Goal: Task Accomplishment & Management: Manage account settings

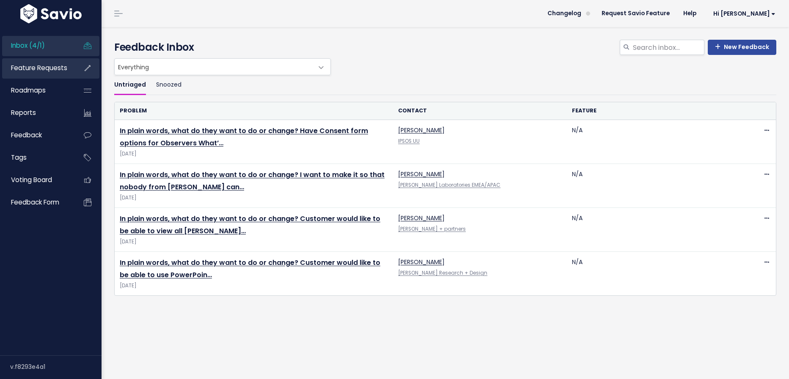
click at [56, 73] on link "Feature Requests" at bounding box center [36, 67] width 68 height 19
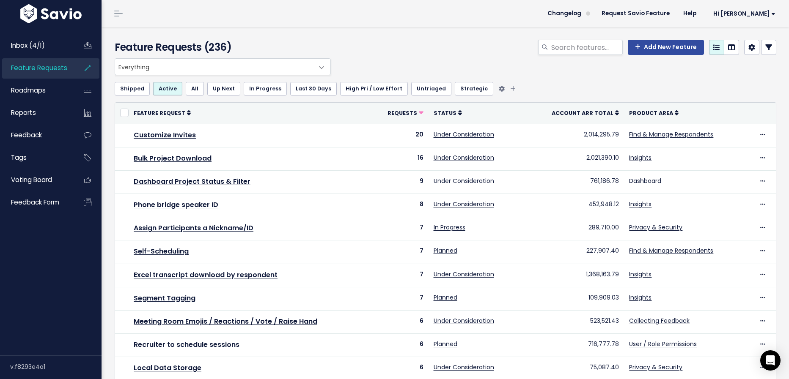
click at [423, 88] on link "Untriaged" at bounding box center [431, 89] width 40 height 14
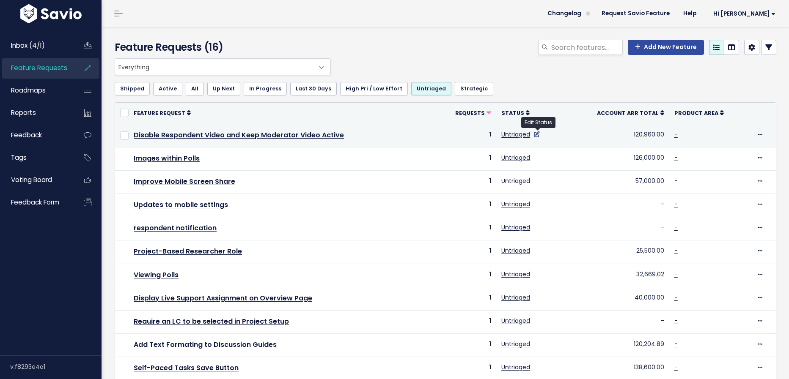
click at [539, 134] on icon at bounding box center [537, 135] width 6 height 6
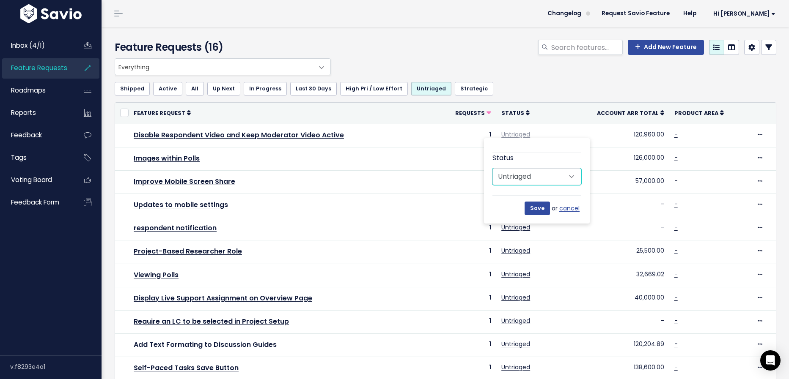
click at [547, 173] on select "Untriaged Under Consideration Planned In Progress Done Closed Won't do Not Plan…" at bounding box center [536, 176] width 89 height 17
select select "NOT_PLANNING"
click at [492, 168] on select "Untriaged Under Consideration Planned In Progress Done Closed Won't do Not Plan…" at bounding box center [536, 176] width 89 height 17
click at [537, 211] on input "Save" at bounding box center [536, 209] width 25 height 14
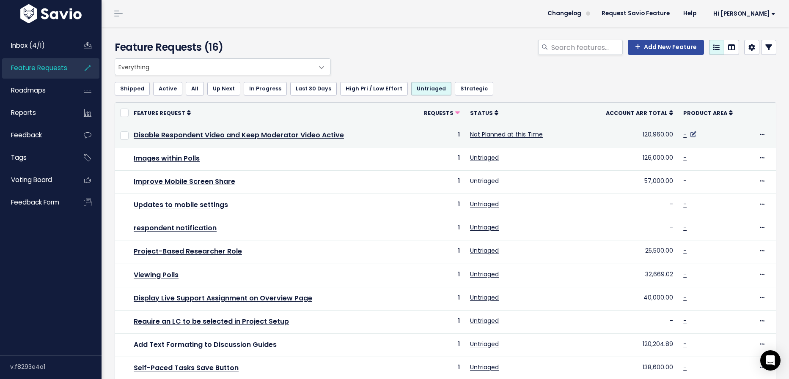
click at [693, 133] on icon at bounding box center [693, 135] width 6 height 6
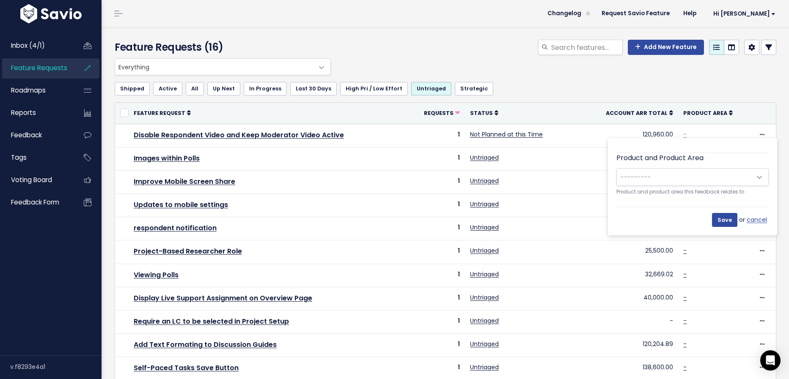
click at [690, 173] on span "---------" at bounding box center [684, 177] width 134 height 17
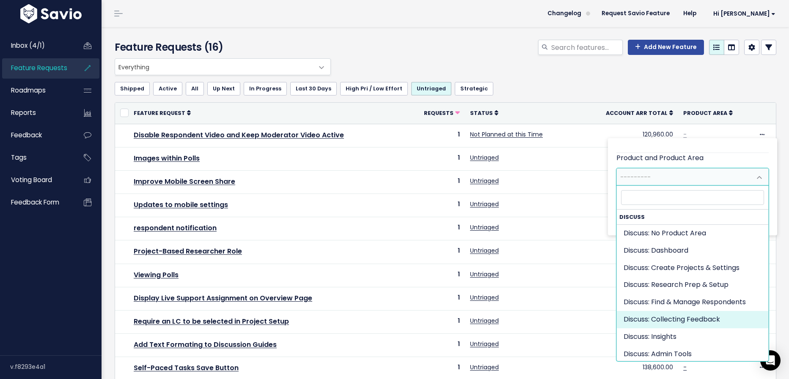
select select "DISCUSS_PLATFORM:SELF_PACED"
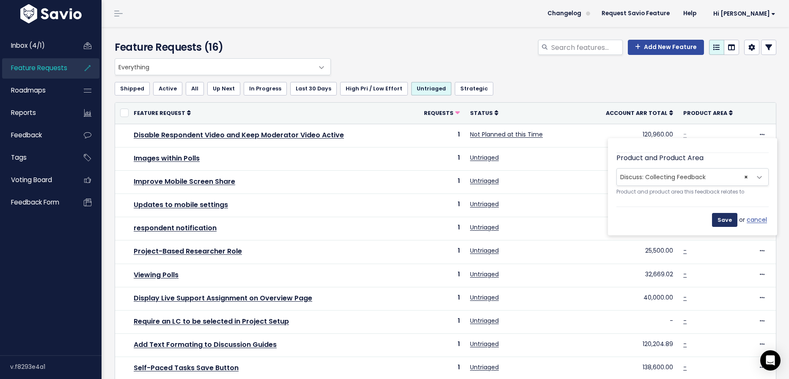
click at [724, 219] on input "Save" at bounding box center [724, 220] width 25 height 14
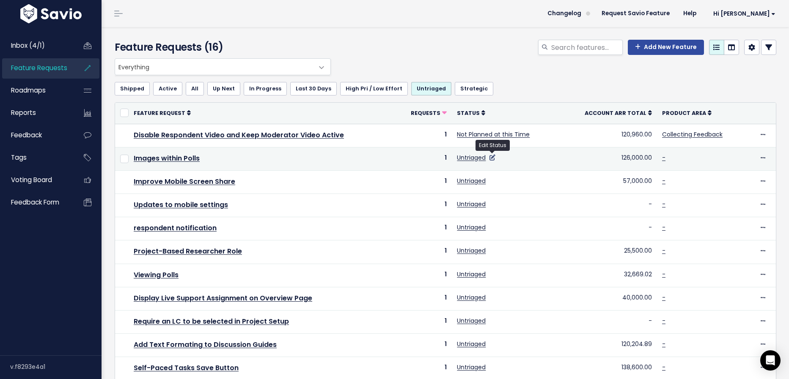
click at [493, 156] on icon at bounding box center [492, 158] width 6 height 6
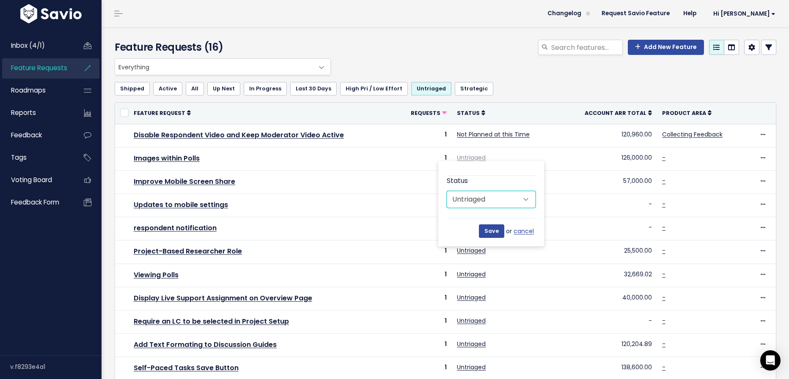
click at [497, 194] on select "Untriaged Under Consideration Planned In Progress Done Closed Won't do Not Plan…" at bounding box center [491, 199] width 89 height 17
select select "NOT_PLANNING"
click at [447, 191] on select "Untriaged Under Consideration Planned In Progress Done Closed Won't do Not Plan…" at bounding box center [491, 199] width 89 height 17
click at [495, 230] on input "Save" at bounding box center [491, 232] width 25 height 14
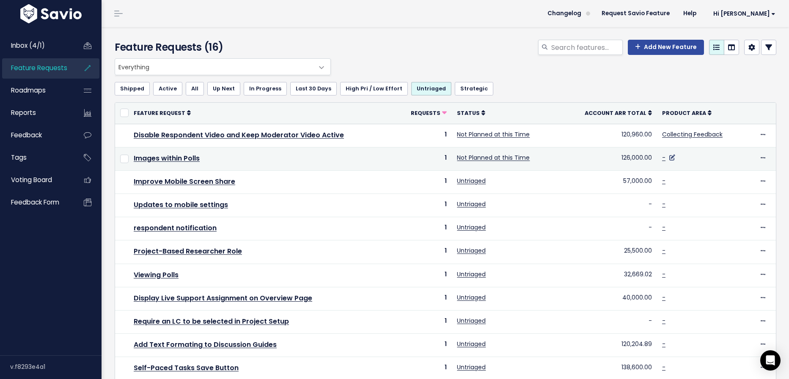
click at [671, 157] on icon at bounding box center [672, 158] width 6 height 6
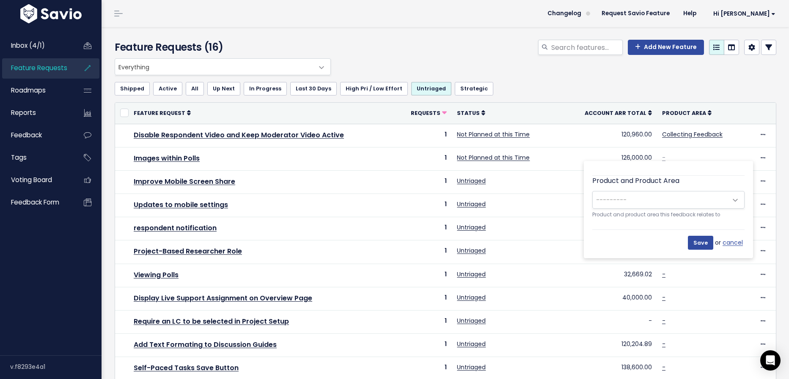
click at [666, 203] on span "---------" at bounding box center [660, 200] width 134 height 17
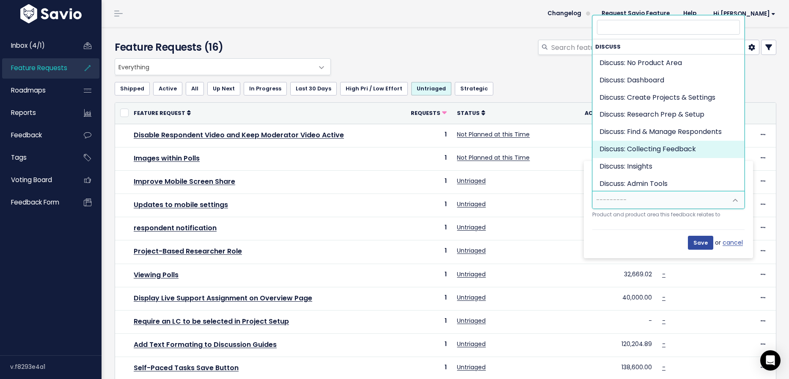
select select "DISCUSS_PLATFORM:SELF_PACED"
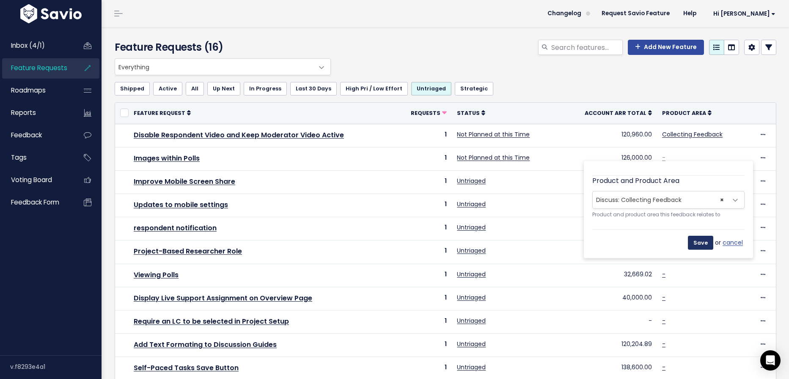
click at [697, 241] on input "Save" at bounding box center [700, 243] width 25 height 14
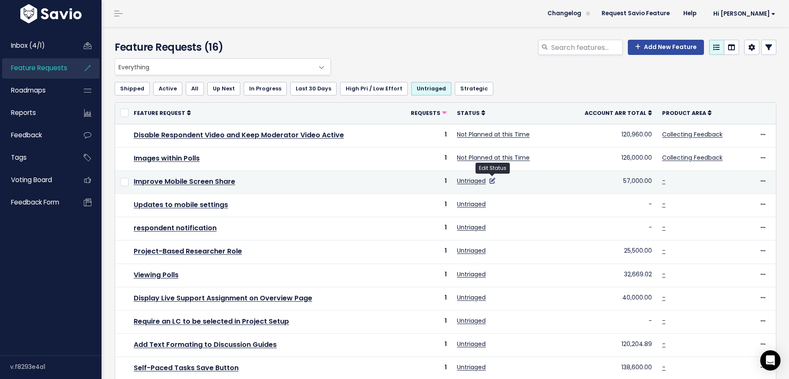
click at [493, 181] on icon at bounding box center [492, 181] width 6 height 6
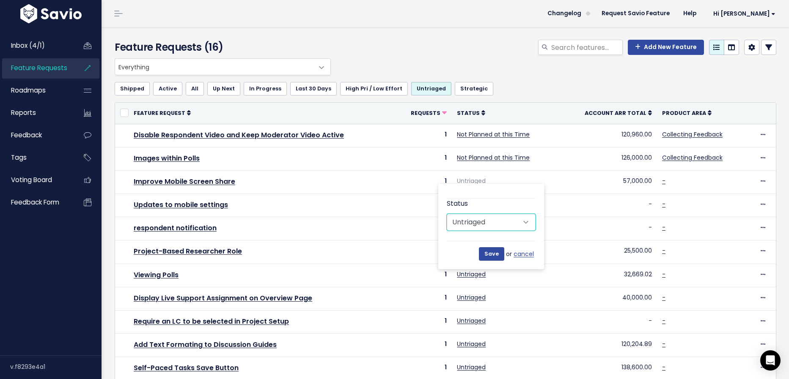
click at [497, 224] on select "Untriaged Under Consideration Planned In Progress Done Closed Won't do Not Plan…" at bounding box center [491, 222] width 89 height 17
select select "NOT_PLANNING"
click at [447, 214] on select "Untriaged Under Consideration Planned In Progress Done Closed Won't do Not Plan…" at bounding box center [491, 222] width 89 height 17
click at [499, 254] on input "Save" at bounding box center [491, 254] width 25 height 14
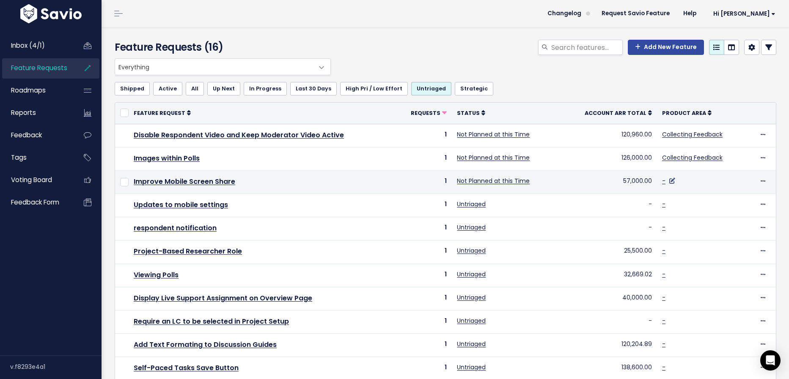
click at [671, 180] on icon at bounding box center [672, 181] width 6 height 6
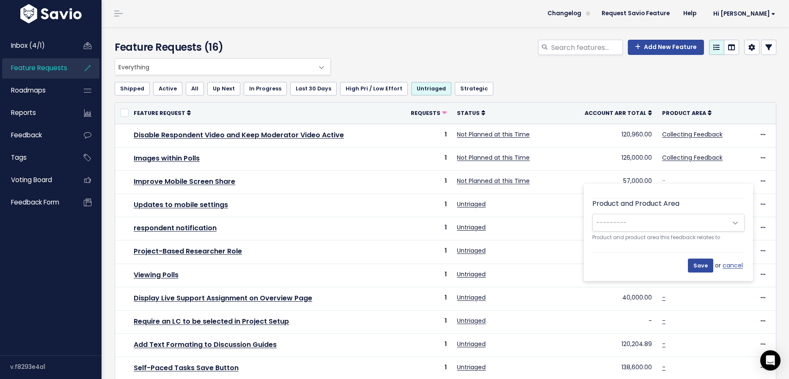
click at [659, 222] on span "---------" at bounding box center [660, 222] width 134 height 17
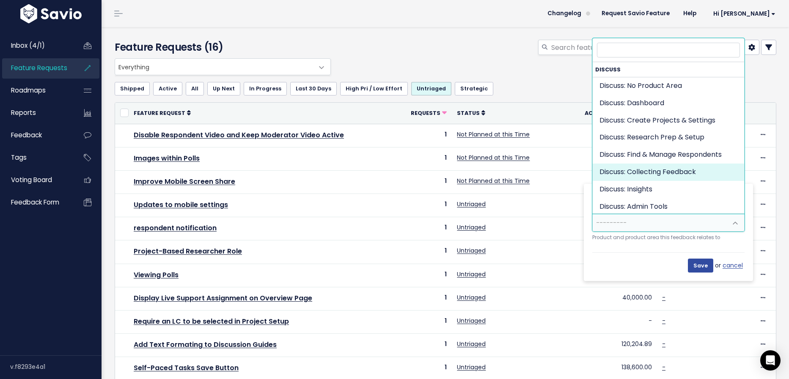
select select "DISCUSS_PLATFORM:SELF_PACED"
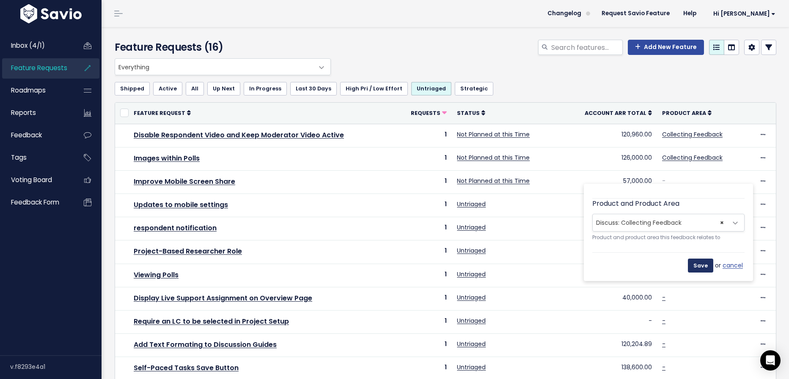
click at [700, 266] on input "Save" at bounding box center [700, 266] width 25 height 14
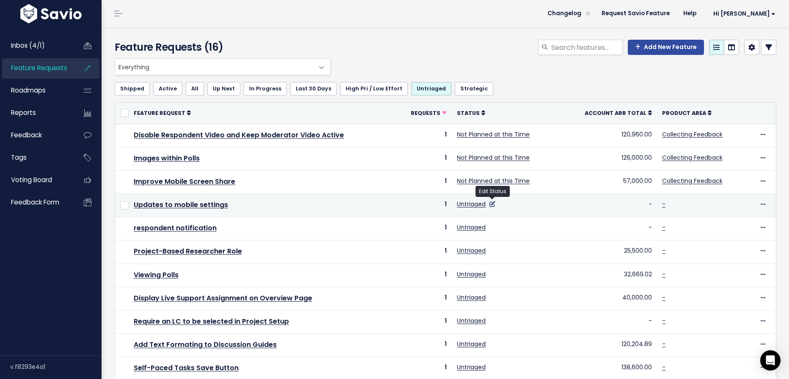
click at [493, 203] on icon at bounding box center [492, 204] width 6 height 6
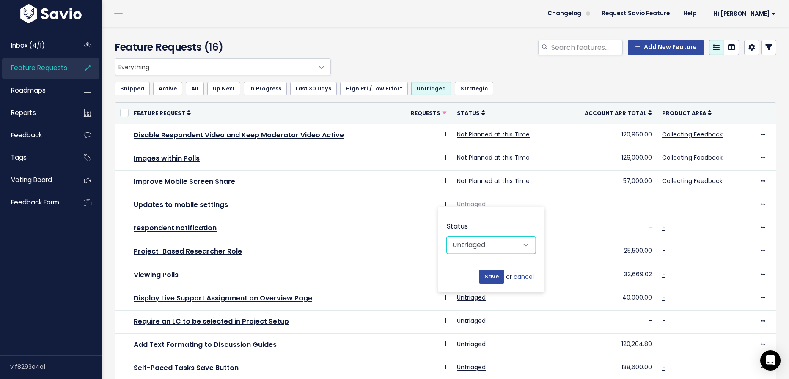
click at [491, 244] on select "Untriaged Under Consideration Planned In Progress Done Closed Won't do Not Plan…" at bounding box center [491, 245] width 89 height 17
select select "NOT_PLANNING"
click at [447, 237] on select "Untriaged Under Consideration Planned In Progress Done Closed Won't do Not Plan…" at bounding box center [491, 245] width 89 height 17
click at [499, 274] on input "Save" at bounding box center [491, 277] width 25 height 14
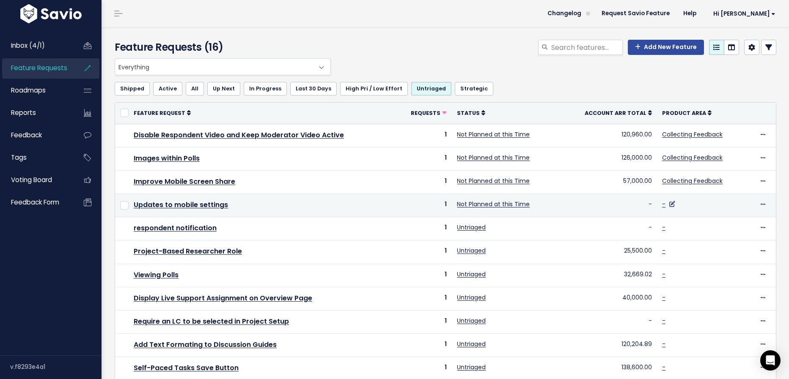
click at [670, 204] on icon at bounding box center [672, 204] width 6 height 6
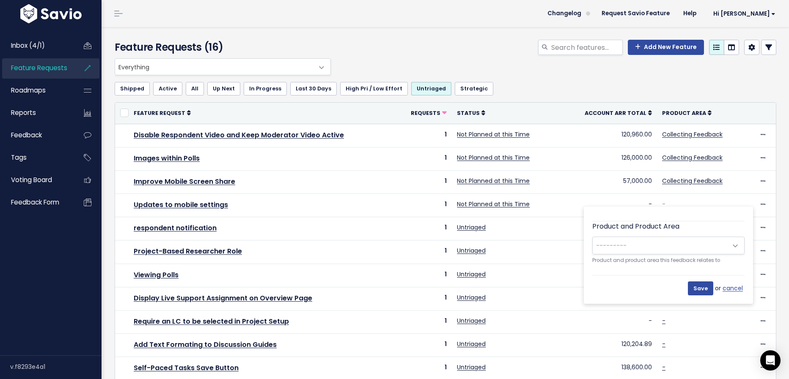
click at [662, 246] on span "---------" at bounding box center [660, 245] width 134 height 17
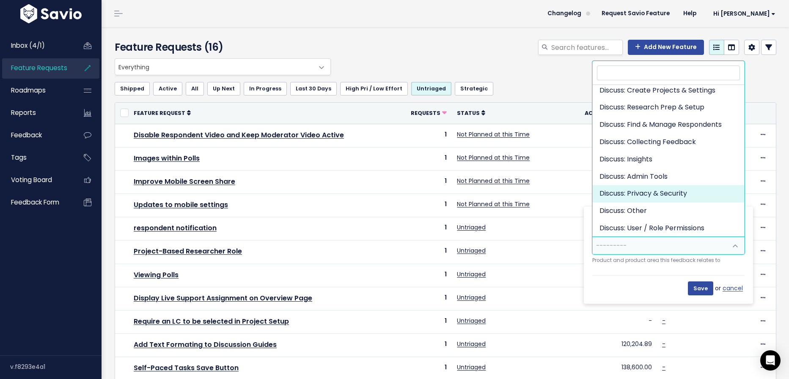
scroll to position [53, 0]
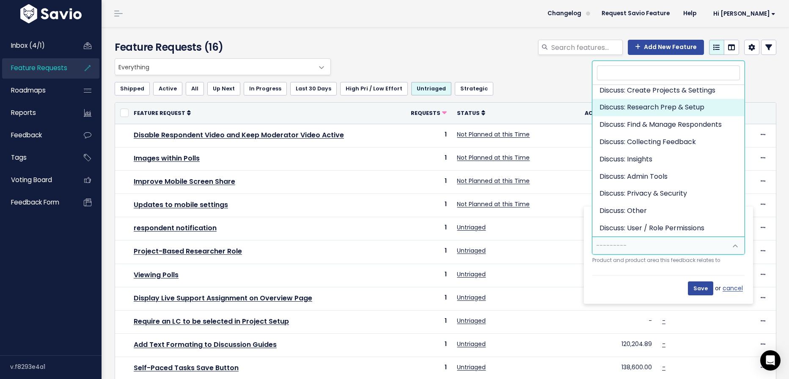
select select "DISCUSS_PLATFORM:RESEARCH_SETUP"
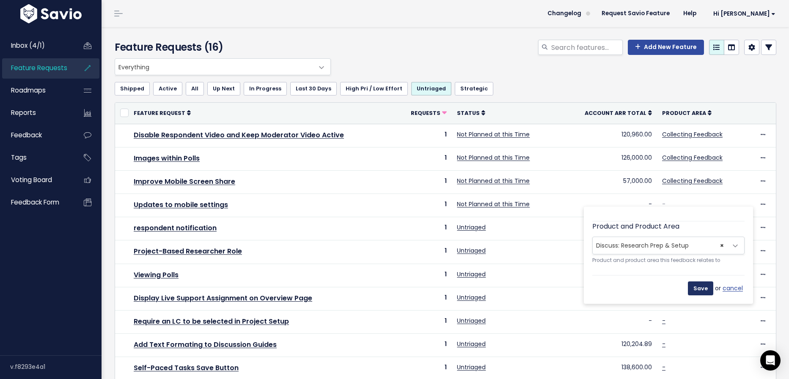
click at [704, 290] on input "Save" at bounding box center [700, 289] width 25 height 14
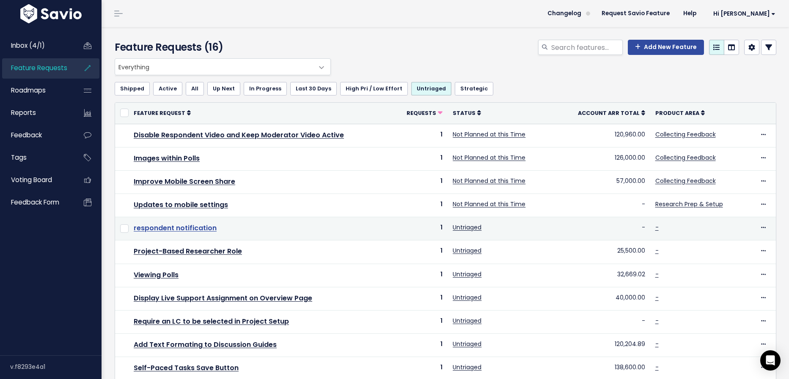
click at [194, 228] on link "respondent notification" at bounding box center [175, 228] width 83 height 10
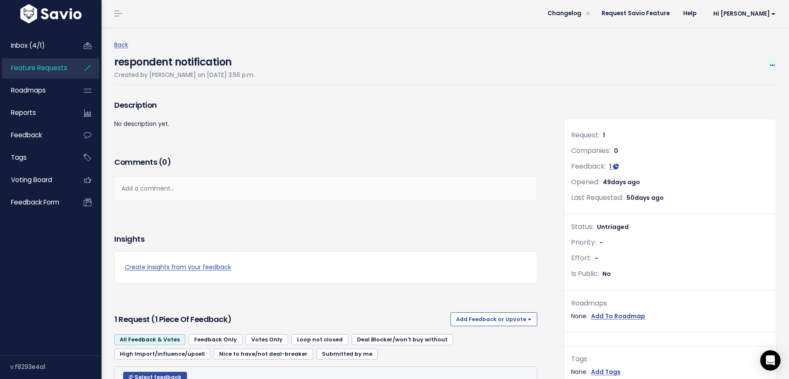
click at [772, 66] on icon at bounding box center [772, 65] width 5 height 5
click at [748, 86] on link "Edit" at bounding box center [743, 89] width 63 height 16
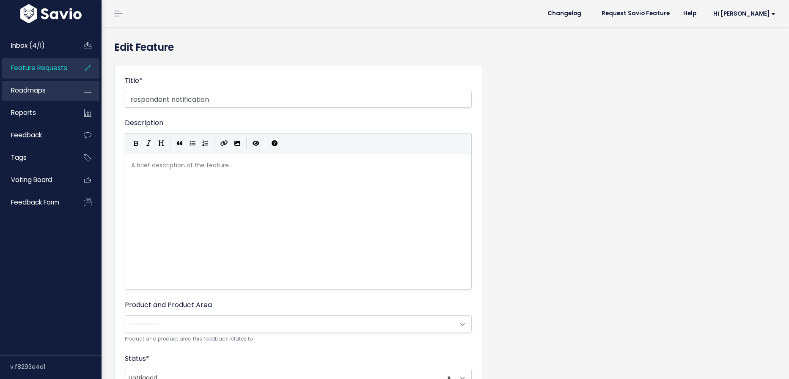
drag, startPoint x: 246, startPoint y: 100, endPoint x: 47, endPoint y: 99, distance: 198.8
click at [47, 99] on div "Inbox (4/1) Feature Requests Roadmaps" at bounding box center [394, 335] width 789 height 671
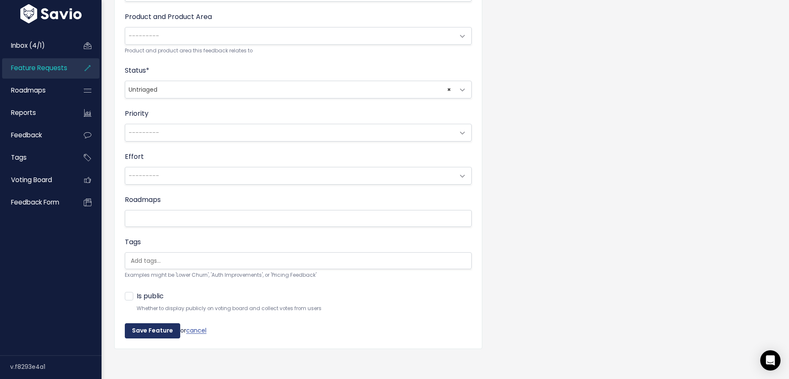
type input "Repeat Participant Indicator based on Org"
click at [162, 327] on input "Save Feature" at bounding box center [152, 331] width 55 height 15
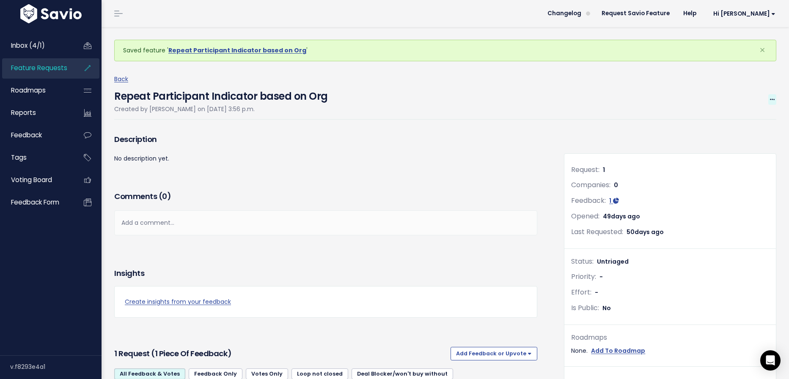
click at [773, 102] on icon at bounding box center [772, 99] width 5 height 5
click at [469, 97] on div "Repeat Participant Indicator based on Org Created by [PERSON_NAME] on [DATE] 3:…" at bounding box center [445, 102] width 662 height 35
click at [45, 66] on span "Feature Requests" at bounding box center [39, 67] width 56 height 9
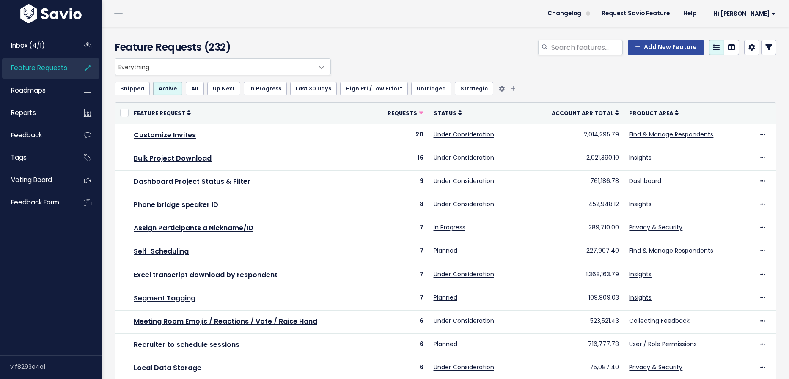
click at [417, 91] on link "Untriaged" at bounding box center [431, 89] width 40 height 14
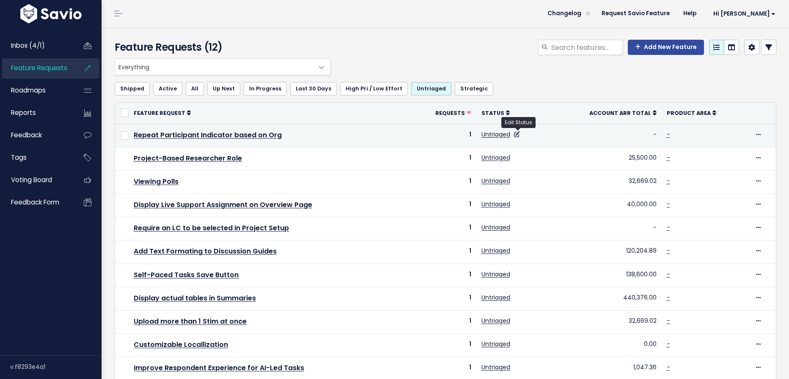
click at [520, 134] on icon at bounding box center [517, 135] width 6 height 6
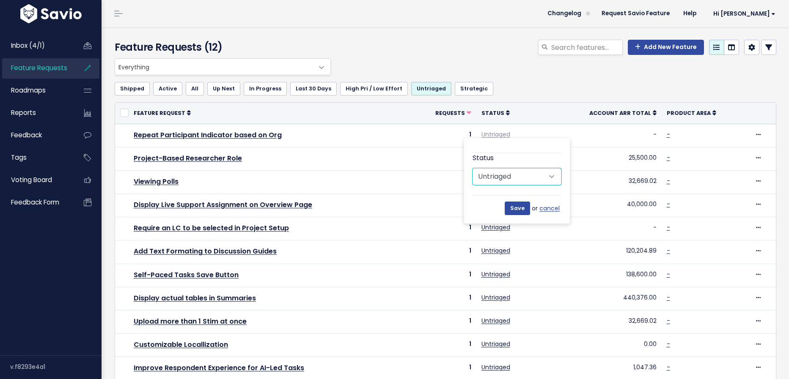
click at [548, 178] on select "Untriaged Under Consideration Planned In Progress Done Closed Won't do Not Plan…" at bounding box center [516, 176] width 89 height 17
select select "NOT_PLANNING"
click at [472, 168] on select "Untriaged Under Consideration Planned In Progress Done Closed Won't do Not Plan…" at bounding box center [516, 176] width 89 height 17
click at [517, 207] on input "Save" at bounding box center [517, 209] width 25 height 14
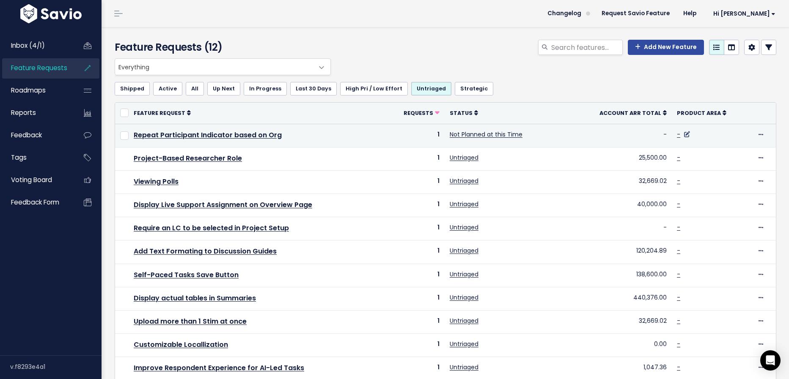
click at [688, 134] on icon at bounding box center [687, 135] width 6 height 6
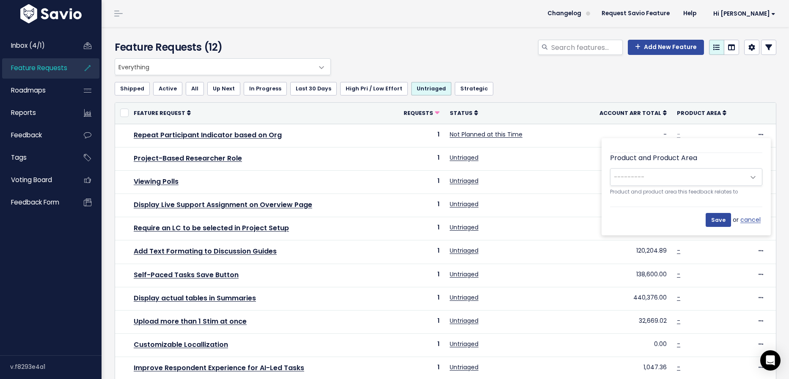
click at [686, 186] on div "Product and Product Area --------- Discuss: No Product Area Discuss: Dashboard …" at bounding box center [686, 175] width 152 height 44
click at [686, 176] on span "---------" at bounding box center [677, 177] width 134 height 17
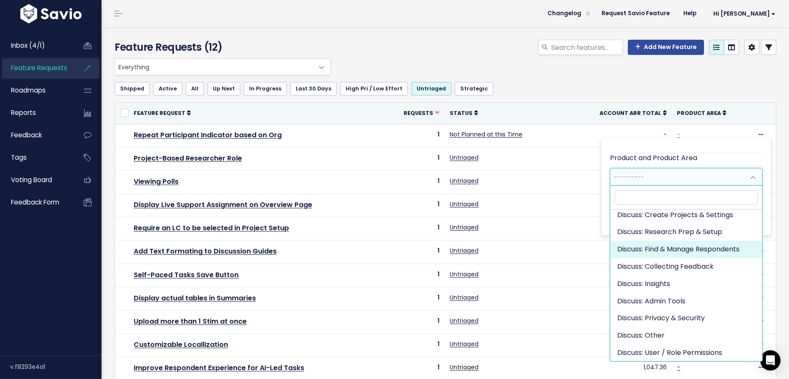
scroll to position [53, 0]
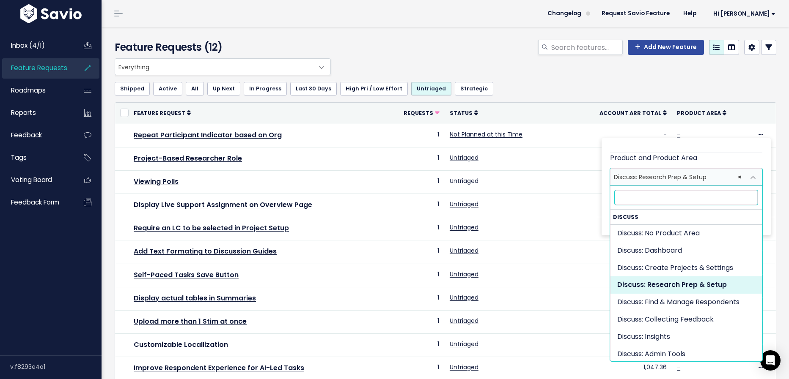
click at [715, 176] on span "× Discuss: Research Prep & Setup" at bounding box center [677, 177] width 134 height 17
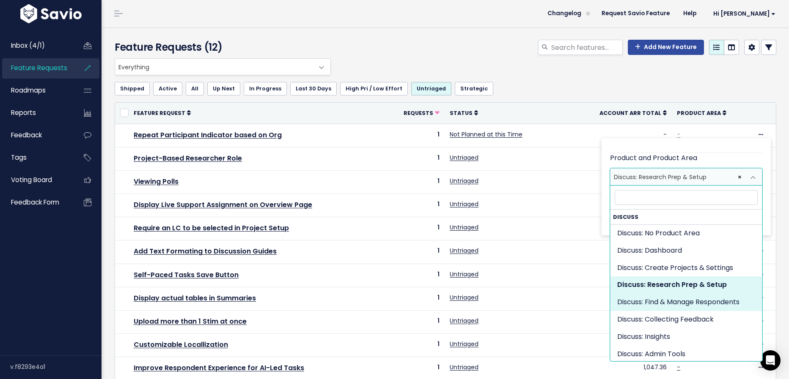
select select "DISCUSS_PLATFORM:RESPONDENT_HUB"
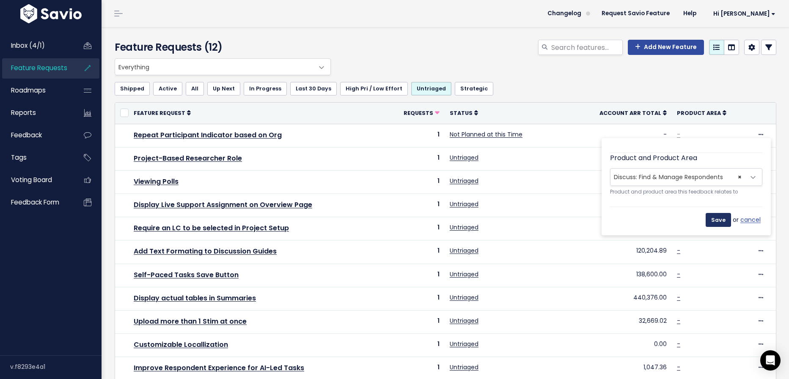
click at [719, 216] on input "Save" at bounding box center [717, 220] width 25 height 14
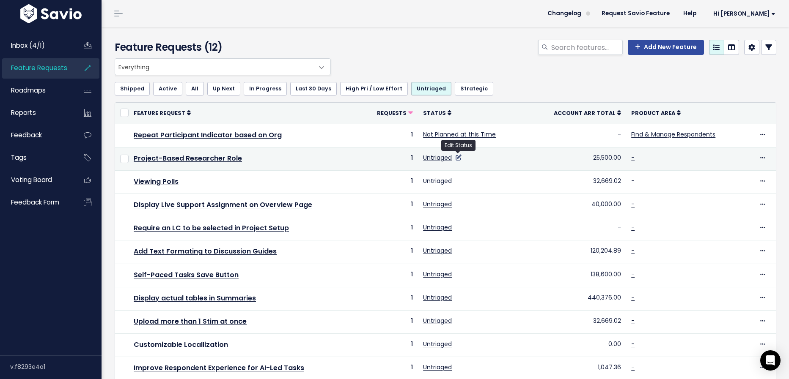
click at [456, 157] on icon at bounding box center [458, 158] width 6 height 6
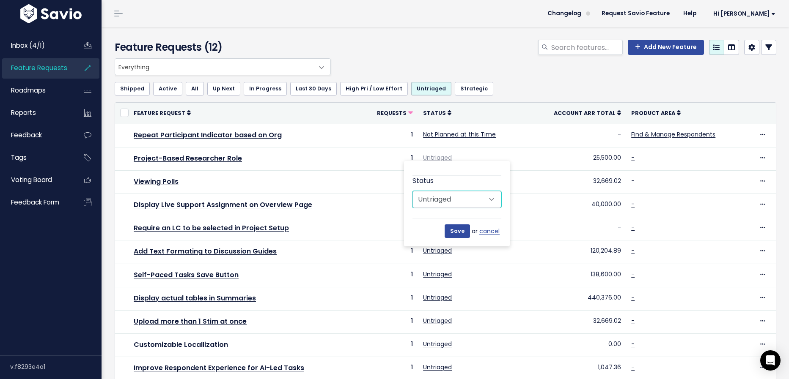
click at [450, 201] on select "Untriaged Under Consideration Planned In Progress Done Closed Won't do Not Plan…" at bounding box center [456, 199] width 89 height 17
select select "NOT_PLANNING"
click at [412, 191] on select "Untriaged Under Consideration Planned In Progress Done Closed Won't do Not Plan…" at bounding box center [456, 199] width 89 height 17
click at [460, 230] on input "Save" at bounding box center [456, 232] width 25 height 14
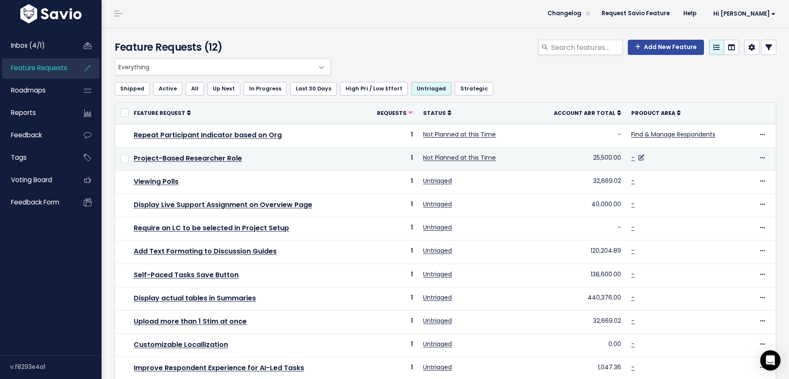
click at [638, 157] on icon at bounding box center [641, 158] width 6 height 6
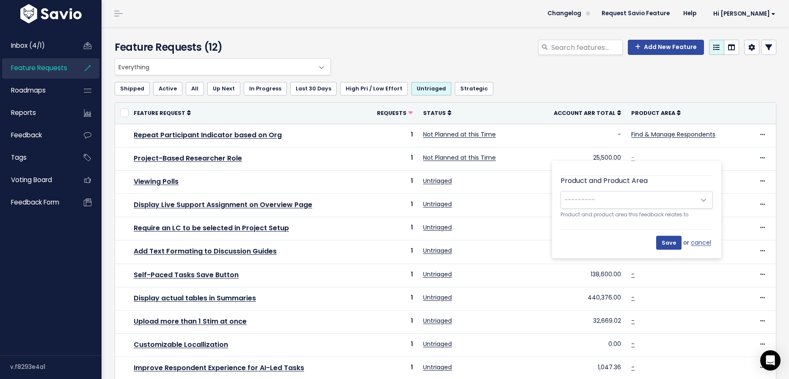
click at [640, 199] on span "---------" at bounding box center [628, 200] width 134 height 17
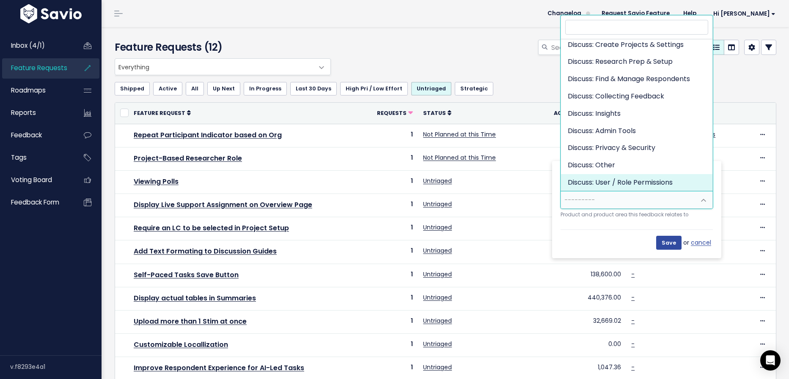
select select "DISCUSS_PLATFORM:USER_ROLE_PERMISSIONS"
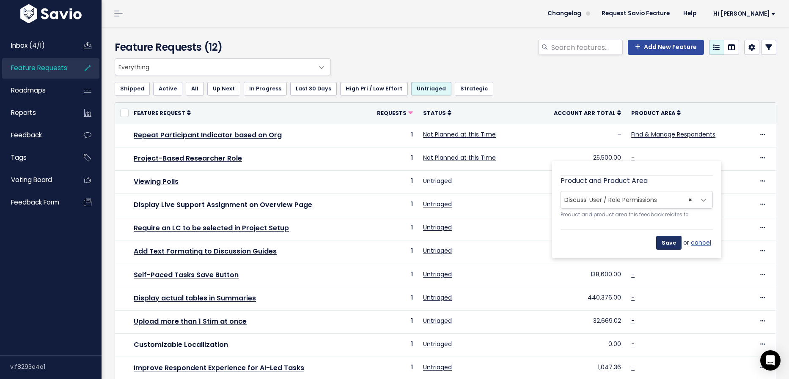
click at [673, 247] on input "Save" at bounding box center [668, 243] width 25 height 14
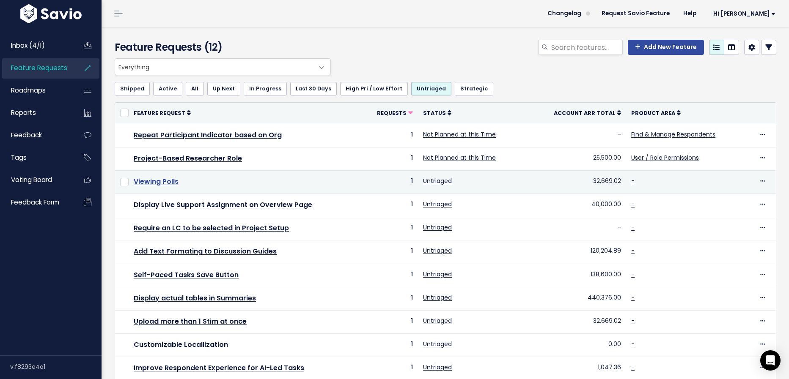
click at [154, 184] on link "Viewing Polls" at bounding box center [156, 182] width 45 height 10
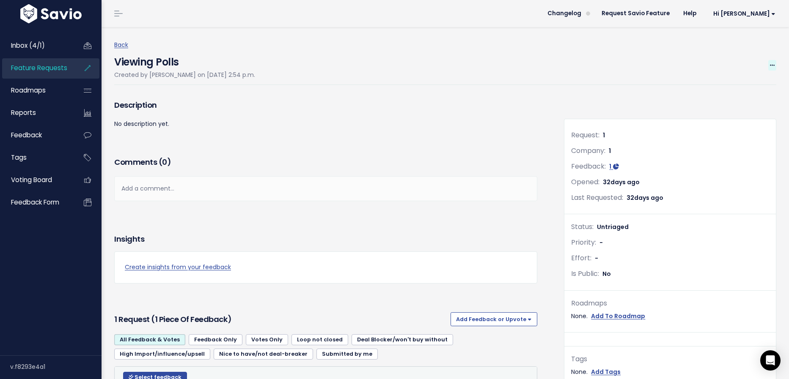
click at [771, 65] on icon at bounding box center [772, 65] width 5 height 5
click at [734, 87] on link "Edit" at bounding box center [743, 89] width 63 height 16
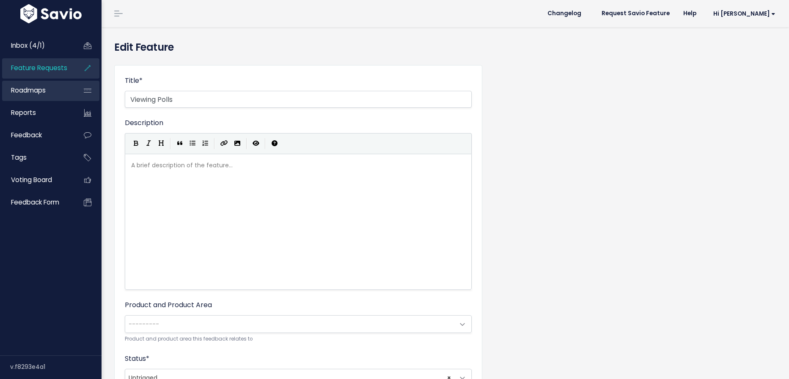
drag, startPoint x: 278, startPoint y: 98, endPoint x: 44, endPoint y: 82, distance: 234.0
click at [46, 83] on div "Inbox (4/1) Feature Requests Roadmaps" at bounding box center [394, 335] width 789 height 671
type input "U"
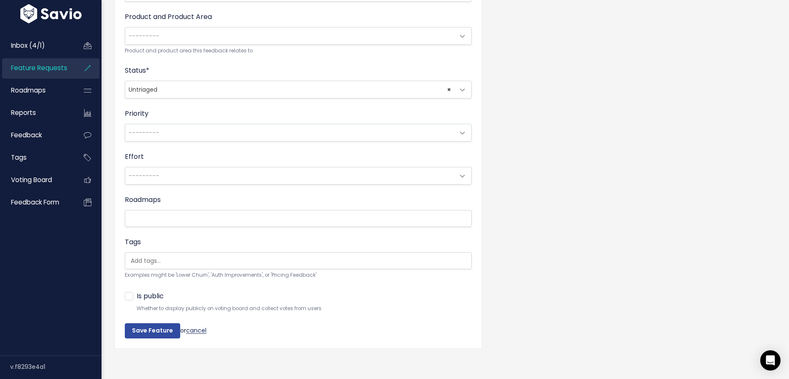
click at [200, 328] on link "cancel" at bounding box center [196, 330] width 20 height 8
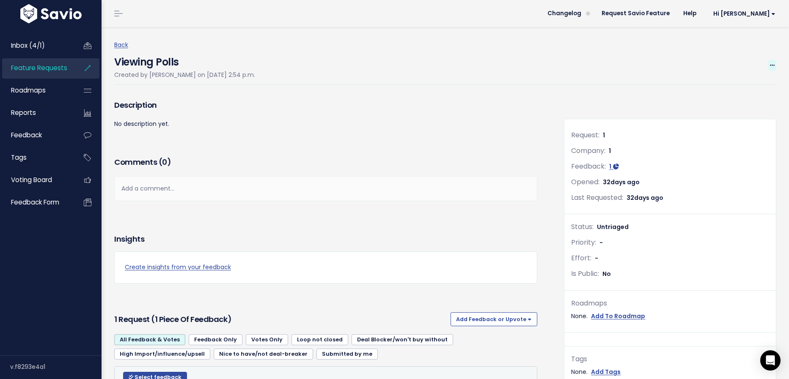
click at [774, 63] on icon at bounding box center [772, 65] width 5 height 5
click at [717, 90] on link "Edit" at bounding box center [743, 89] width 63 height 16
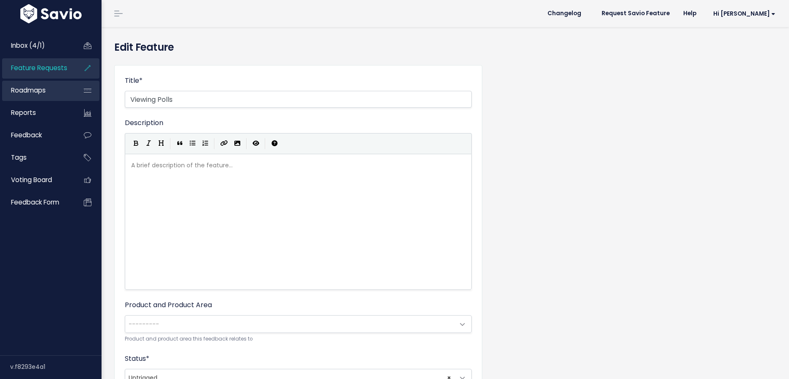
drag, startPoint x: 178, startPoint y: 102, endPoint x: 55, endPoint y: 100, distance: 122.2
click at [55, 100] on div "Inbox (4/1) Feature Requests Roadmaps" at bounding box center [394, 335] width 789 height 671
type input "Polls Viewable in Larger Format"
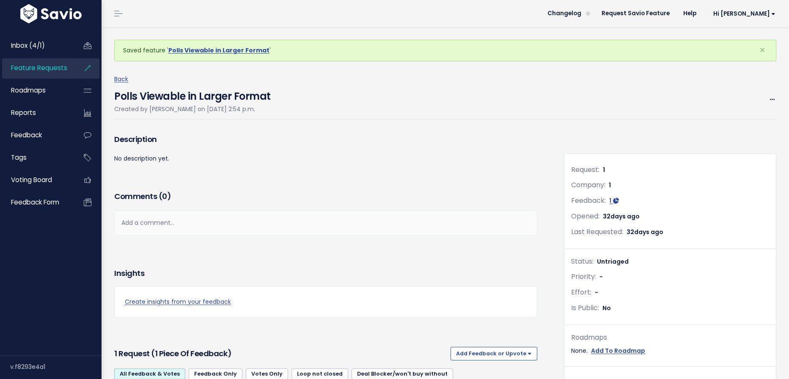
click at [57, 68] on span "Feature Requests" at bounding box center [39, 67] width 56 height 9
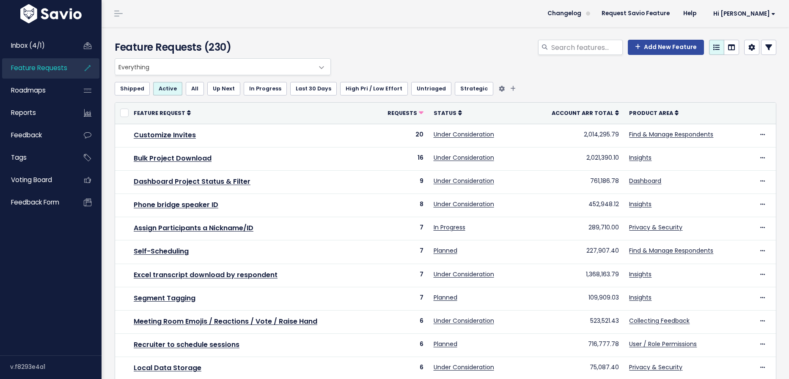
click at [423, 92] on link "Untriaged" at bounding box center [431, 89] width 40 height 14
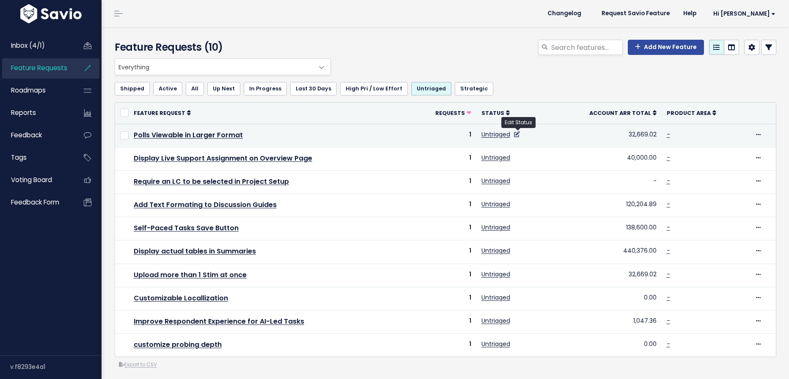
click at [519, 133] on icon at bounding box center [517, 135] width 6 height 6
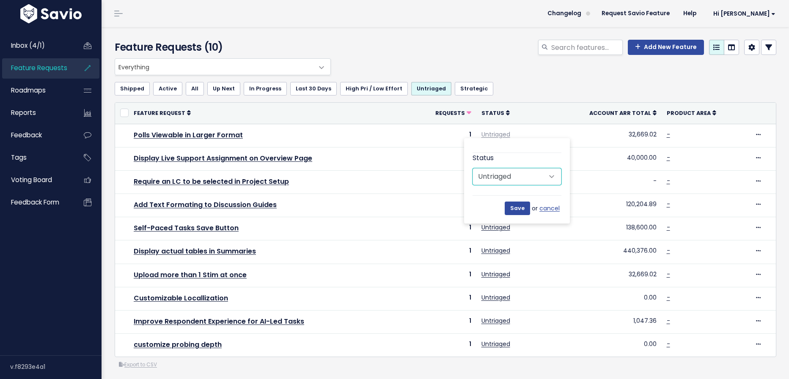
click at [527, 177] on select "Untriaged Under Consideration Planned In Progress Done Closed Won't do Not Plan…" at bounding box center [516, 176] width 89 height 17
select select "NOT_PLANNING"
click at [472, 168] on select "Untriaged Under Consideration Planned In Progress Done Closed Won't do Not Plan…" at bounding box center [516, 176] width 89 height 17
click at [517, 209] on input "Save" at bounding box center [517, 209] width 25 height 14
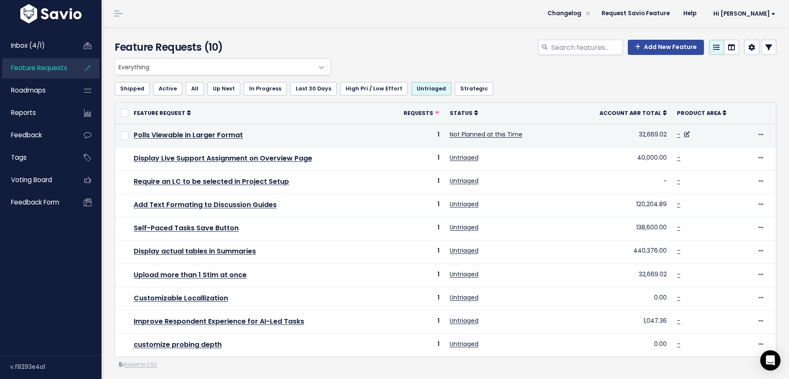
click at [688, 133] on icon at bounding box center [687, 135] width 6 height 6
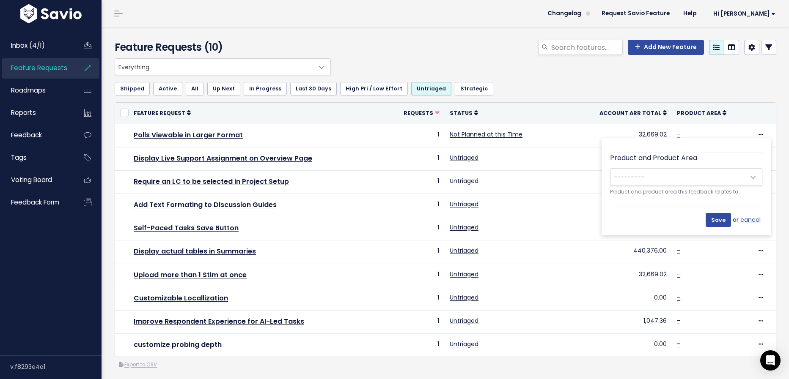
click at [685, 176] on span "---------" at bounding box center [677, 177] width 134 height 17
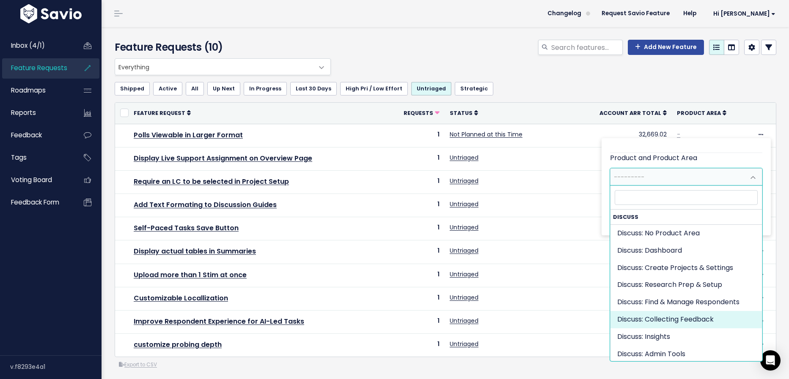
select select "DISCUSS_PLATFORM:SELF_PACED"
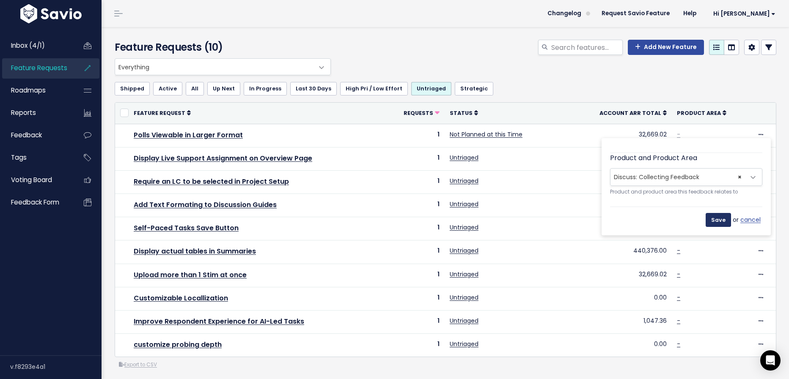
click at [719, 221] on input "Save" at bounding box center [717, 220] width 25 height 14
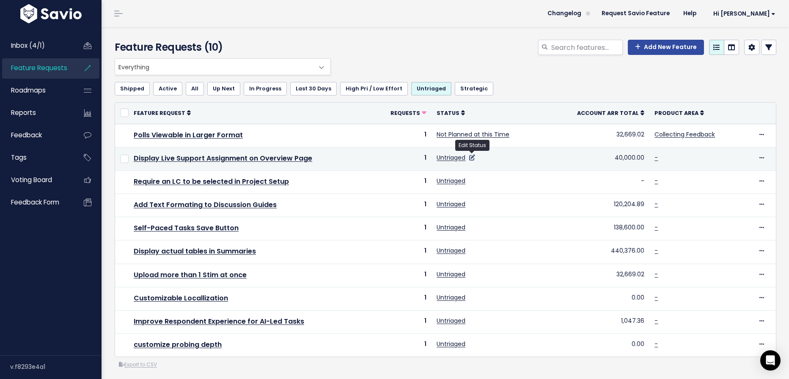
click at [472, 156] on icon at bounding box center [472, 158] width 6 height 6
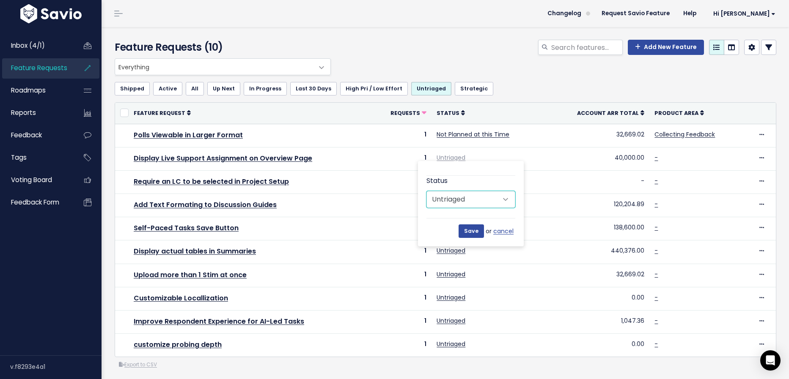
click at [477, 191] on select "Untriaged Under Consideration Planned In Progress Done Closed Won't do Not Plan…" at bounding box center [470, 199] width 89 height 17
select select "UNDER_CONSIDERATION"
click at [426, 191] on select "Untriaged Under Consideration Planned In Progress Done Closed Won't do Not Plan…" at bounding box center [470, 199] width 89 height 17
click at [475, 236] on input "Save" at bounding box center [470, 232] width 25 height 14
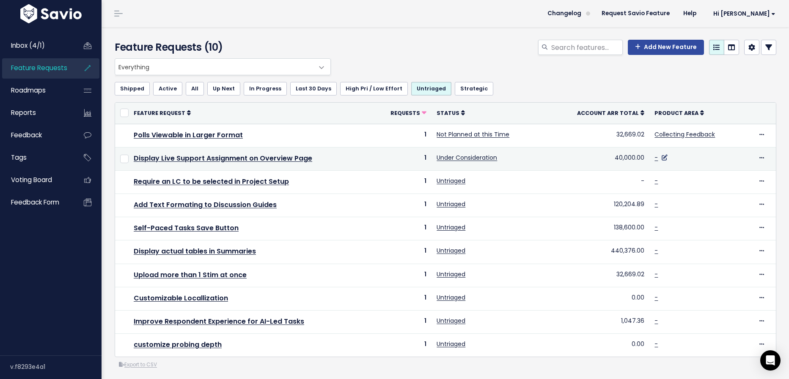
click at [662, 156] on icon at bounding box center [664, 158] width 6 height 6
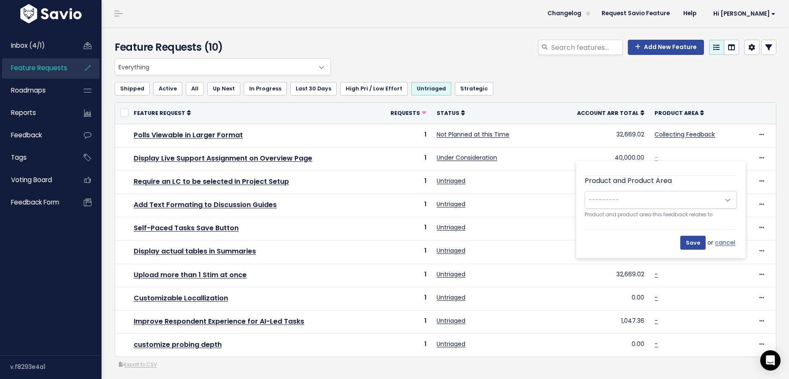
click at [665, 199] on span "---------" at bounding box center [652, 200] width 134 height 17
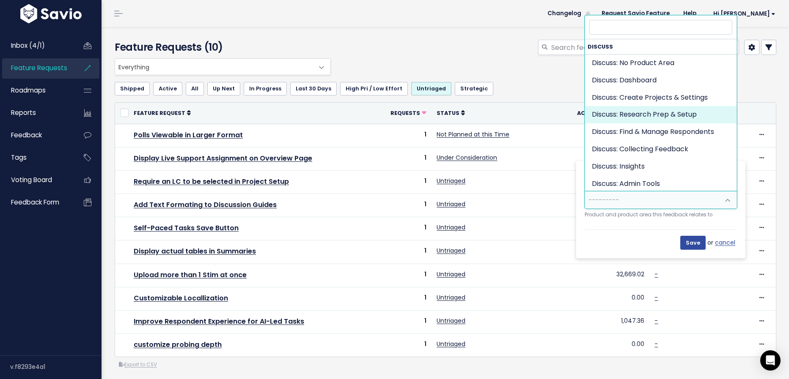
select select "DISCUSS_PLATFORM:RESEARCH_SETUP"
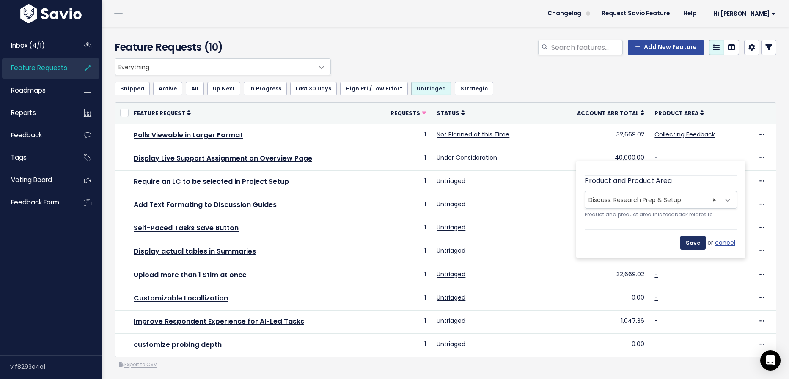
click at [691, 244] on input "Save" at bounding box center [692, 243] width 25 height 14
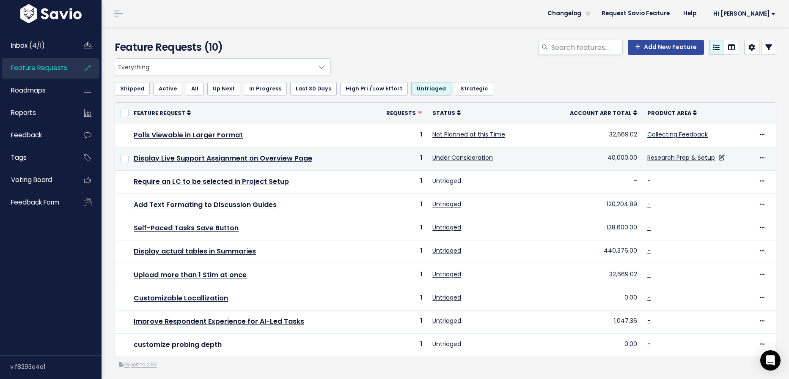
click at [719, 157] on icon at bounding box center [722, 158] width 6 height 6
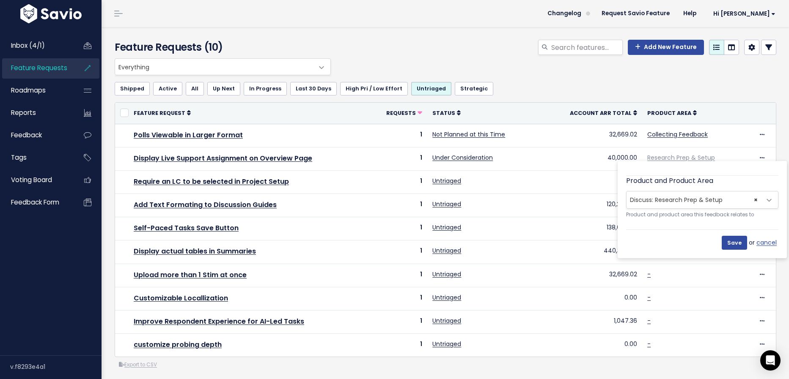
click at [711, 198] on span "× Discuss: Research Prep & Setup" at bounding box center [693, 200] width 134 height 17
click at [470, 77] on div "Shipped Active All Up Next In Progress Last 30 Days High Pri / Low Effort Untri…" at bounding box center [445, 88] width 661 height 27
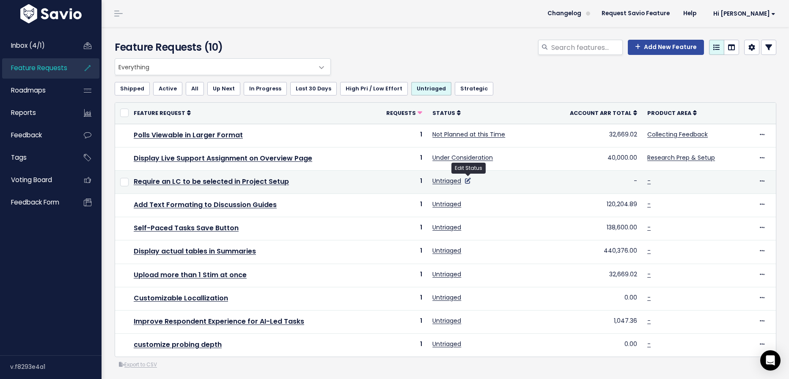
click at [469, 178] on icon at bounding box center [468, 181] width 6 height 6
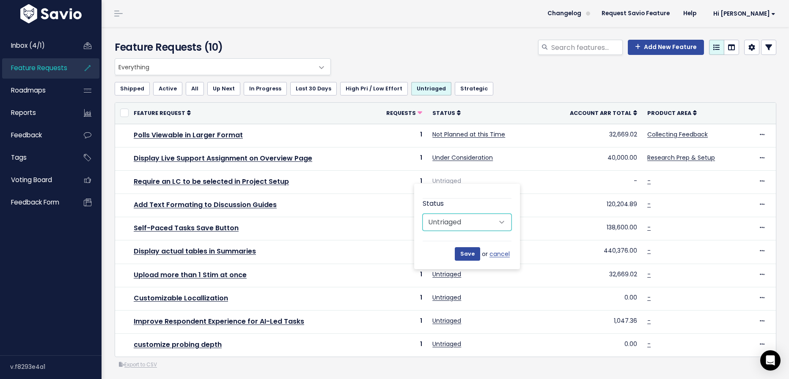
click at [486, 220] on select "Untriaged Under Consideration Planned In Progress Done Closed Won't do Not Plan…" at bounding box center [467, 222] width 89 height 17
select select "NOT_PLANNING"
click at [423, 214] on select "Untriaged Under Consideration Planned In Progress Done Closed Won't do Not Plan…" at bounding box center [467, 222] width 89 height 17
click at [466, 250] on input "Save" at bounding box center [467, 254] width 25 height 14
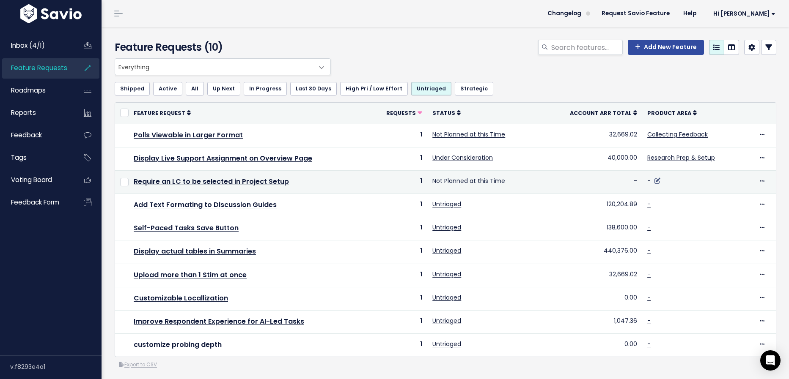
click at [655, 178] on icon at bounding box center [657, 181] width 6 height 6
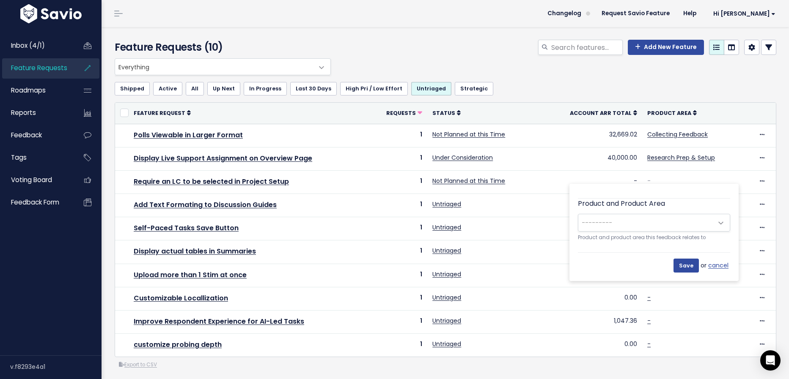
click at [680, 221] on span "---------" at bounding box center [645, 222] width 134 height 17
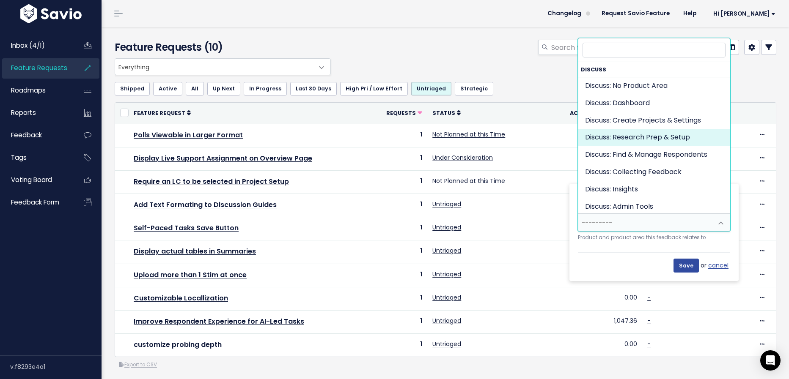
select select "DISCUSS_PLATFORM:RESEARCH_SETUP"
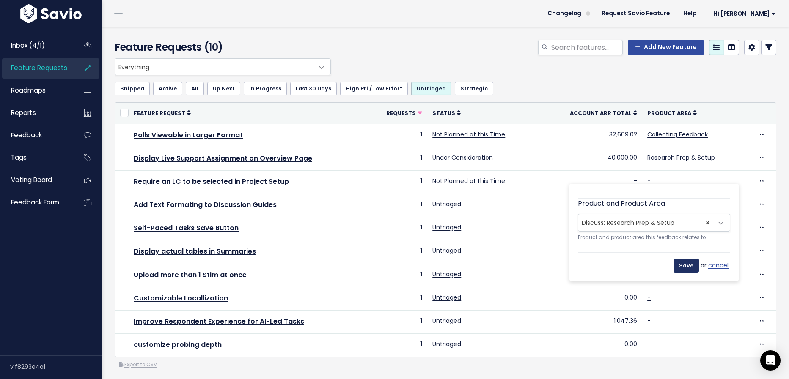
click at [682, 264] on input "Save" at bounding box center [685, 266] width 25 height 14
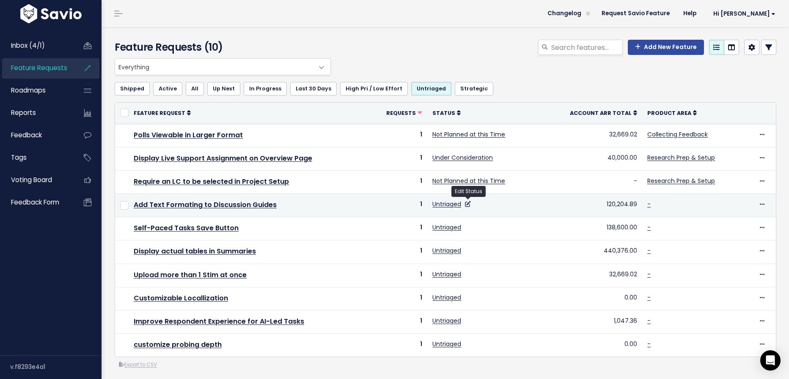
click at [468, 203] on icon at bounding box center [468, 204] width 6 height 6
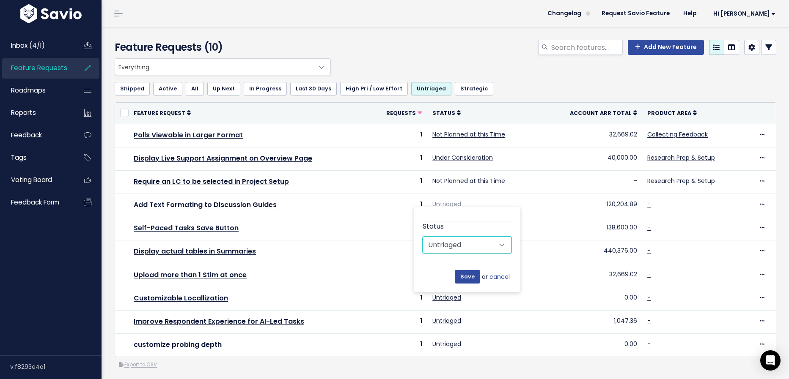
click at [473, 244] on select "Untriaged Under Consideration Planned In Progress Done Closed Won't do Not Plan…" at bounding box center [467, 245] width 89 height 17
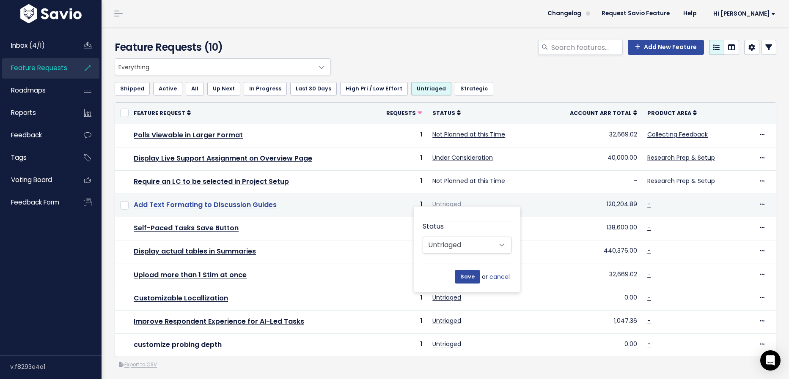
click at [260, 201] on link "Add Text Formating to Discussion Guides" at bounding box center [205, 205] width 143 height 10
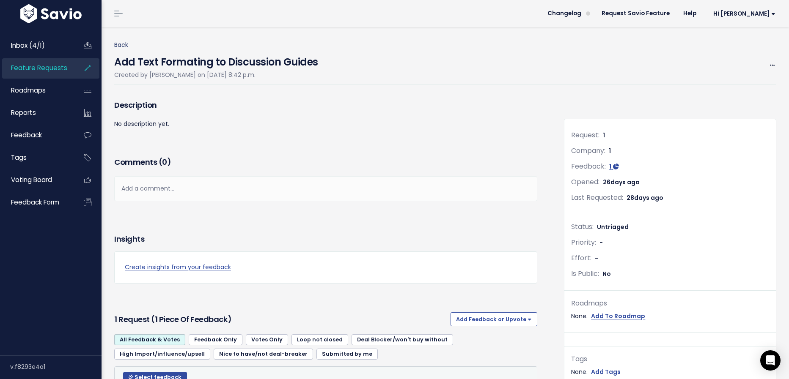
click at [123, 47] on link "Back" at bounding box center [121, 45] width 14 height 8
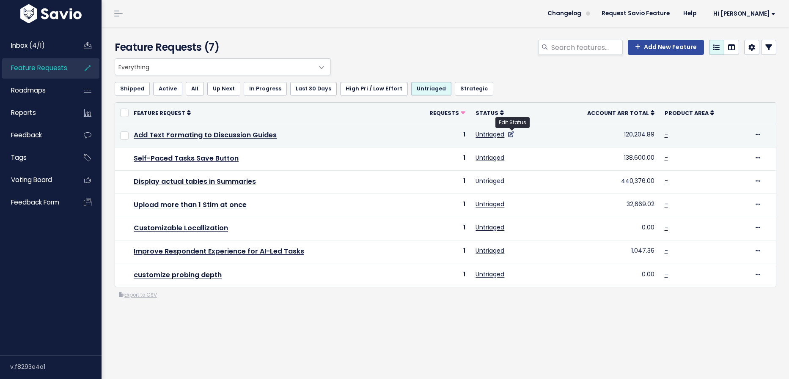
click at [513, 134] on icon at bounding box center [511, 135] width 6 height 6
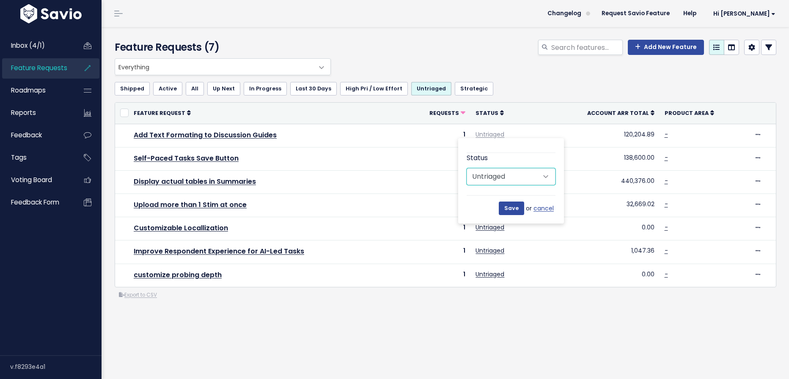
click at [531, 173] on select "Untriaged Under Consideration Planned In Progress Done Closed Won't do Not Plan…" at bounding box center [510, 176] width 89 height 17
select select "NOT_PLANNING"
click at [466, 168] on select "Untriaged Under Consideration Planned In Progress Done Closed Won't do Not Plan…" at bounding box center [510, 176] width 89 height 17
click at [510, 211] on input "Save" at bounding box center [511, 209] width 25 height 14
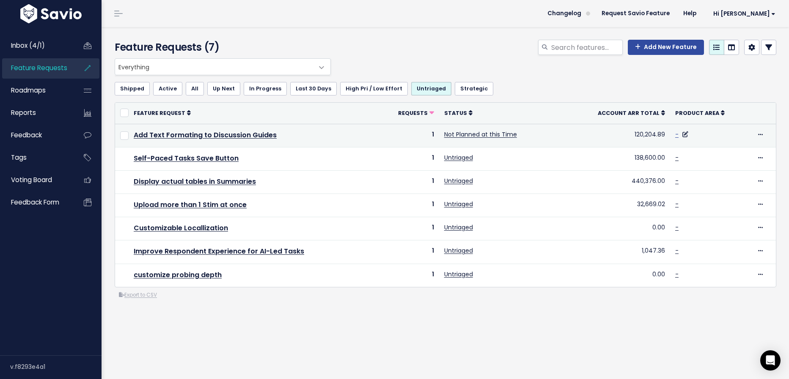
click at [678, 135] on link "-" at bounding box center [676, 134] width 3 height 8
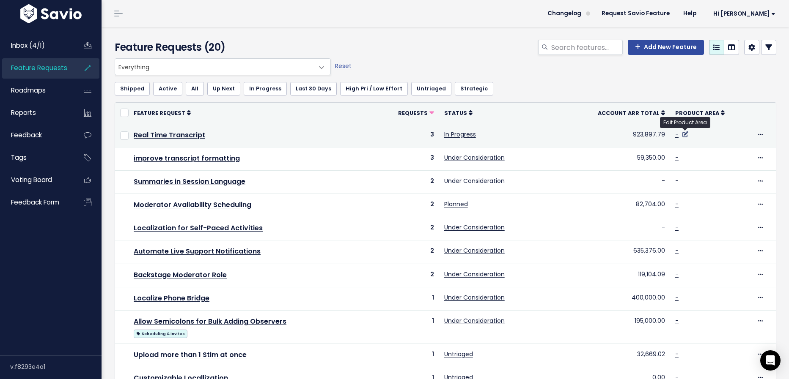
click at [686, 134] on icon at bounding box center [685, 135] width 6 height 6
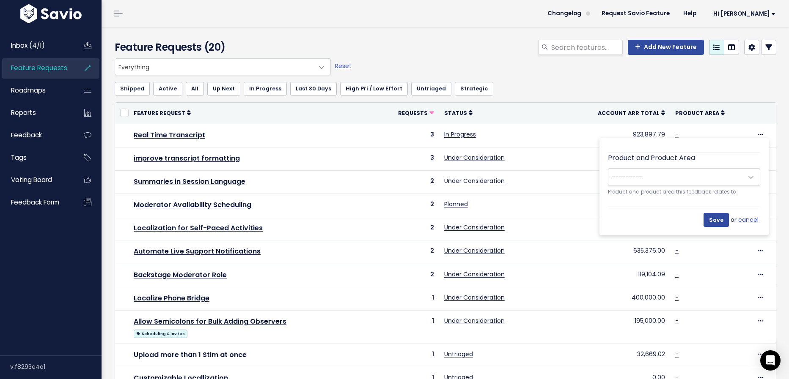
click at [689, 173] on span "---------" at bounding box center [675, 177] width 134 height 17
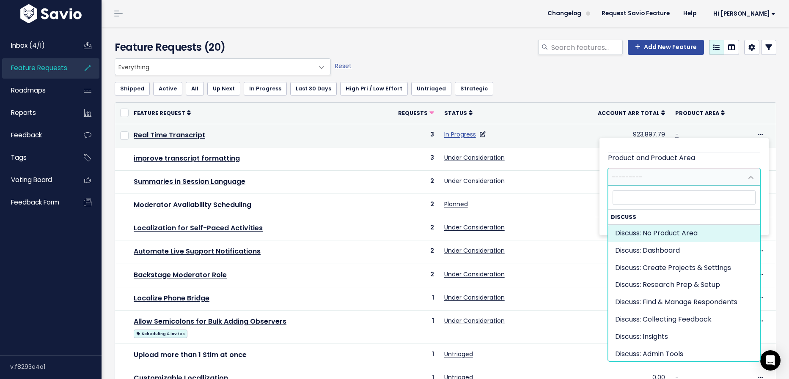
click at [463, 136] on link "In Progress" at bounding box center [460, 134] width 32 height 8
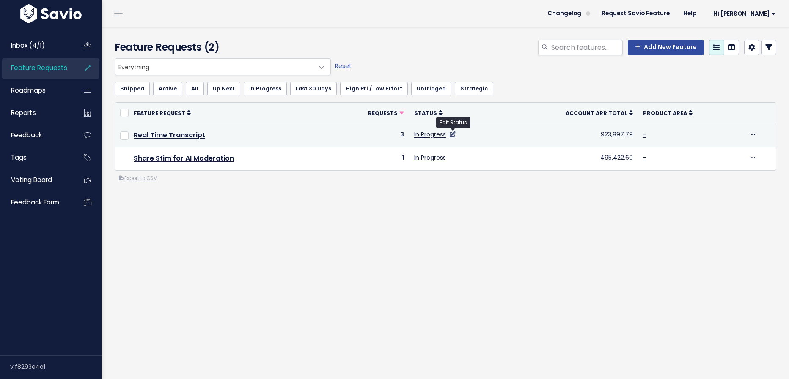
click at [451, 134] on icon at bounding box center [453, 135] width 6 height 6
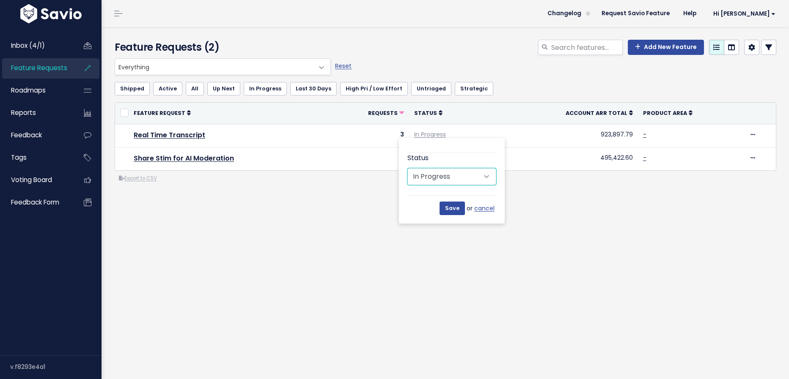
click at [462, 183] on select "Untriaged Under Consideration Planned In Progress Done Closed Won't do Not Plan…" at bounding box center [451, 176] width 89 height 17
select select "SHIPPED"
click at [407, 168] on select "Untriaged Under Consideration Planned In Progress Done Closed Won't do Not Plan…" at bounding box center [451, 176] width 89 height 17
click at [455, 207] on input "Save" at bounding box center [451, 209] width 25 height 14
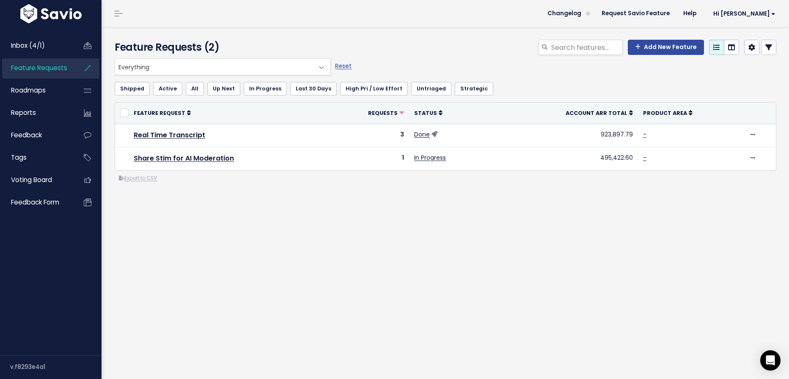
click at [29, 68] on span "Feature Requests" at bounding box center [39, 67] width 56 height 9
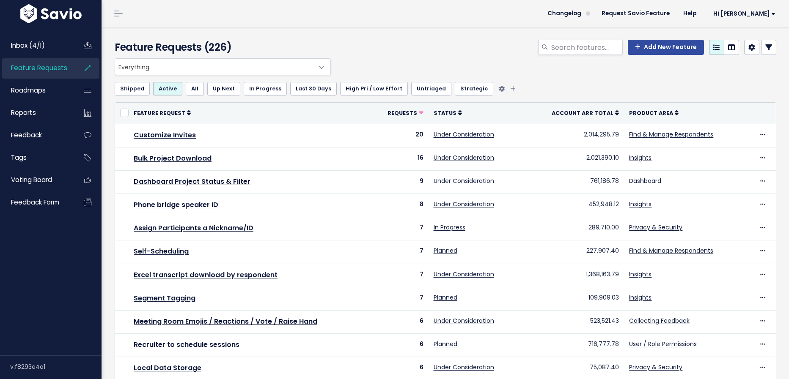
click at [411, 89] on link "Untriaged" at bounding box center [431, 89] width 40 height 14
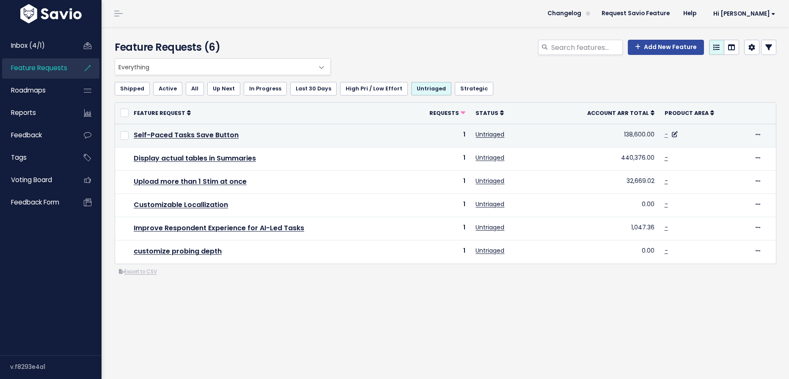
click at [666, 136] on link "-" at bounding box center [665, 134] width 3 height 8
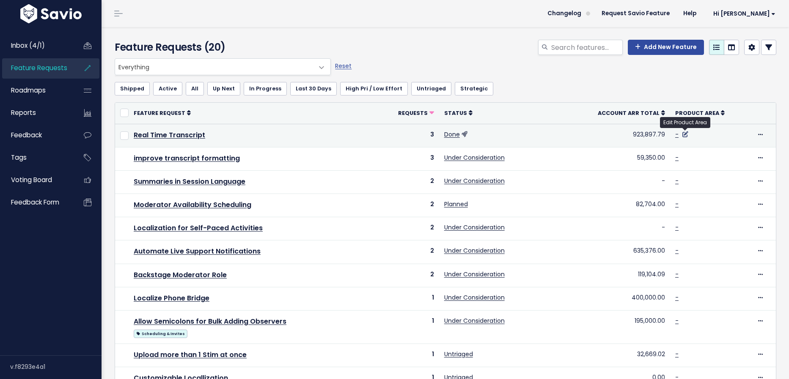
click at [686, 135] on icon at bounding box center [685, 135] width 6 height 6
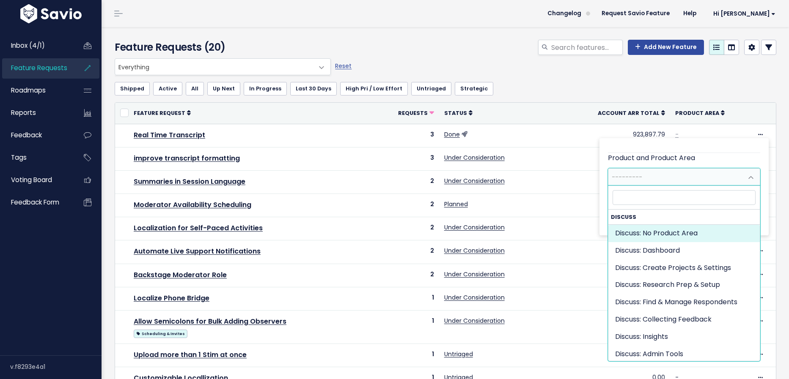
click at [689, 173] on span "---------" at bounding box center [675, 177] width 134 height 17
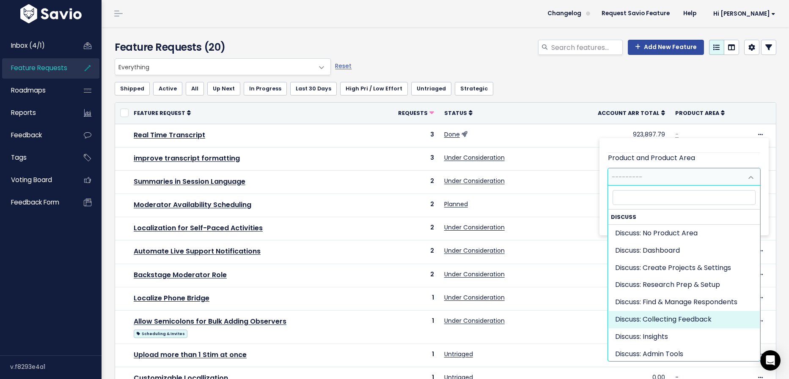
select select "DISCUSS_PLATFORM:SELF_PACED"
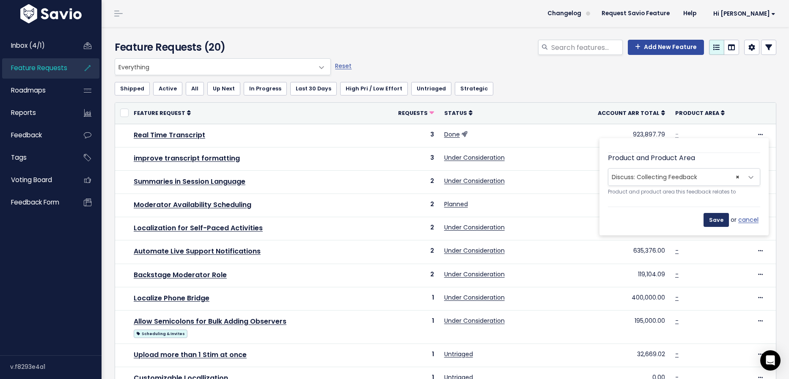
click at [718, 217] on input "Save" at bounding box center [715, 220] width 25 height 14
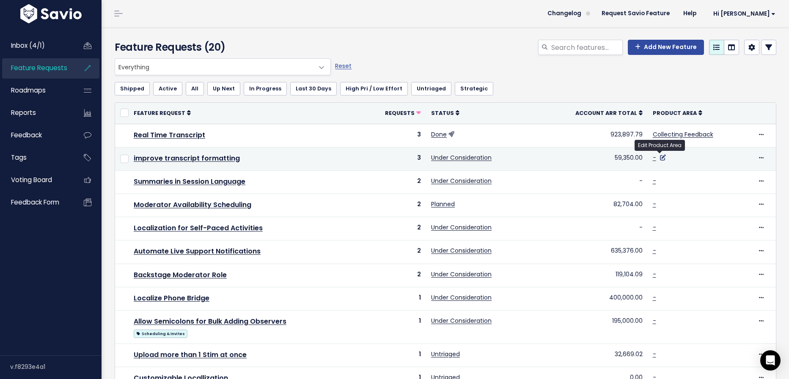
click at [660, 157] on icon at bounding box center [663, 158] width 6 height 6
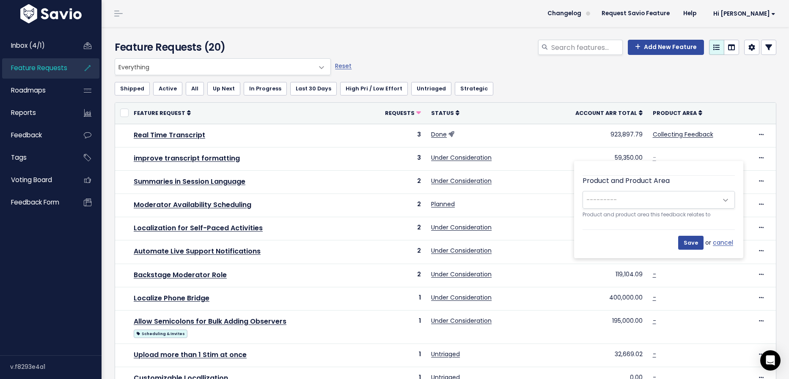
click at [681, 195] on span "---------" at bounding box center [650, 200] width 134 height 17
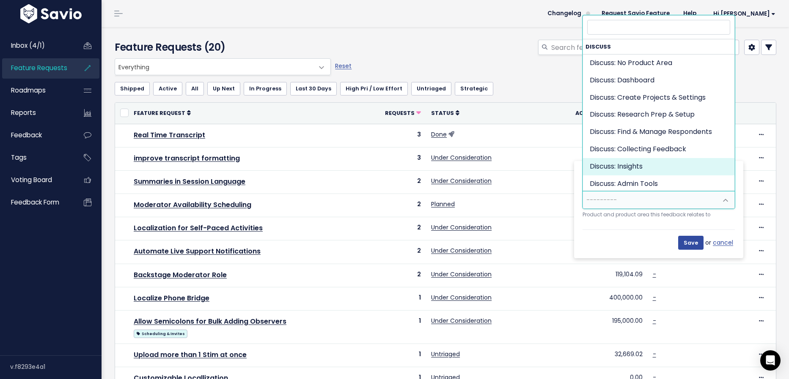
select select "DISCUSS_PLATFORM:INSIGHTS"
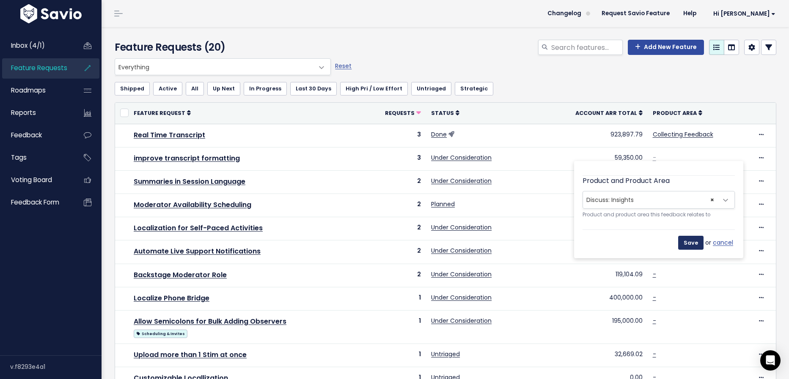
click at [693, 240] on input "Save" at bounding box center [690, 243] width 25 height 14
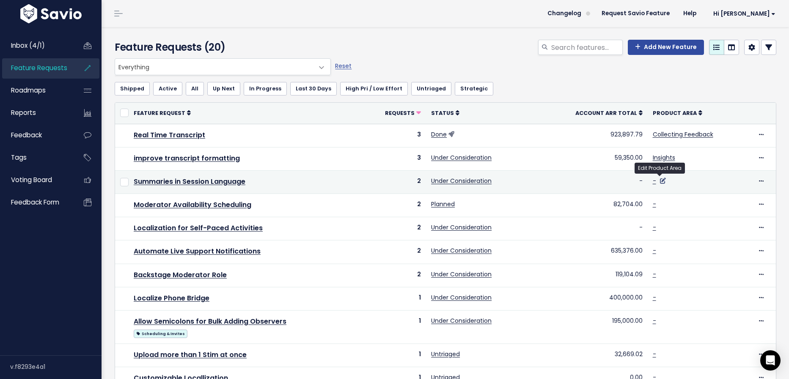
click at [661, 180] on icon at bounding box center [663, 181] width 6 height 6
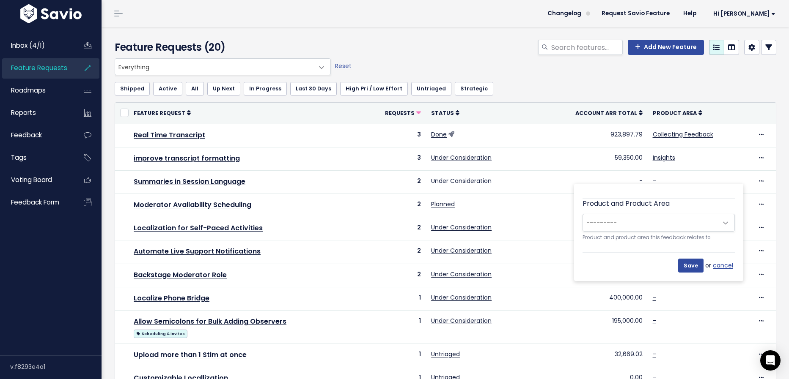
click at [660, 223] on span "---------" at bounding box center [650, 222] width 134 height 17
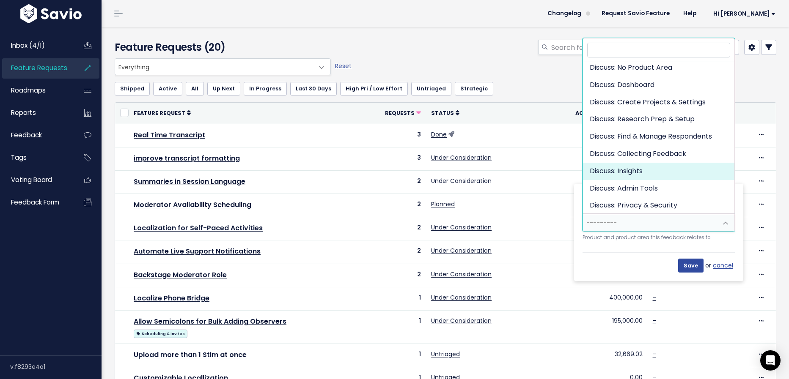
scroll to position [9, 0]
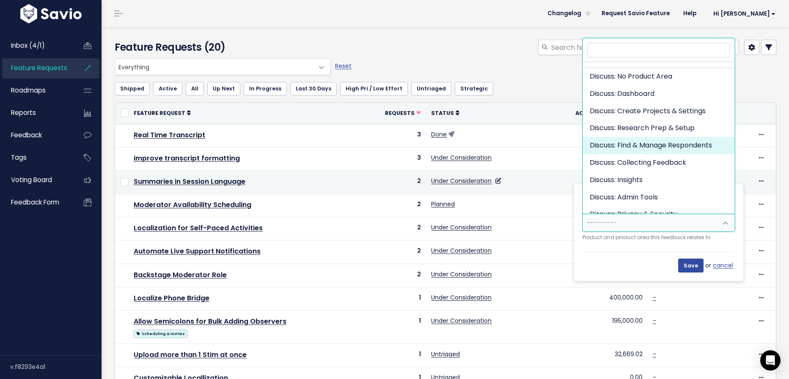
click at [523, 175] on td "Under Consideration" at bounding box center [486, 181] width 121 height 23
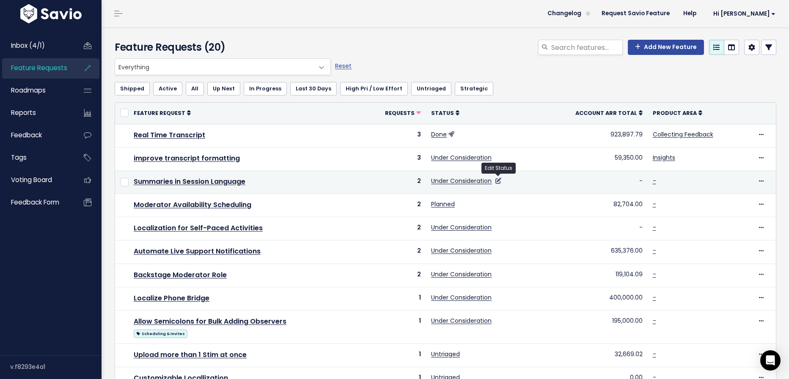
click at [499, 180] on icon at bounding box center [498, 181] width 6 height 6
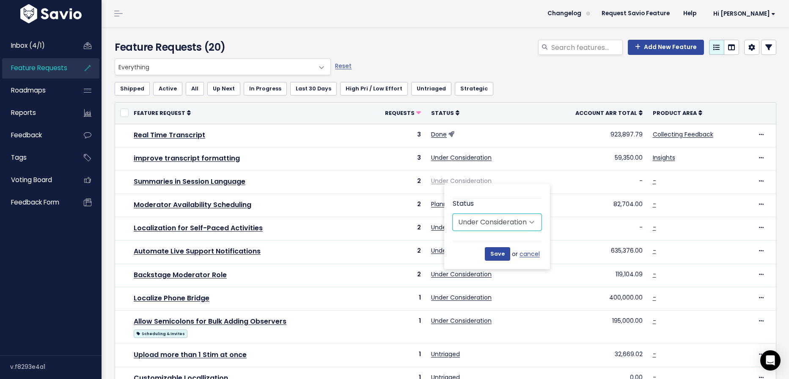
click at [486, 221] on select "Untriaged Under Consideration Planned In Progress Done Closed Won't do Not Plan…" at bounding box center [497, 222] width 89 height 17
select select "NOT_PLANNING"
click at [453, 214] on select "Untriaged Under Consideration Planned In Progress Done Closed Won't do Not Plan…" at bounding box center [497, 222] width 89 height 17
click at [499, 252] on input "Save" at bounding box center [497, 254] width 25 height 14
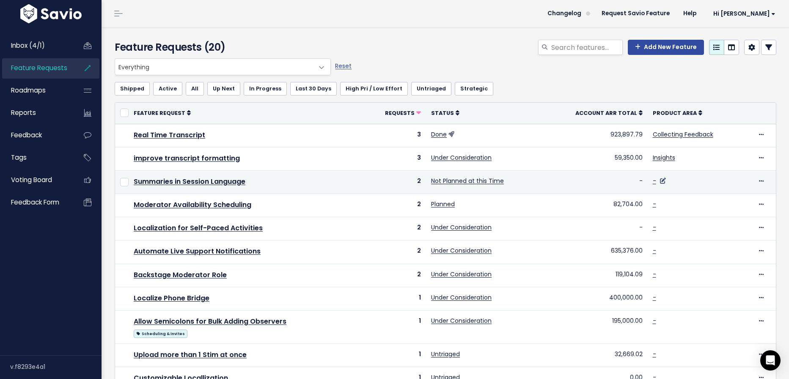
click at [660, 181] on icon at bounding box center [663, 181] width 6 height 6
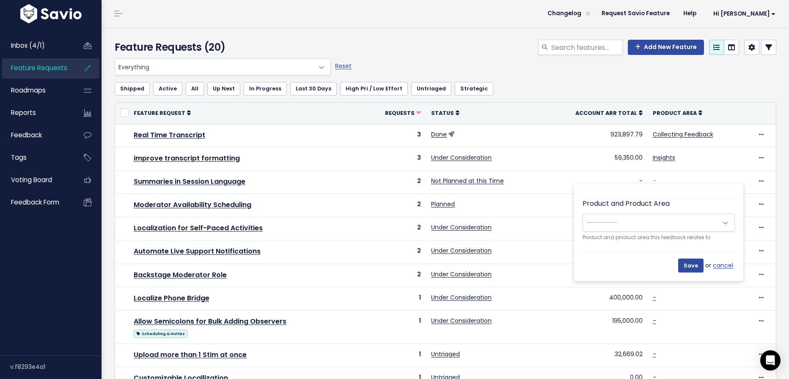
click at [658, 223] on span "---------" at bounding box center [650, 222] width 134 height 17
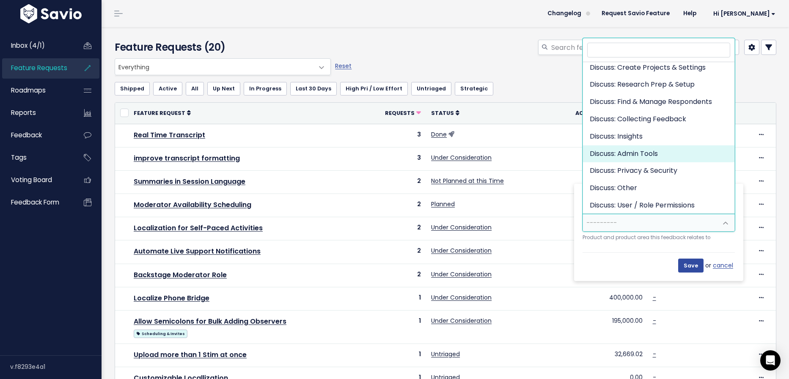
scroll to position [53, 0]
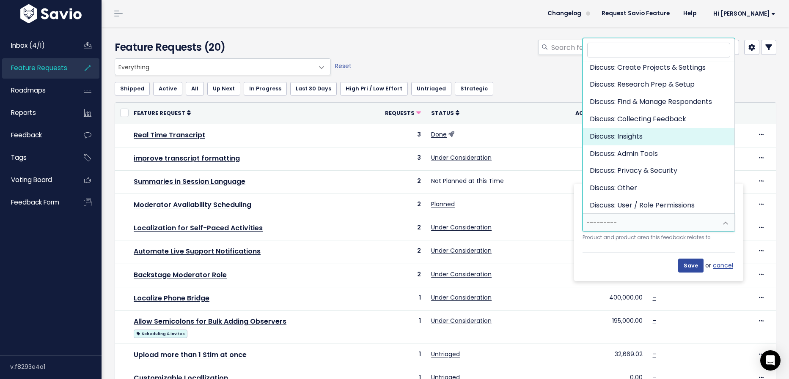
select select "DISCUSS_PLATFORM:INSIGHTS"
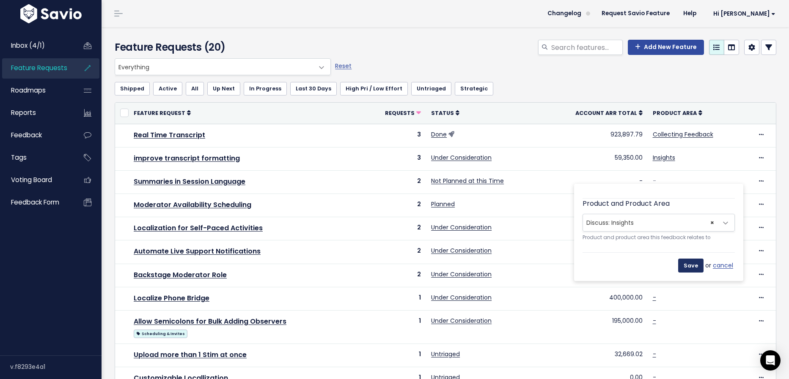
click at [692, 262] on input "Save" at bounding box center [690, 266] width 25 height 14
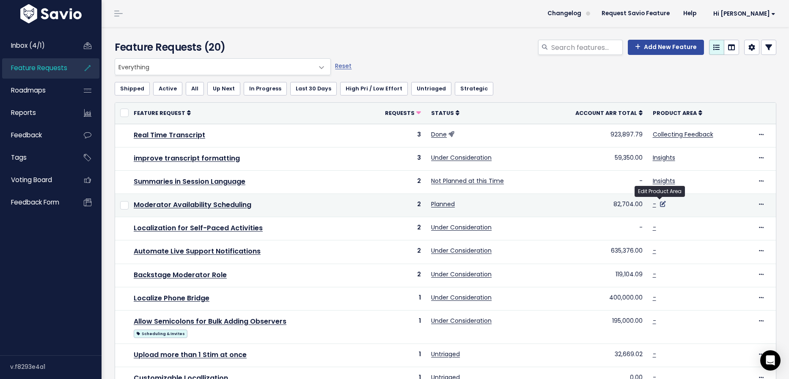
click at [660, 201] on icon at bounding box center [663, 204] width 6 height 6
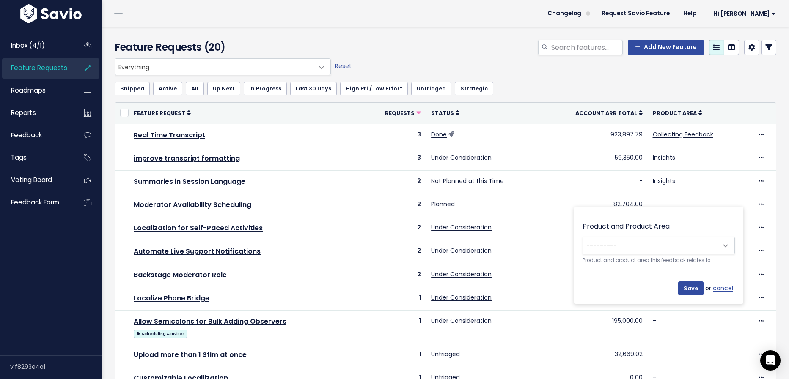
click at [665, 241] on span "---------" at bounding box center [650, 245] width 134 height 17
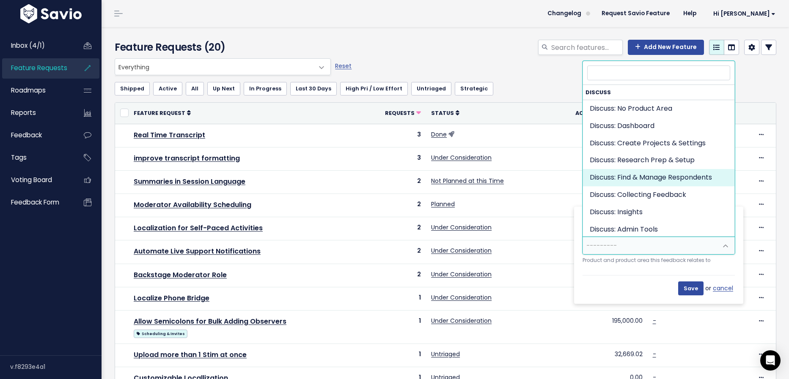
select select "DISCUSS_PLATFORM:RESPONDENT_HUB"
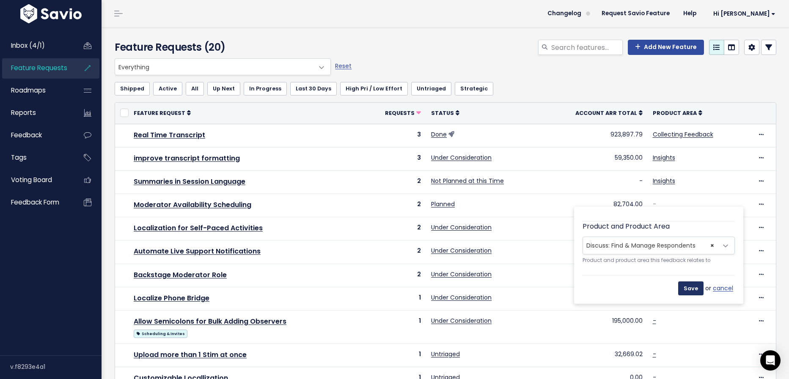
click at [689, 287] on input "Save" at bounding box center [690, 289] width 25 height 14
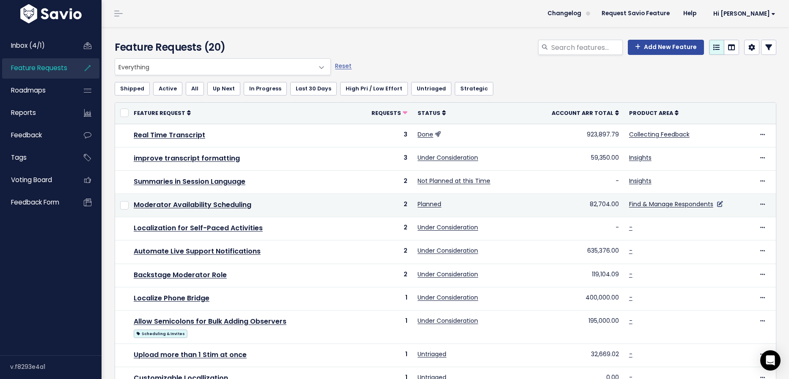
click at [719, 205] on icon at bounding box center [720, 204] width 6 height 6
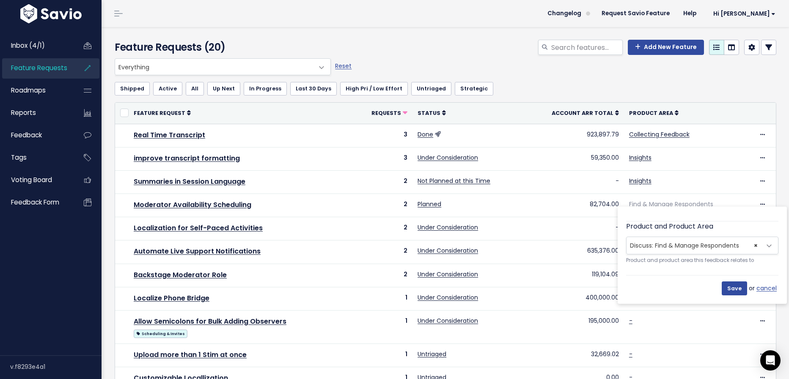
click at [690, 243] on span "× Discuss: Find & Manage Respondents" at bounding box center [693, 245] width 134 height 17
click at [741, 248] on span "× Discuss: Research Prep & Setup" at bounding box center [693, 245] width 134 height 17
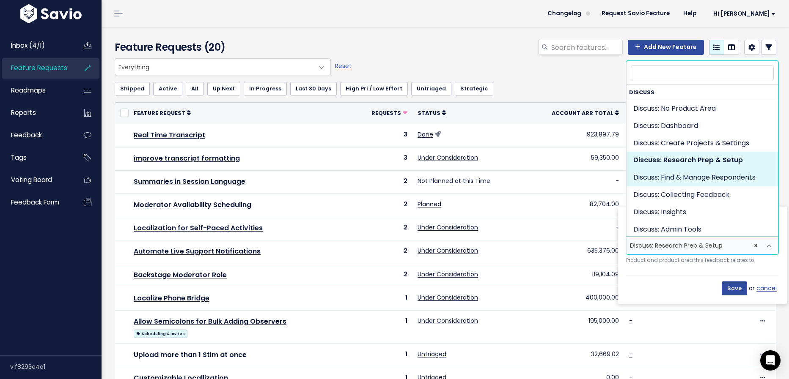
select select "DISCUSS_PLATFORM:RESPONDENT_HUB"
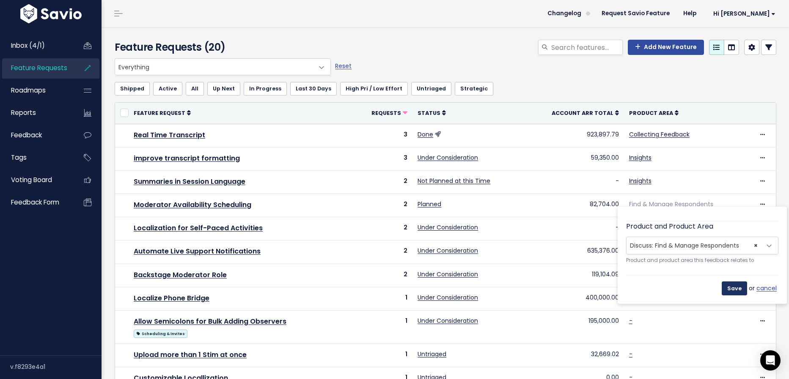
click at [732, 288] on input "Save" at bounding box center [734, 289] width 25 height 14
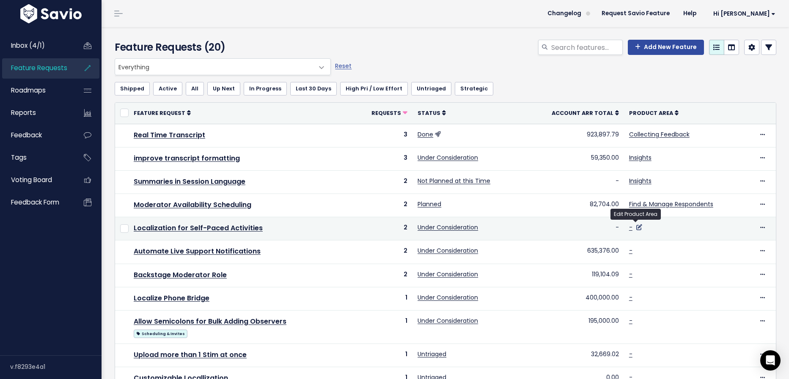
click at [636, 225] on icon at bounding box center [639, 228] width 6 height 6
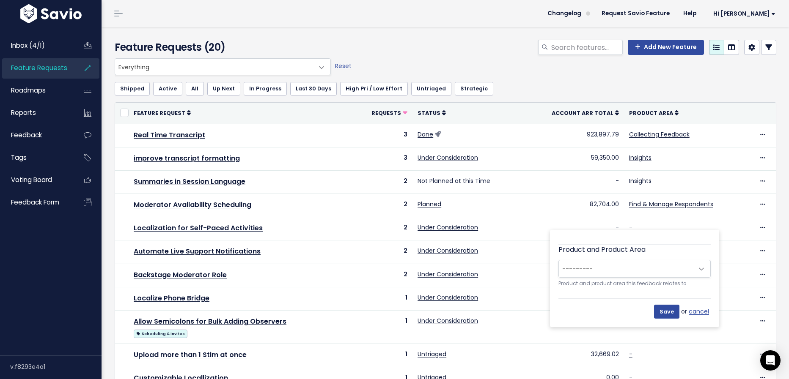
click at [634, 267] on span "---------" at bounding box center [626, 269] width 134 height 17
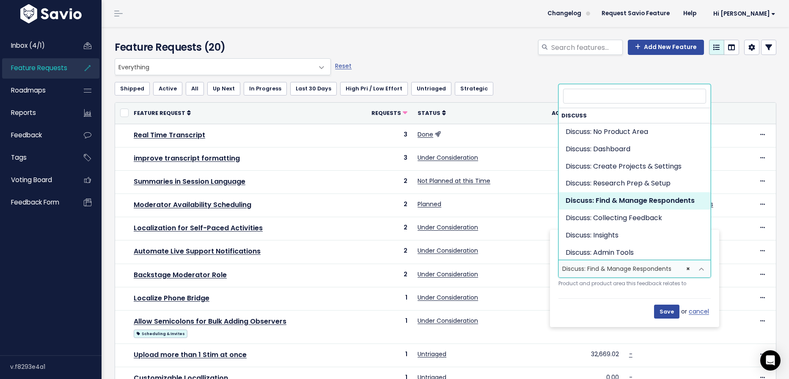
click at [666, 268] on span "× Discuss: Find & Manage Respondents" at bounding box center [626, 269] width 134 height 17
select select "DISCUSS_PLATFORM:SELF_PACED"
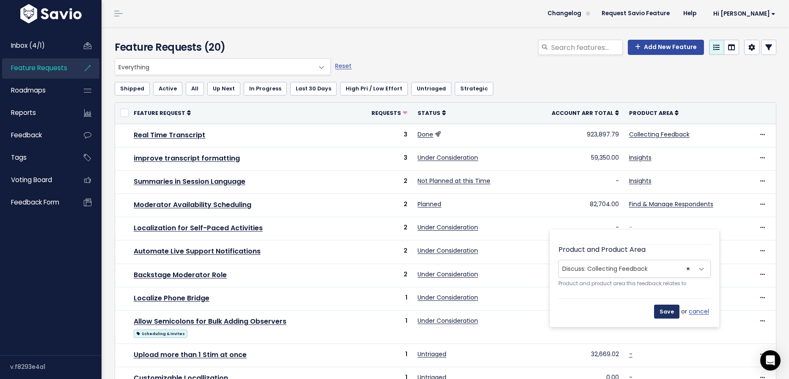
click at [673, 315] on input "Save" at bounding box center [666, 312] width 25 height 14
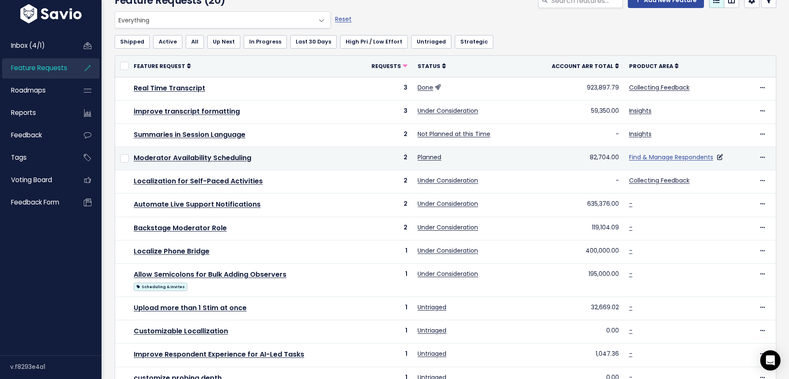
scroll to position [52, 0]
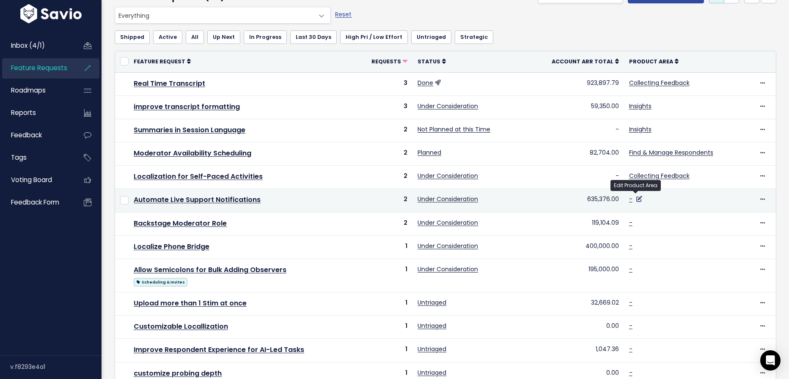
click at [636, 199] on icon at bounding box center [639, 199] width 6 height 6
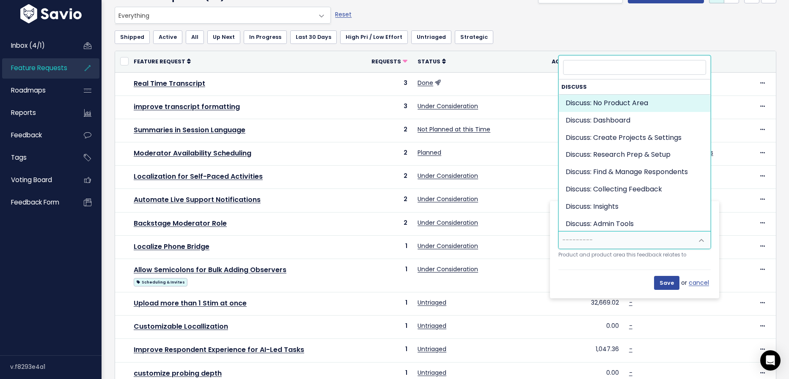
click at [666, 240] on span "---------" at bounding box center [626, 240] width 134 height 17
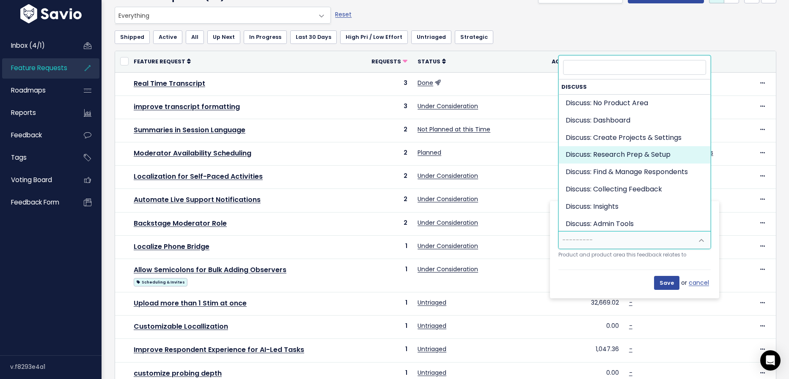
select select "DISCUSS_PLATFORM:RESEARCH_SETUP"
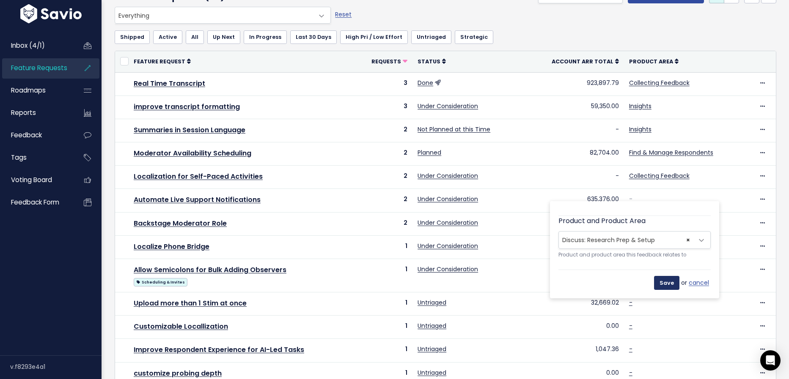
click at [666, 282] on input "Save" at bounding box center [666, 283] width 25 height 14
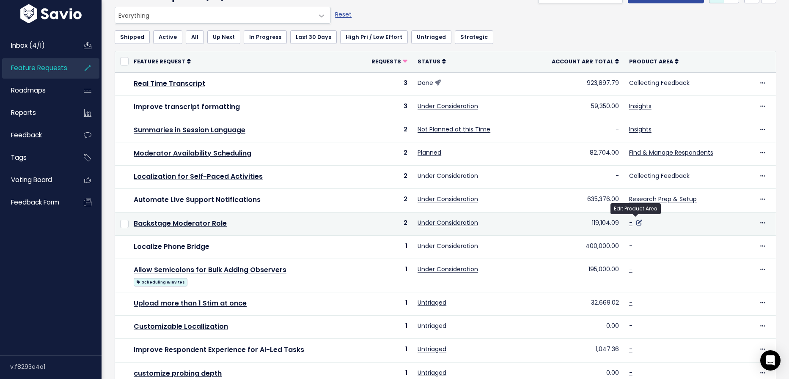
click at [636, 220] on icon at bounding box center [639, 223] width 6 height 6
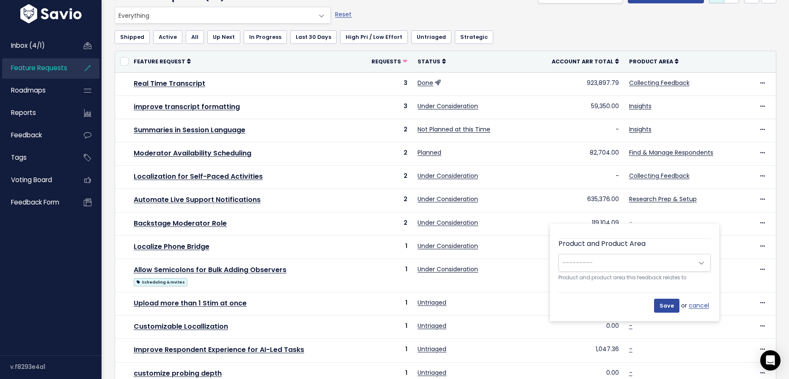
click at [623, 255] on span "---------" at bounding box center [626, 263] width 134 height 17
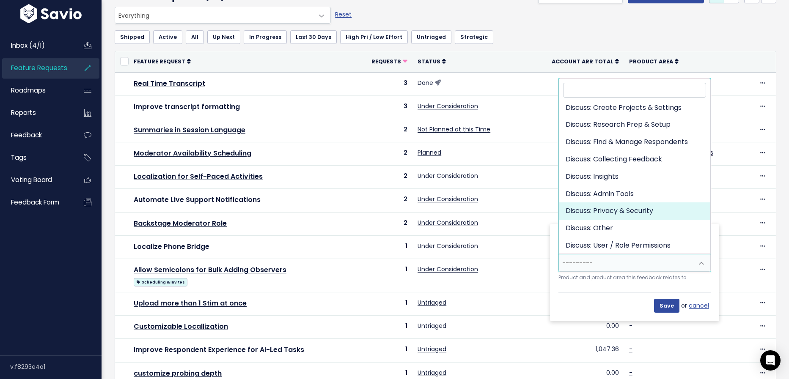
scroll to position [53, 0]
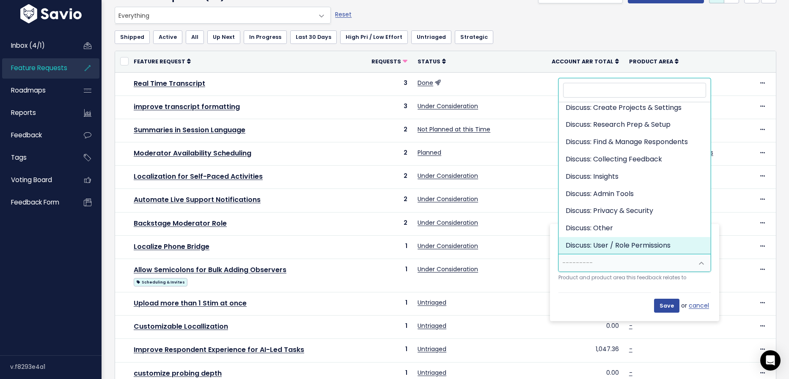
select select "DISCUSS_PLATFORM:USER_ROLE_PERMISSIONS"
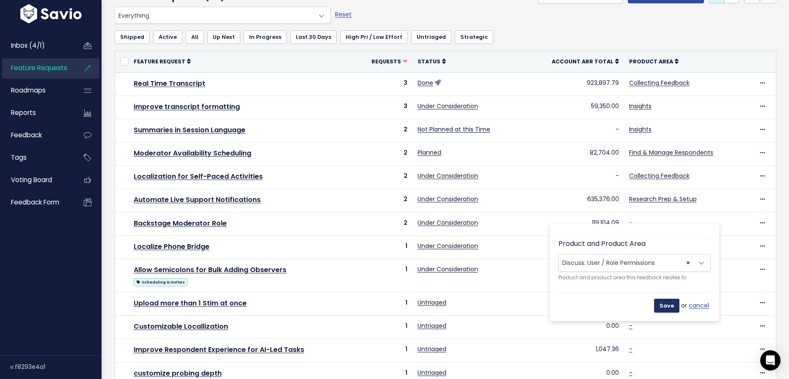
click at [666, 305] on input "Save" at bounding box center [666, 306] width 25 height 14
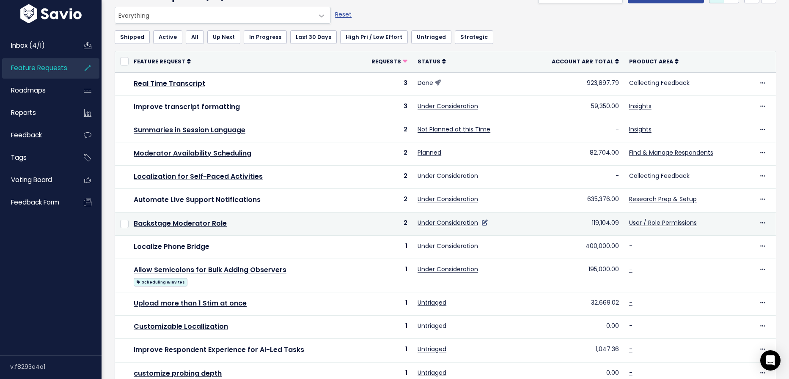
click at [484, 220] on icon at bounding box center [485, 223] width 6 height 6
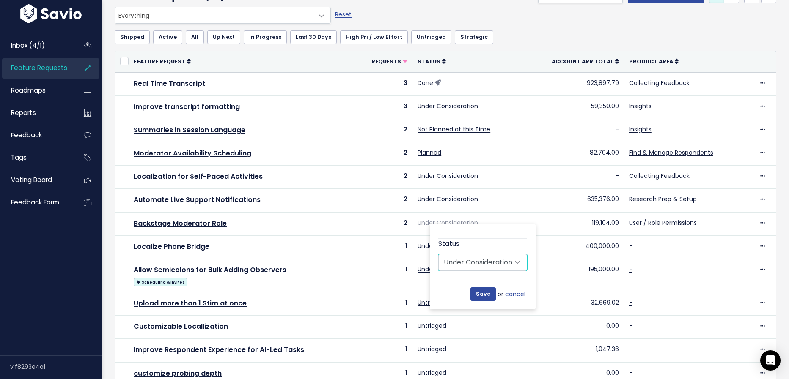
click at [488, 266] on select "Untriaged Under Consideration Planned In Progress Done Closed Won't do Not Plan…" at bounding box center [482, 262] width 89 height 17
select select "NOT_PLANNING"
click at [438, 254] on select "Untriaged Under Consideration Planned In Progress Done Closed Won't do Not Plan…" at bounding box center [482, 262] width 89 height 17
click at [483, 296] on input "Save" at bounding box center [482, 295] width 25 height 14
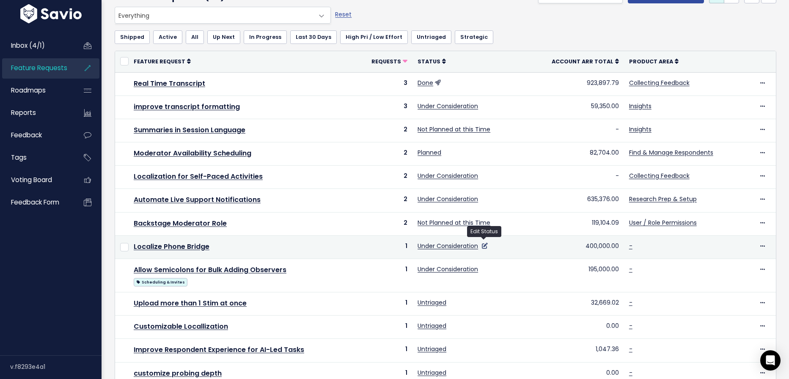
click at [483, 244] on icon at bounding box center [485, 246] width 6 height 6
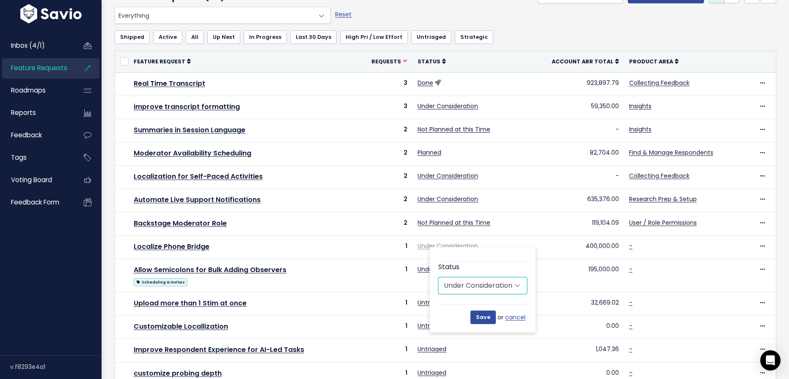
click at [483, 282] on select "Untriaged Under Consideration Planned In Progress Done Closed Won't do Not Plan…" at bounding box center [482, 285] width 89 height 17
select select "NOT_PLANNING"
click at [438, 277] on select "Untriaged Under Consideration Planned In Progress Done Closed Won't do Not Plan…" at bounding box center [482, 285] width 89 height 17
click at [478, 313] on input "Save" at bounding box center [482, 318] width 25 height 14
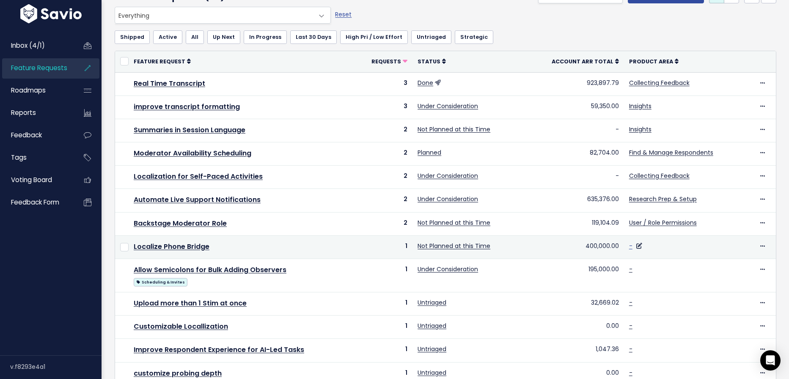
click at [629, 245] on link "-" at bounding box center [630, 246] width 3 height 8
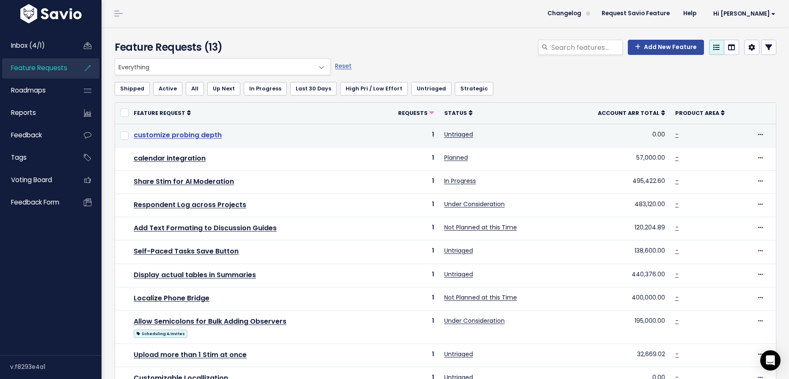
click at [195, 134] on link "customize probing depth" at bounding box center [178, 135] width 88 height 10
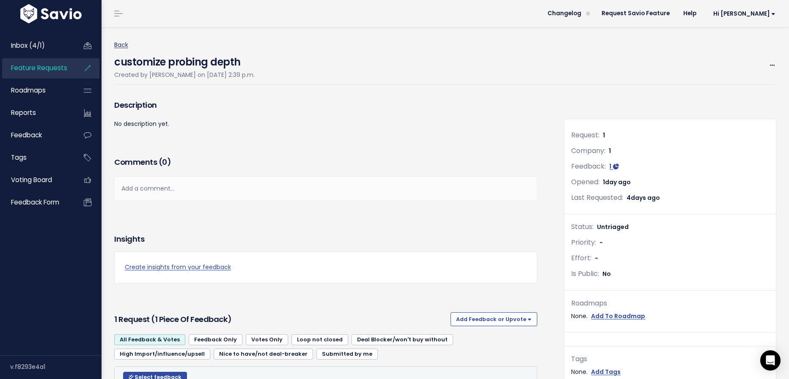
click at [123, 43] on link "Back" at bounding box center [121, 45] width 14 height 8
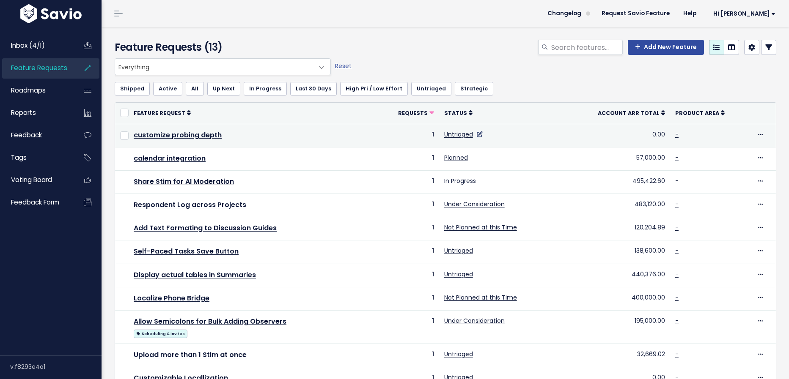
click at [479, 135] on icon at bounding box center [480, 135] width 6 height 6
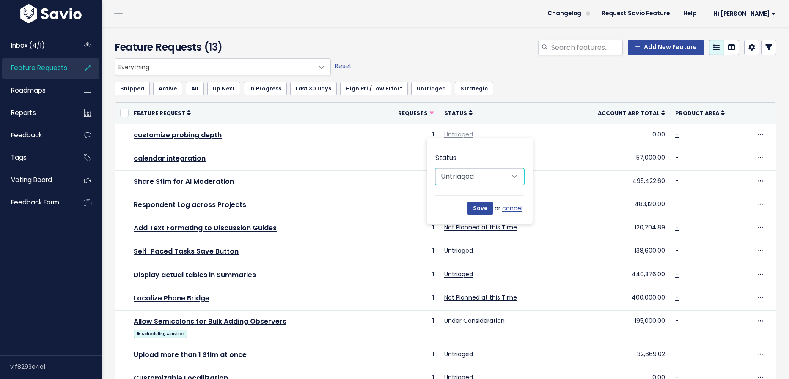
click at [513, 173] on select "Untriaged Under Consideration Planned In Progress Done Closed Won't do Not Plan…" at bounding box center [479, 176] width 89 height 17
select select "UNDER_CONSIDERATION"
click at [435, 168] on select "Untriaged Under Consideration Planned In Progress Done Closed Won't do Not Plan…" at bounding box center [479, 176] width 89 height 17
click at [486, 203] on input "Save" at bounding box center [479, 209] width 25 height 14
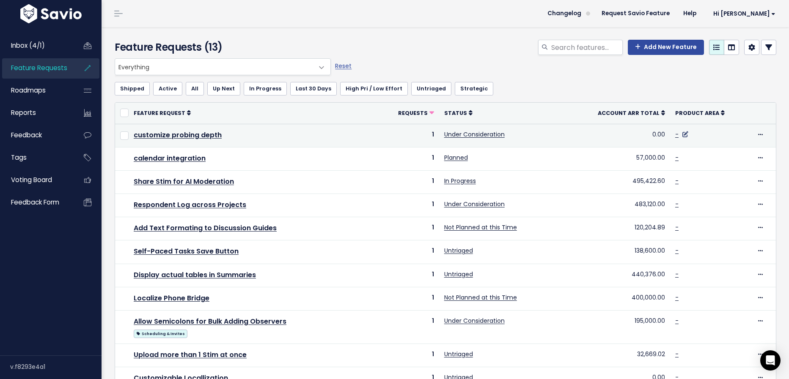
click at [684, 134] on icon at bounding box center [685, 135] width 6 height 6
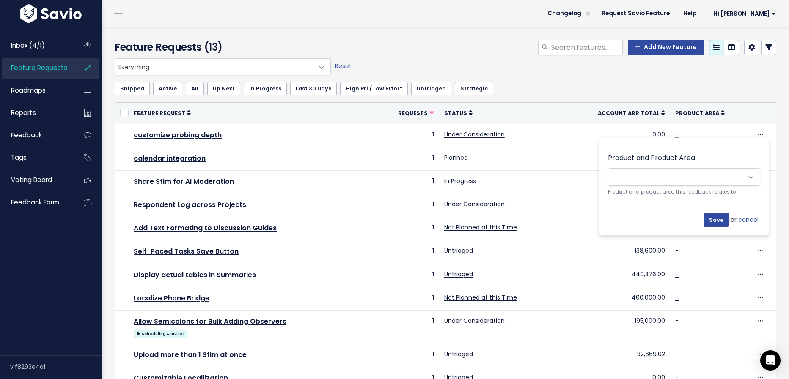
click at [689, 172] on span "---------" at bounding box center [675, 177] width 134 height 17
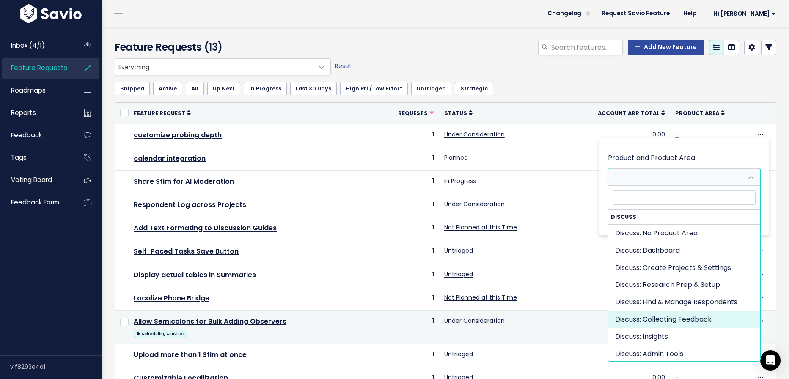
select select "DISCUSS_PLATFORM:SELF_PACED"
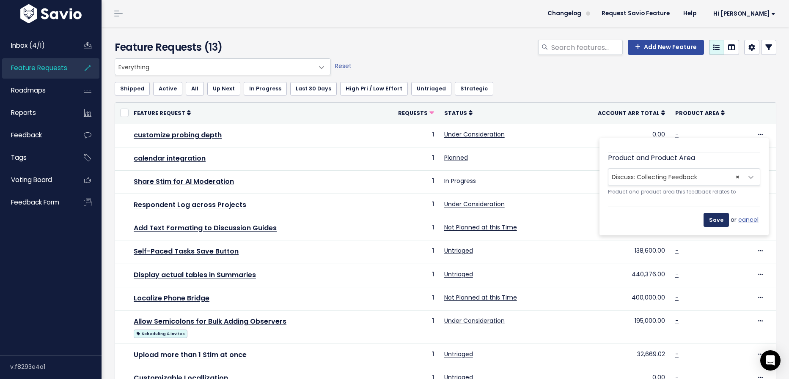
click at [718, 222] on input "Save" at bounding box center [715, 220] width 25 height 14
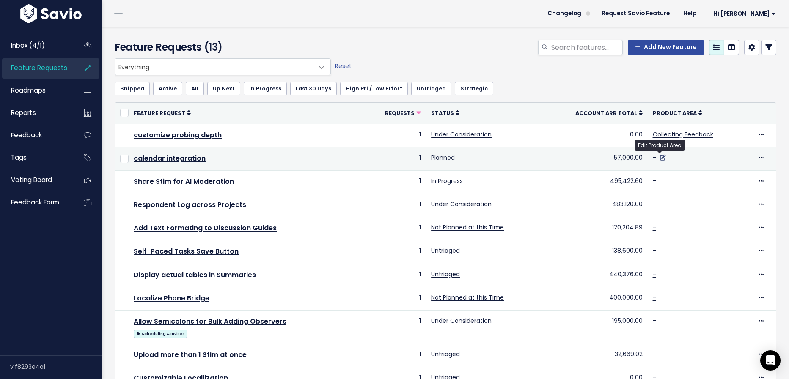
click at [660, 158] on icon at bounding box center [663, 158] width 6 height 6
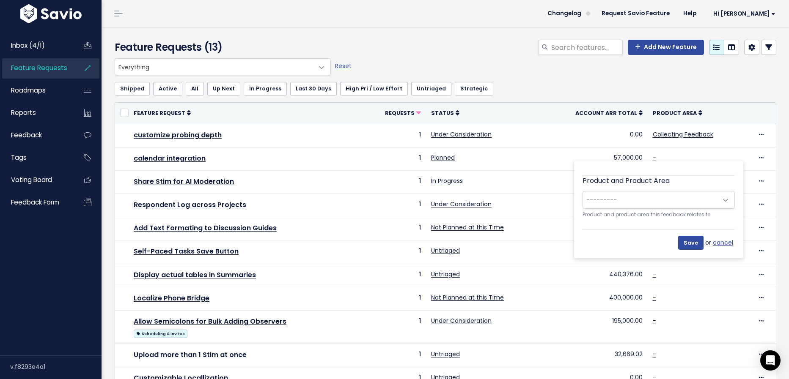
click at [699, 195] on span "---------" at bounding box center [650, 200] width 134 height 17
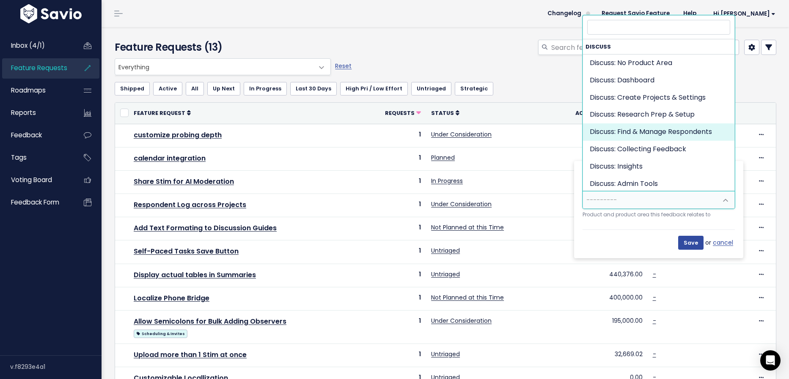
select select "DISCUSS_PLATFORM:RESPONDENT_HUB"
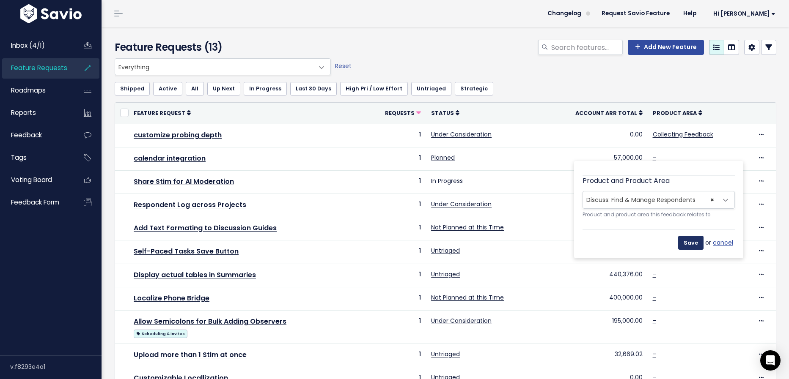
click at [697, 241] on input "Save" at bounding box center [690, 243] width 25 height 14
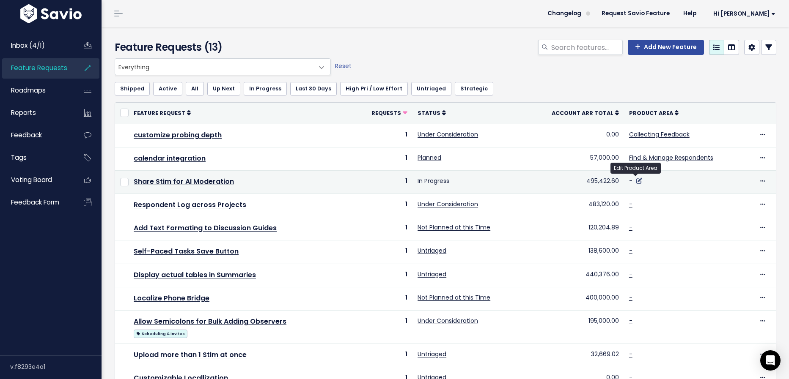
click at [636, 179] on icon at bounding box center [639, 181] width 6 height 6
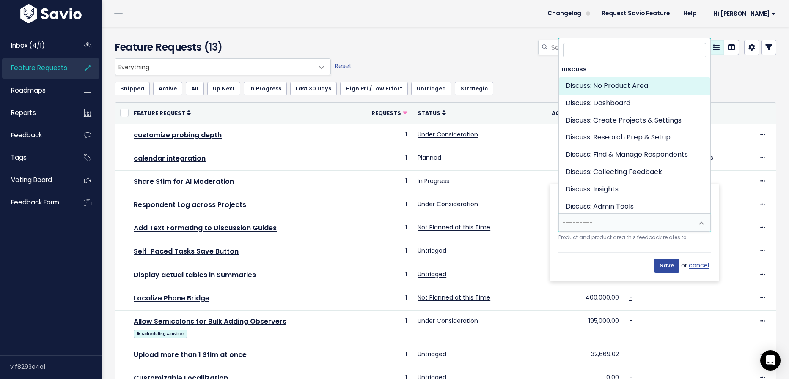
click at [657, 222] on span "---------" at bounding box center [626, 222] width 134 height 17
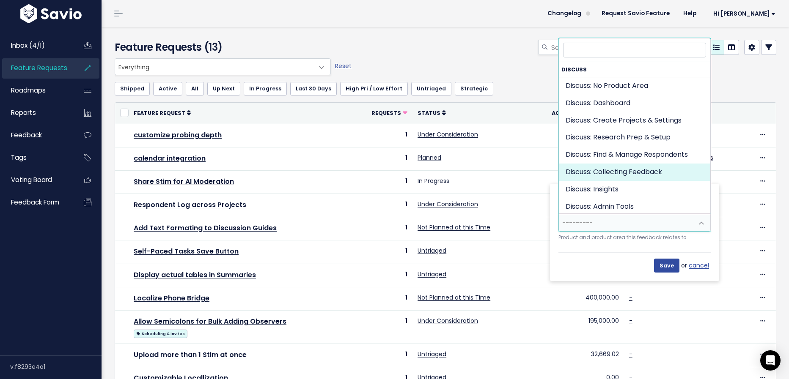
select select "DISCUSS_PLATFORM:SELF_PACED"
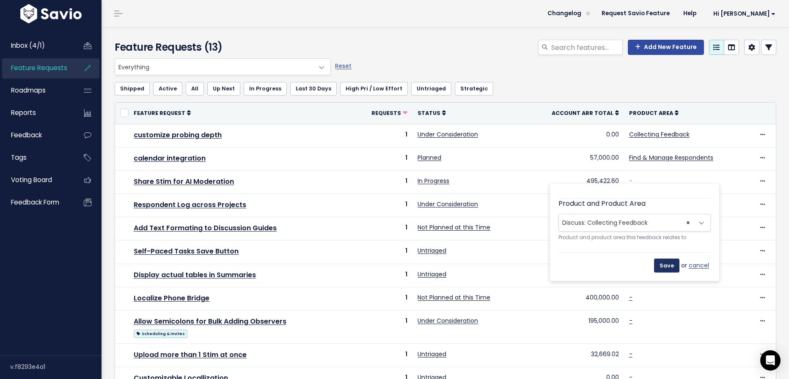
click at [672, 263] on input "Save" at bounding box center [666, 266] width 25 height 14
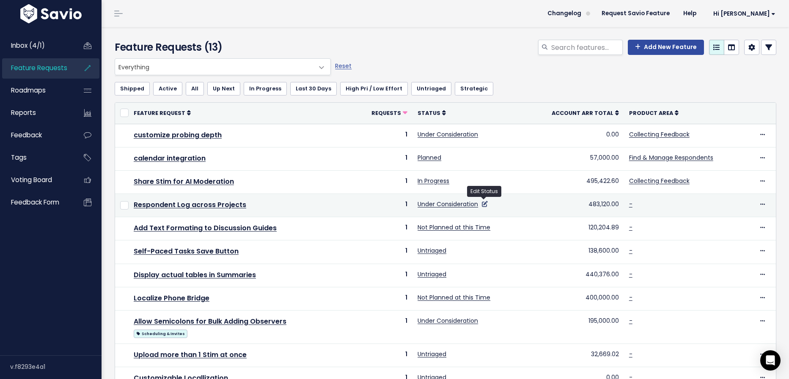
click at [484, 203] on icon at bounding box center [485, 204] width 6 height 6
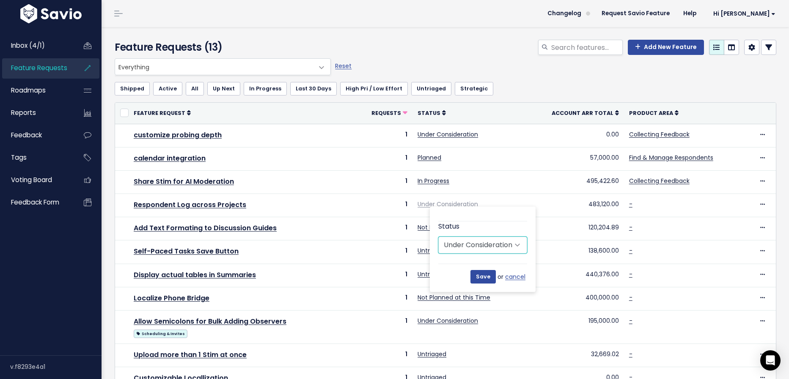
click at [493, 243] on select "Untriaged Under Consideration Planned In Progress Done Closed Won't do Not Plan…" at bounding box center [482, 245] width 89 height 17
select select "NOT_PLANNING"
click at [438, 237] on select "Untriaged Under Consideration Planned In Progress Done Closed Won't do Not Plan…" at bounding box center [482, 245] width 89 height 17
click at [484, 275] on input "Save" at bounding box center [482, 277] width 25 height 14
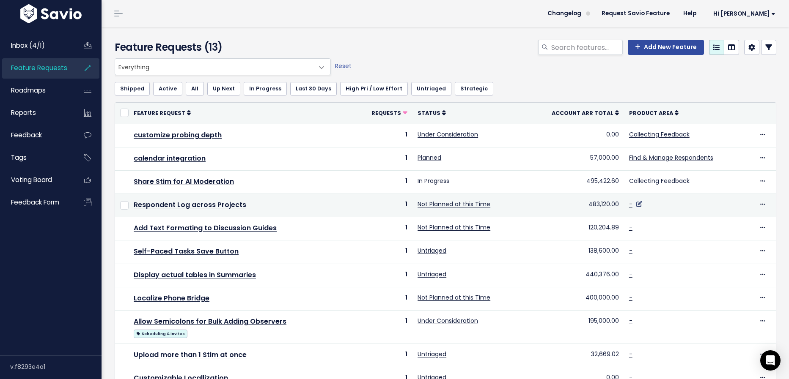
click at [636, 203] on icon at bounding box center [639, 204] width 6 height 6
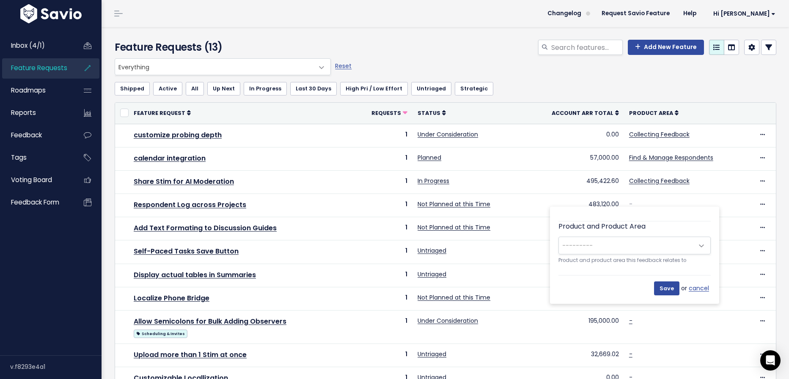
click at [643, 241] on span "---------" at bounding box center [626, 245] width 134 height 17
click at [673, 243] on span "× Discuss: Dashboard" at bounding box center [626, 245] width 134 height 17
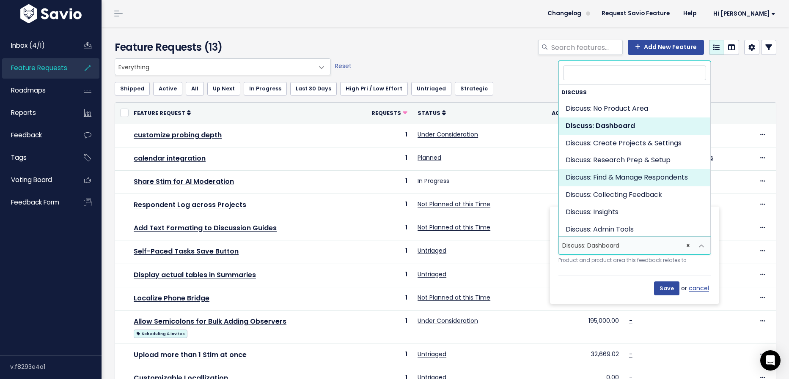
select select "DISCUSS_PLATFORM:RESPONDENT_HUB"
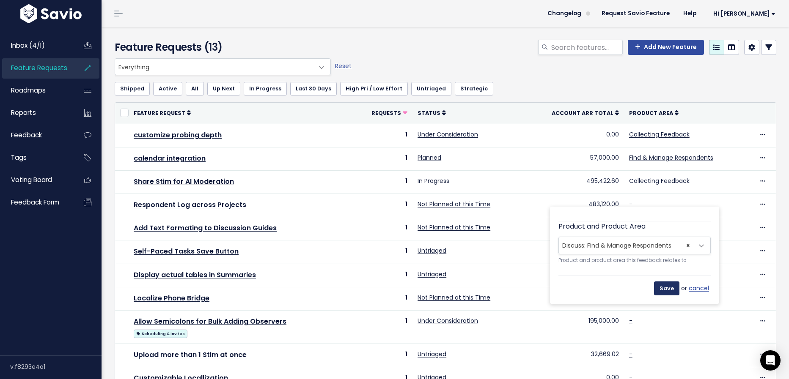
click at [670, 288] on input "Save" at bounding box center [666, 289] width 25 height 14
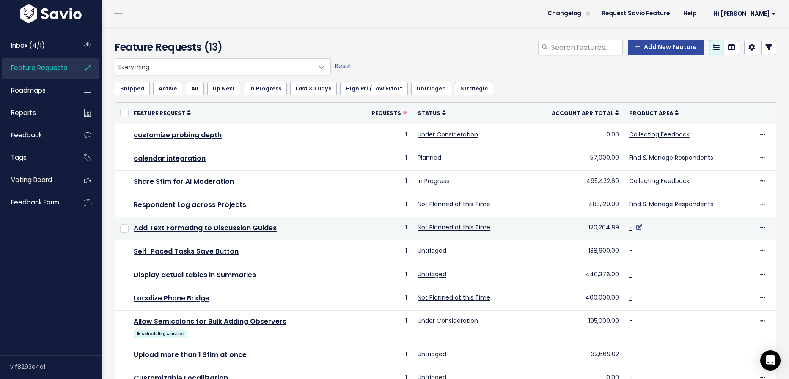
click at [637, 227] on icon at bounding box center [639, 228] width 6 height 6
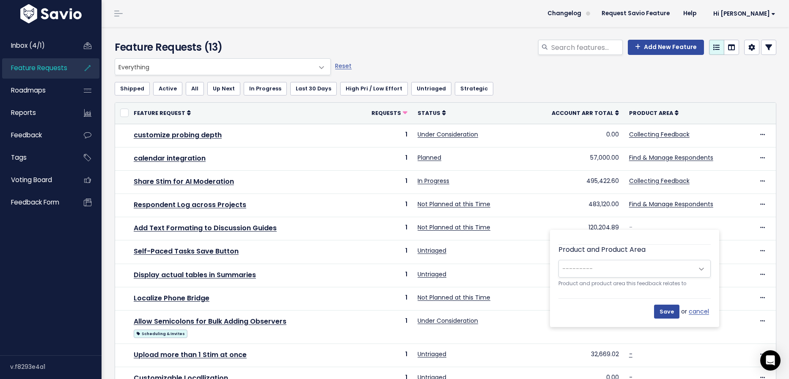
click at [641, 258] on div "Product and Product Area --------- Discuss: No Product Area Discuss: Dashboard …" at bounding box center [634, 267] width 152 height 44
click at [641, 261] on span "---------" at bounding box center [626, 269] width 134 height 17
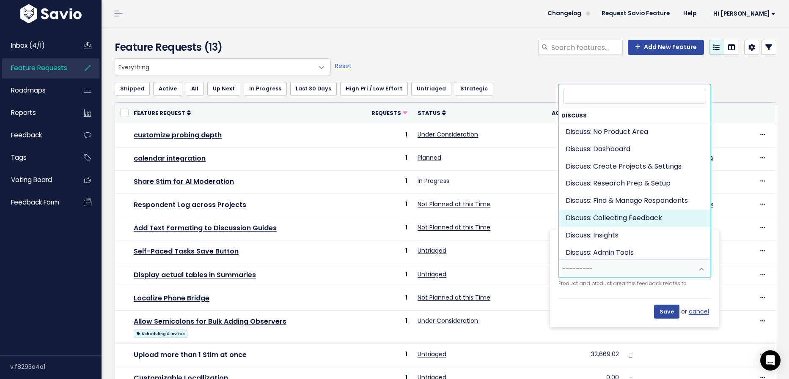
select select "DISCUSS_PLATFORM:SELF_PACED"
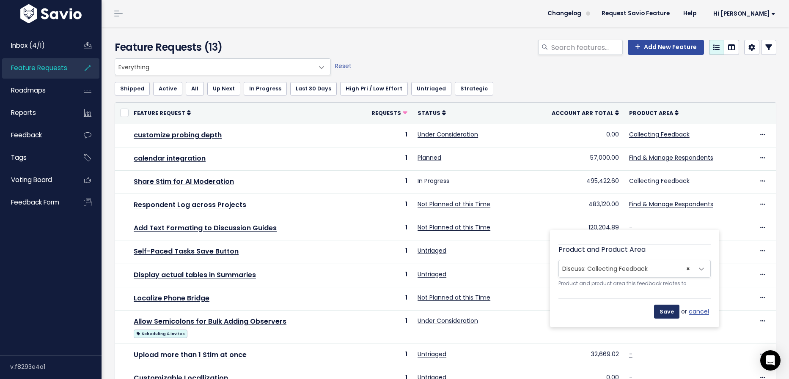
click at [666, 310] on input "Save" at bounding box center [666, 312] width 25 height 14
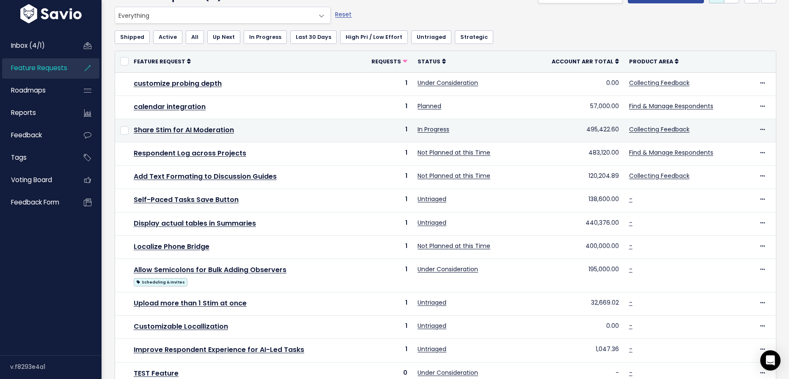
scroll to position [73, 0]
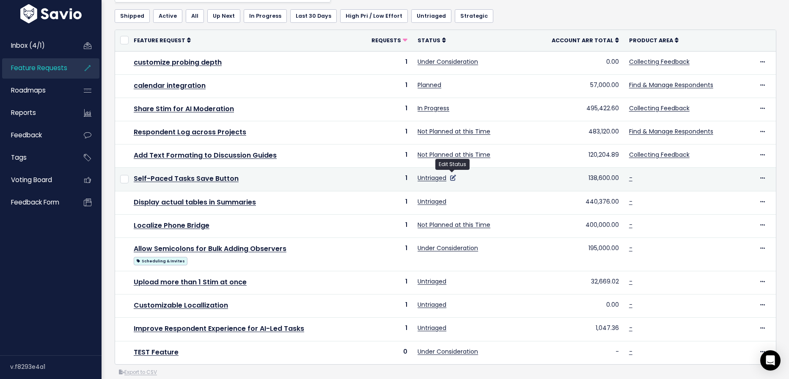
click at [451, 176] on icon at bounding box center [453, 178] width 6 height 6
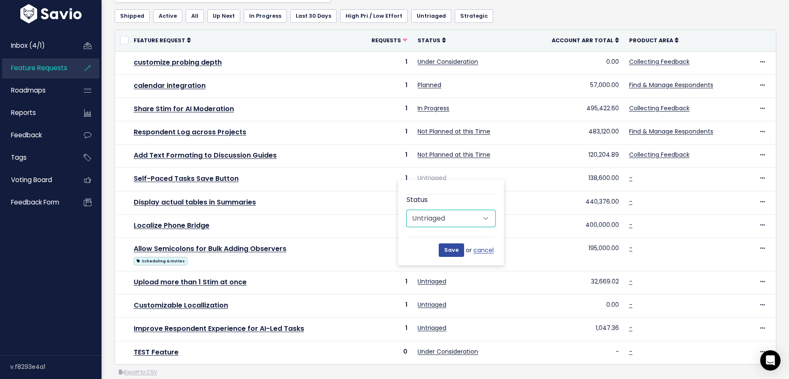
click at [475, 216] on select "Untriaged Under Consideration Planned In Progress Done Closed Won't do Not Plan…" at bounding box center [450, 218] width 89 height 17
select select "PLANNED"
click at [406, 210] on select "Untriaged Under Consideration Planned In Progress Done Closed Won't do Not Plan…" at bounding box center [450, 218] width 89 height 17
click at [451, 252] on input "Save" at bounding box center [451, 251] width 25 height 14
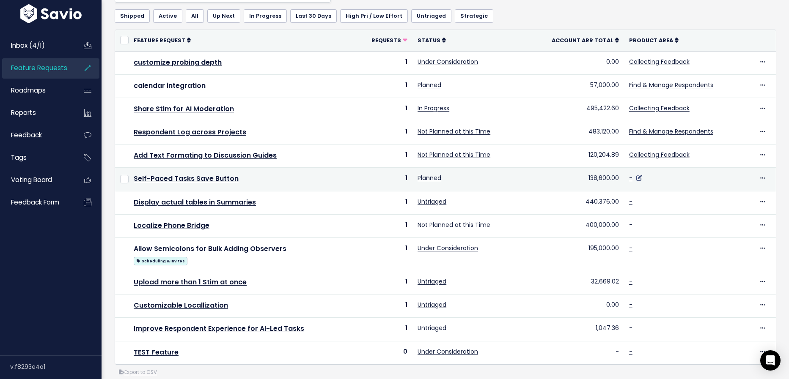
click at [636, 176] on icon at bounding box center [639, 178] width 6 height 6
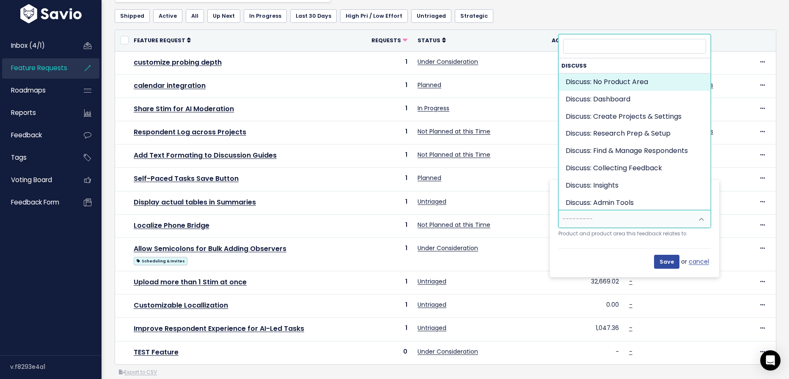
click at [634, 218] on span "---------" at bounding box center [626, 219] width 134 height 17
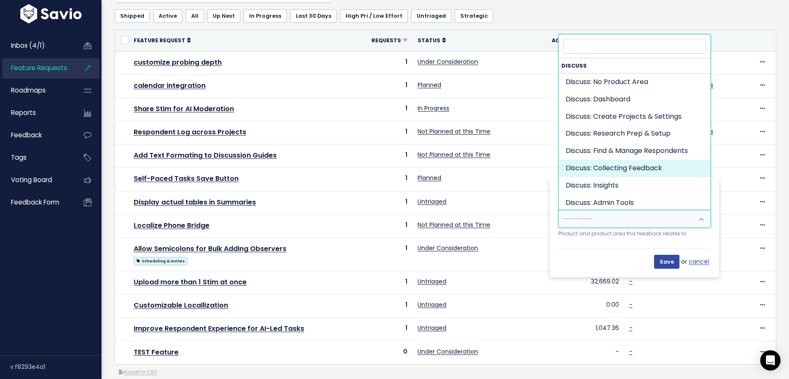
select select "DISCUSS_PLATFORM:SELF_PACED"
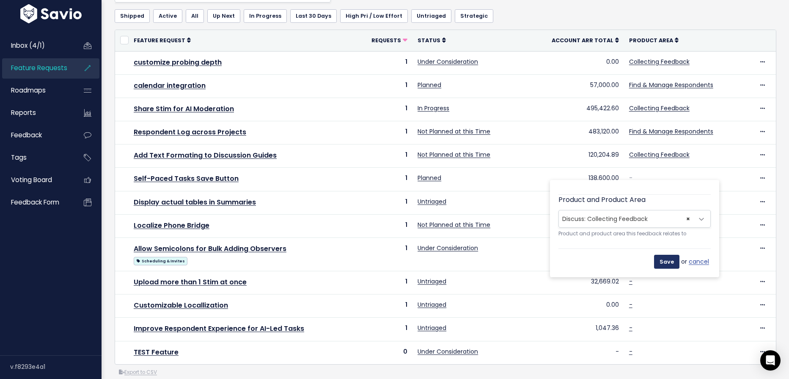
click at [664, 261] on input "Save" at bounding box center [666, 262] width 25 height 14
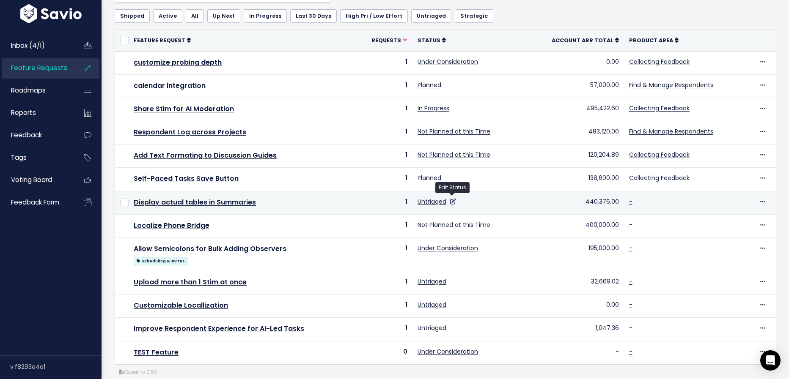
click at [453, 199] on icon at bounding box center [453, 202] width 6 height 6
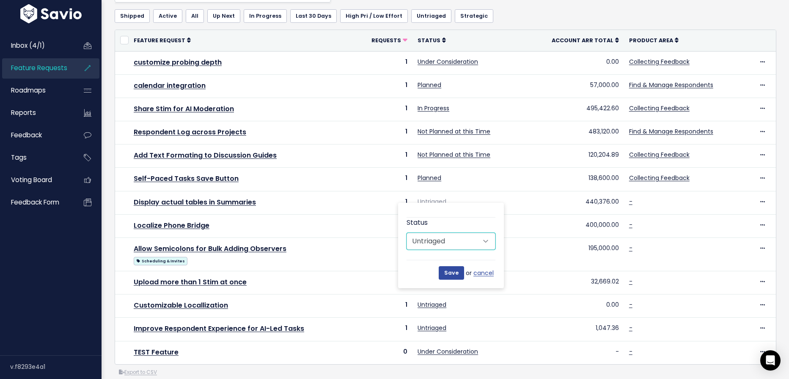
click at [486, 242] on select "Untriaged Under Consideration Planned In Progress Done Closed Won't do Not Plan…" at bounding box center [450, 241] width 89 height 17
select select "PLANNED"
click at [406, 233] on select "Untriaged Under Consideration Planned In Progress Done Closed Won't do Not Plan…" at bounding box center [450, 241] width 89 height 17
click at [448, 282] on div "Status Untriaged Under Consideration Planned In Progress Done Closed Won't do N…" at bounding box center [451, 245] width 106 height 85
click at [448, 273] on input "Save" at bounding box center [451, 273] width 25 height 14
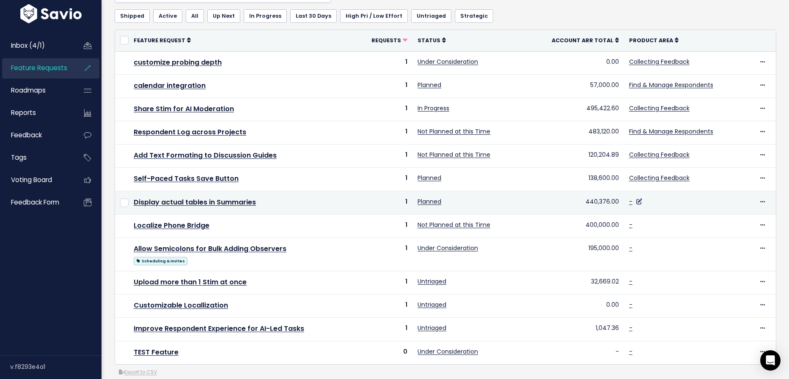
click at [636, 199] on icon at bounding box center [639, 202] width 6 height 6
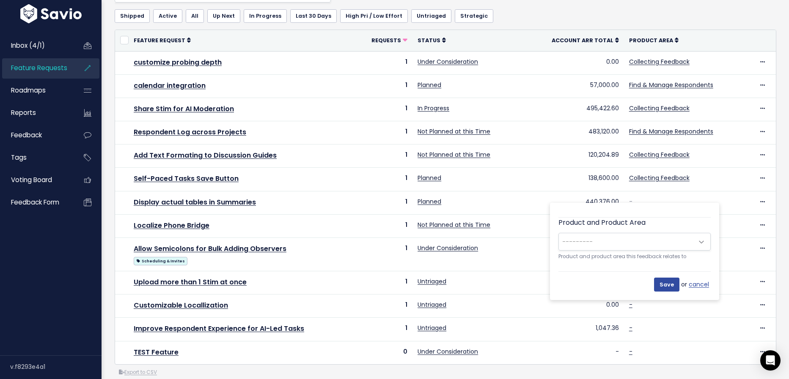
click at [626, 241] on span "---------" at bounding box center [626, 241] width 134 height 17
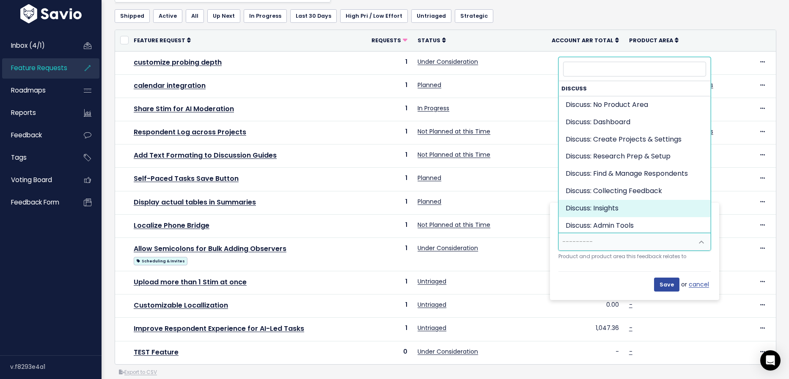
select select "DISCUSS_PLATFORM:INSIGHTS"
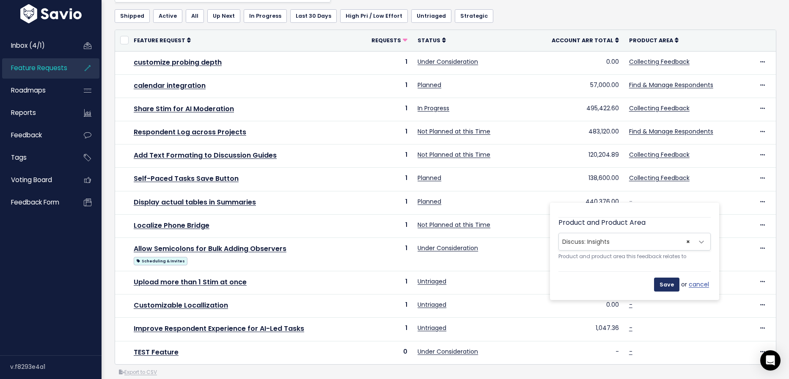
click at [665, 280] on input "Save" at bounding box center [666, 285] width 25 height 14
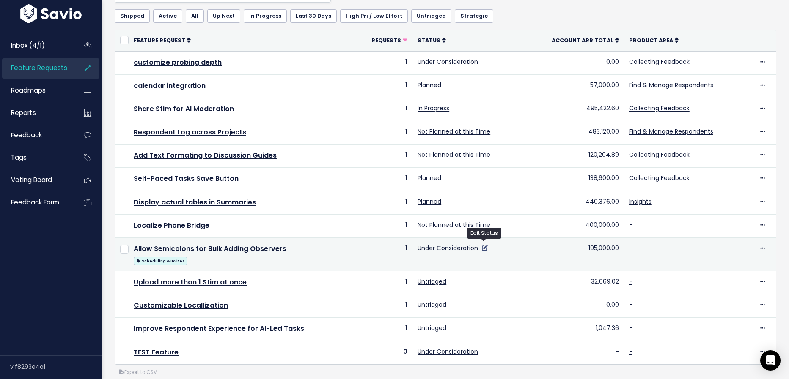
click at [483, 245] on icon at bounding box center [485, 248] width 6 height 6
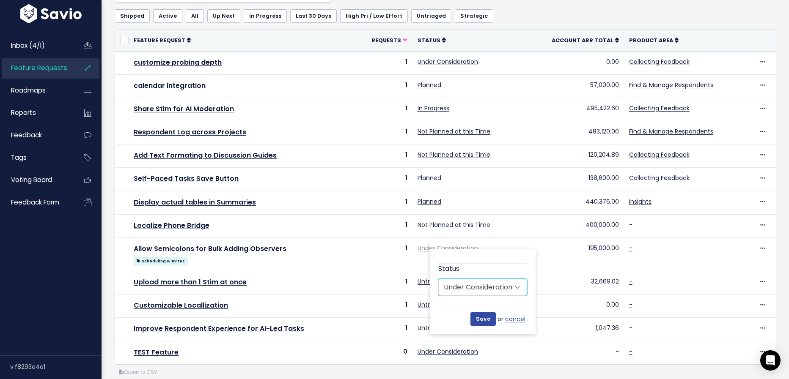
click at [480, 285] on select "Untriaged Under Consideration Planned In Progress Done Closed Won't do Not Plan…" at bounding box center [482, 287] width 89 height 17
select select "PLANNED"
click at [438, 279] on select "Untriaged Under Consideration Planned In Progress Done Closed Won't do Not Plan…" at bounding box center [482, 287] width 89 height 17
click at [486, 315] on input "Save" at bounding box center [482, 320] width 25 height 14
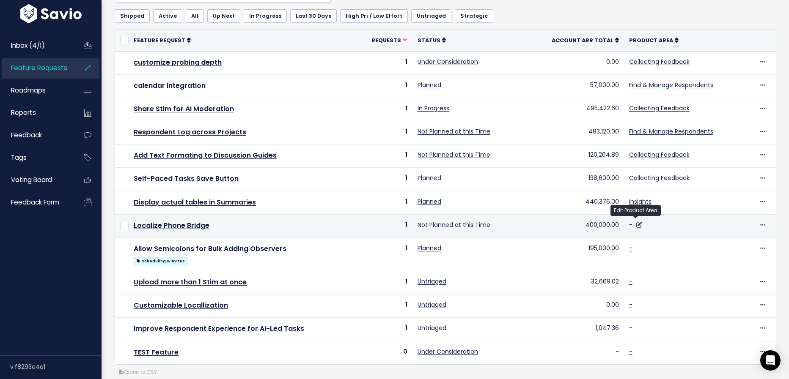
click at [639, 222] on td "-" at bounding box center [688, 225] width 129 height 23
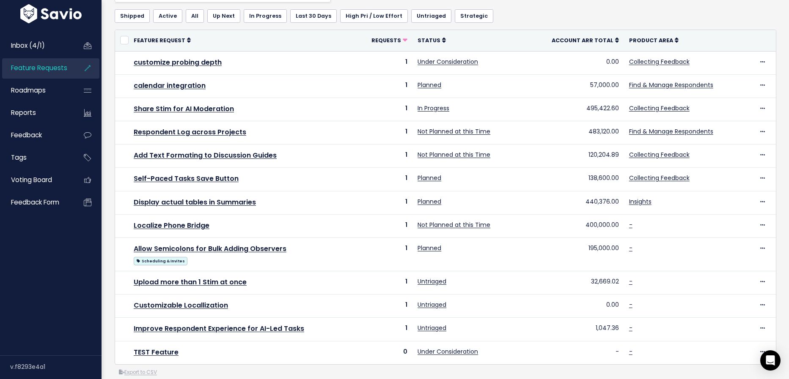
click at [634, 218] on div at bounding box center [635, 217] width 5 height 3
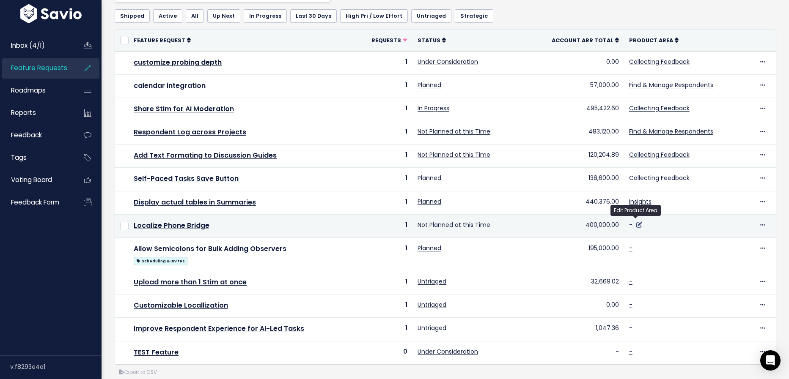
click at [636, 222] on icon at bounding box center [639, 225] width 6 height 6
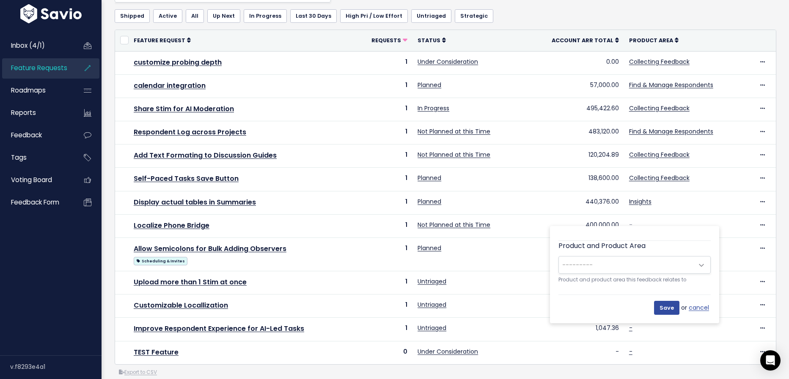
click at [654, 277] on small "Product and product area this feedback relates to" at bounding box center [634, 280] width 152 height 9
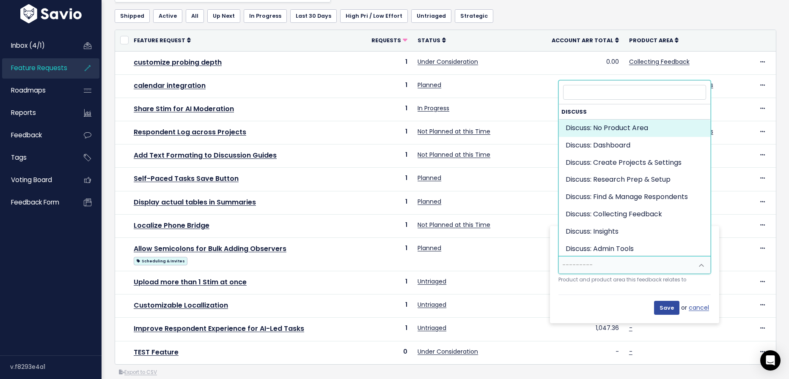
click at [653, 265] on span "---------" at bounding box center [626, 265] width 134 height 17
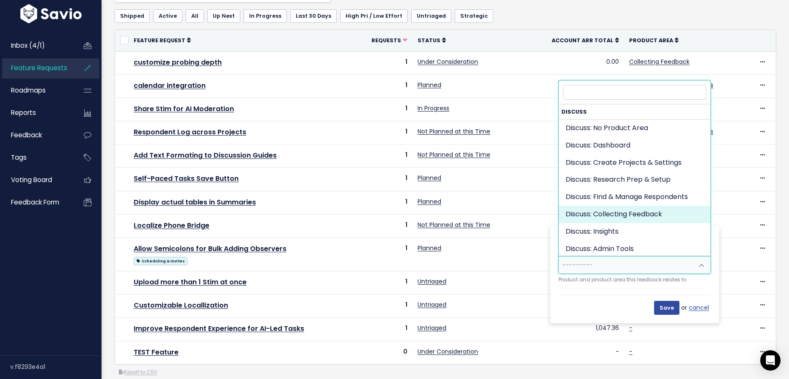
select select "DISCUSS_PLATFORM:SELF_PACED"
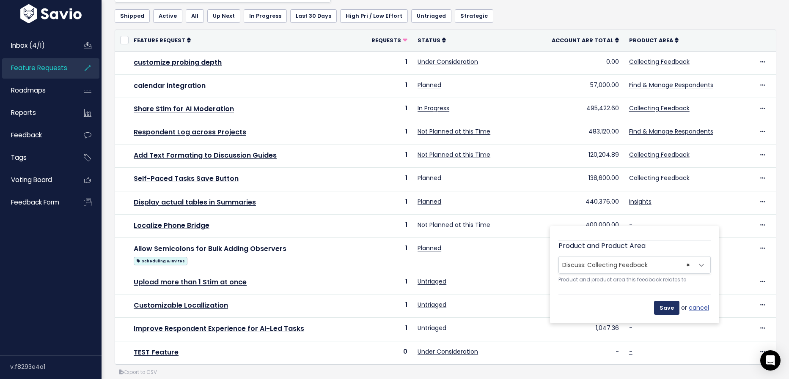
click at [665, 305] on input "Save" at bounding box center [666, 308] width 25 height 14
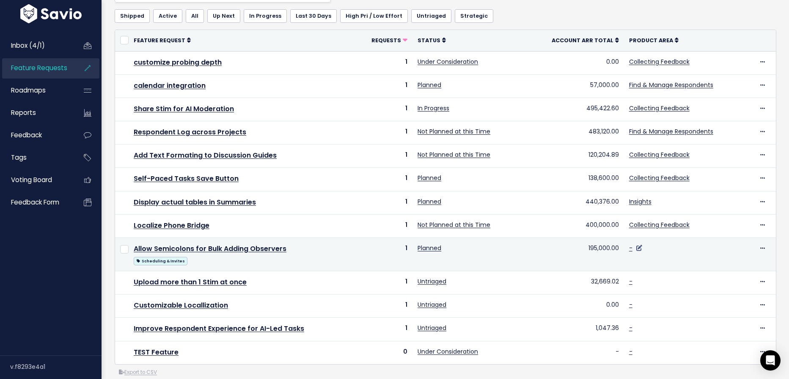
click at [636, 245] on icon at bounding box center [639, 248] width 6 height 6
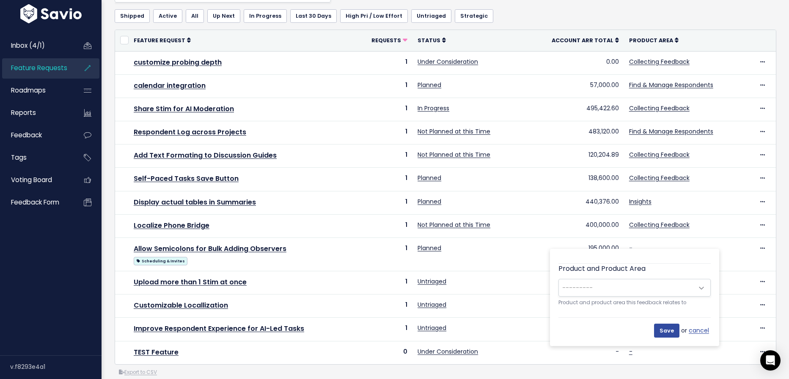
click at [669, 287] on span "---------" at bounding box center [626, 288] width 134 height 17
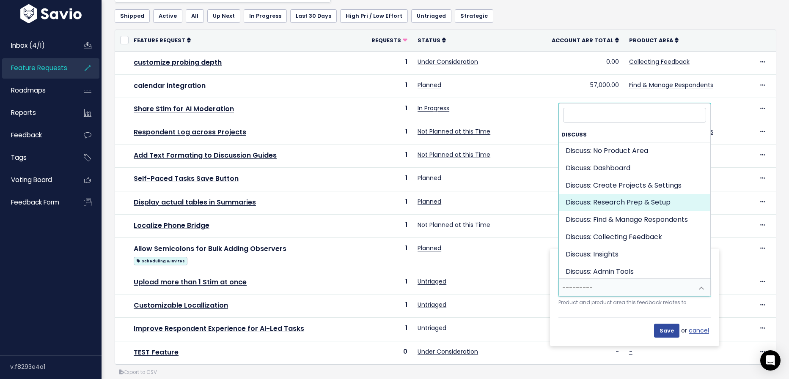
select select "DISCUSS_PLATFORM:RESEARCH_SETUP"
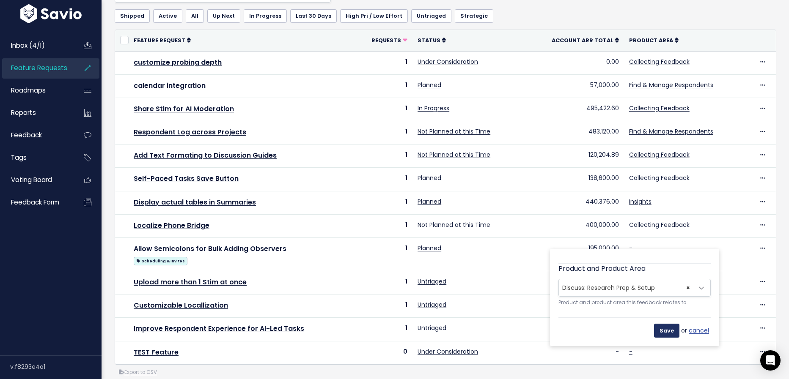
click at [669, 326] on input "Save" at bounding box center [666, 331] width 25 height 14
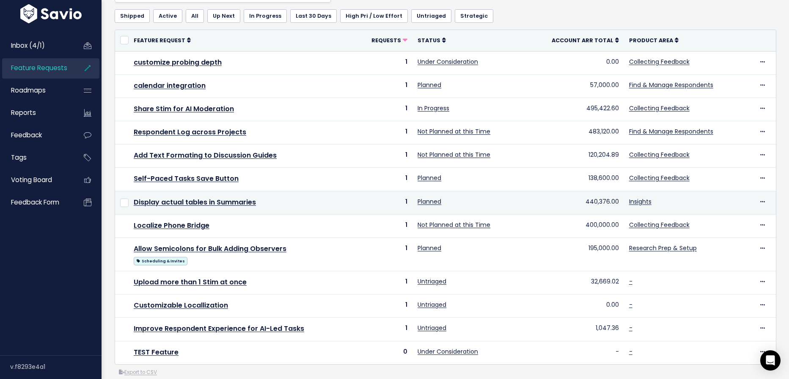
scroll to position [79, 0]
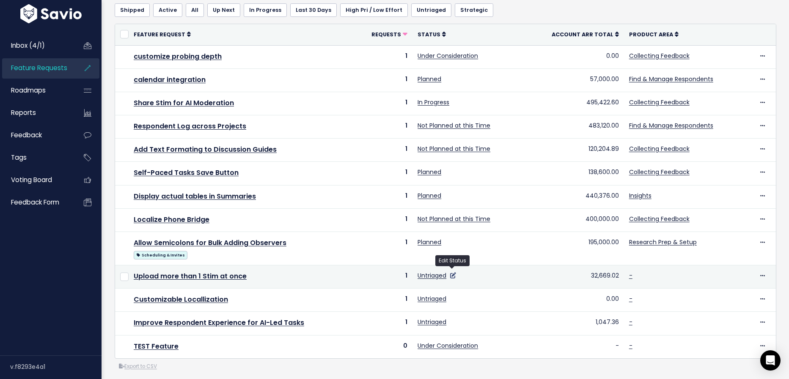
click at [454, 273] on icon at bounding box center [453, 276] width 6 height 6
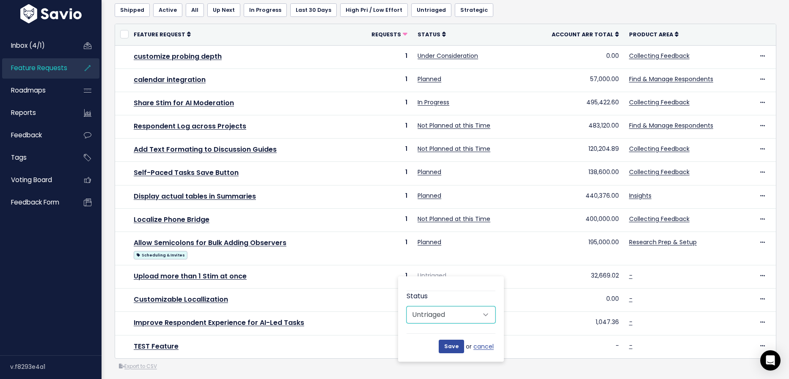
click at [461, 315] on select "Untriaged Under Consideration Planned In Progress Done Closed Won't do Not Plan…" at bounding box center [450, 315] width 89 height 17
select select "NOT_PLANNING"
click at [406, 307] on select "Untriaged Under Consideration Planned In Progress Done Closed Won't do Not Plan…" at bounding box center [450, 315] width 89 height 17
click at [455, 343] on input "Save" at bounding box center [451, 347] width 25 height 14
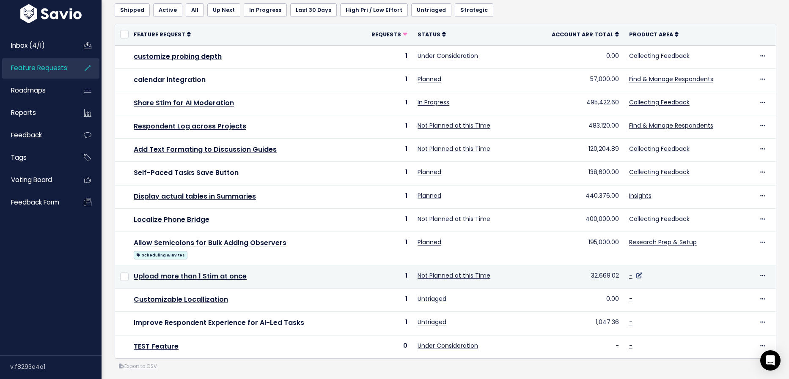
click at [636, 273] on icon at bounding box center [639, 276] width 6 height 6
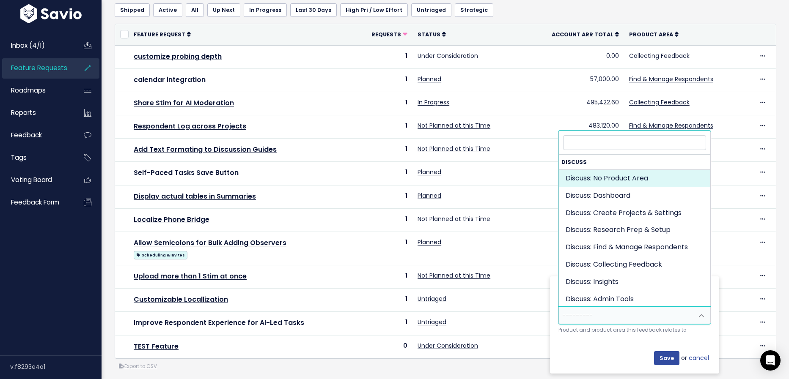
click at [634, 318] on span "---------" at bounding box center [626, 315] width 134 height 17
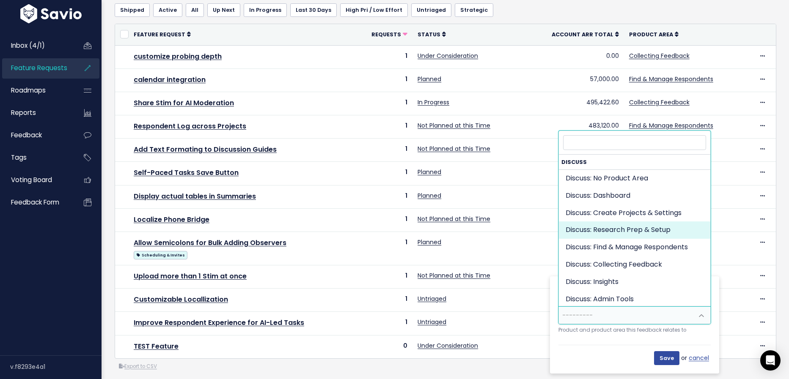
select select "DISCUSS_PLATFORM:RESEARCH_SETUP"
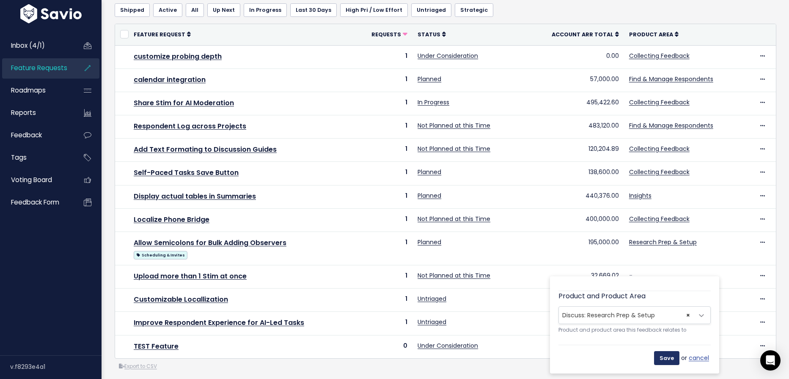
click at [667, 355] on input "Save" at bounding box center [666, 358] width 25 height 14
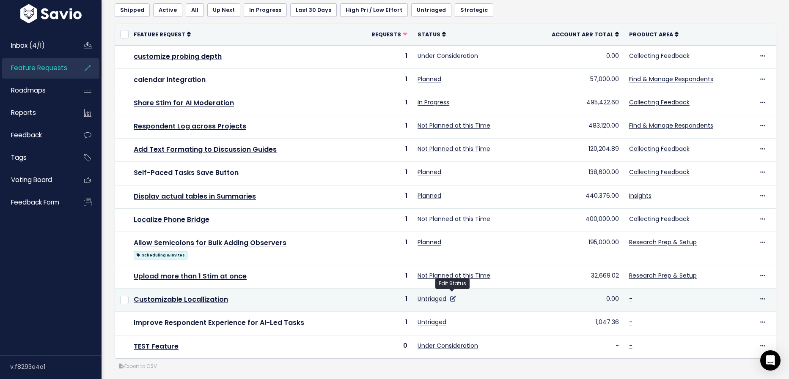
click at [453, 296] on icon at bounding box center [453, 299] width 6 height 6
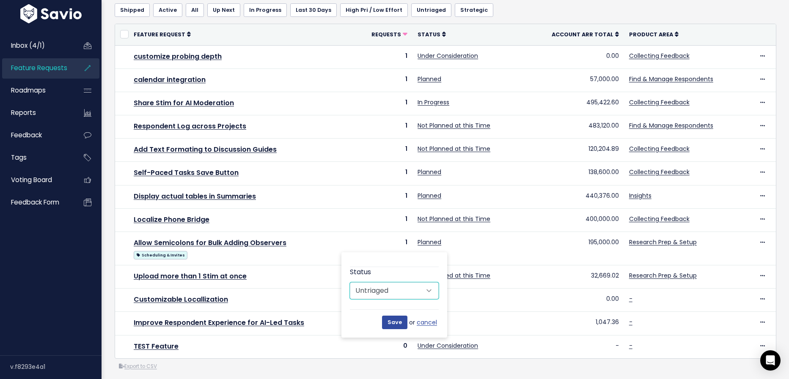
click at [407, 292] on select "Untriaged Under Consideration Planned In Progress Done Closed Won't do Not Plan…" at bounding box center [394, 291] width 89 height 17
select select "NOT_PLANNING"
click at [350, 283] on select "Untriaged Under Consideration Planned In Progress Done Closed Won't do Not Plan…" at bounding box center [394, 291] width 89 height 17
click at [398, 324] on input "Save" at bounding box center [394, 323] width 25 height 14
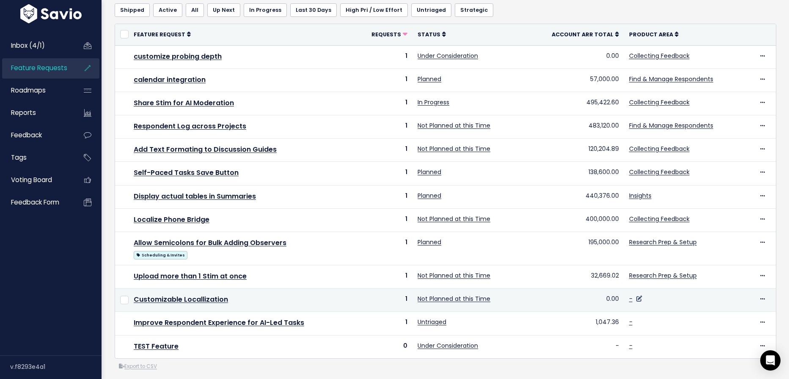
click at [636, 296] on icon at bounding box center [639, 299] width 6 height 6
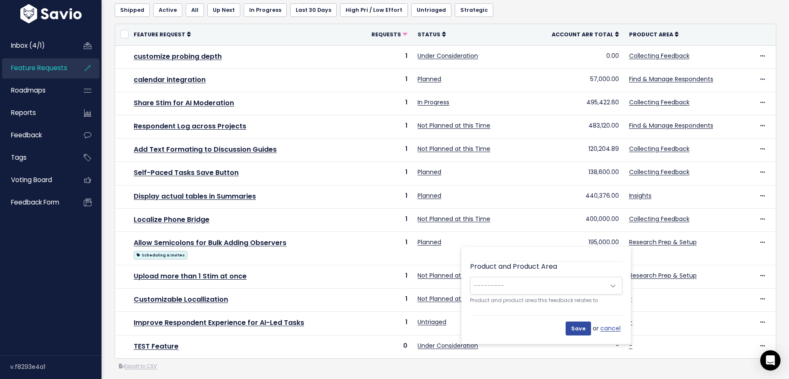
click at [599, 283] on span "---------" at bounding box center [537, 285] width 134 height 17
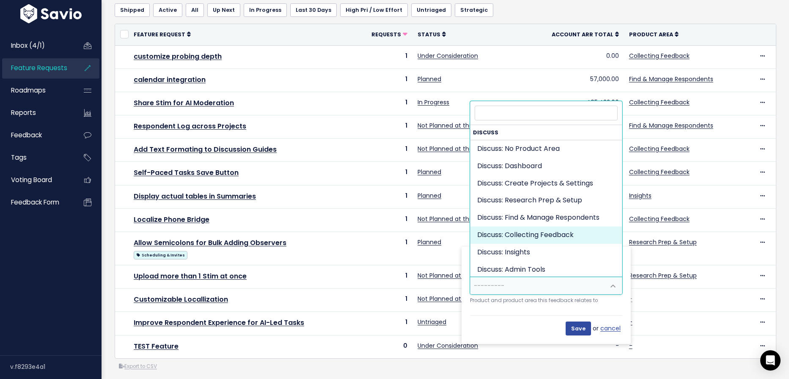
select select "DISCUSS_PLATFORM:SELF_PACED"
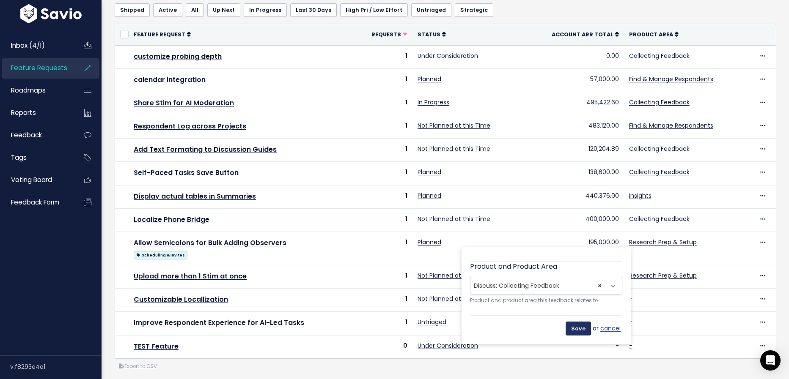
click at [581, 329] on input "Save" at bounding box center [577, 329] width 25 height 14
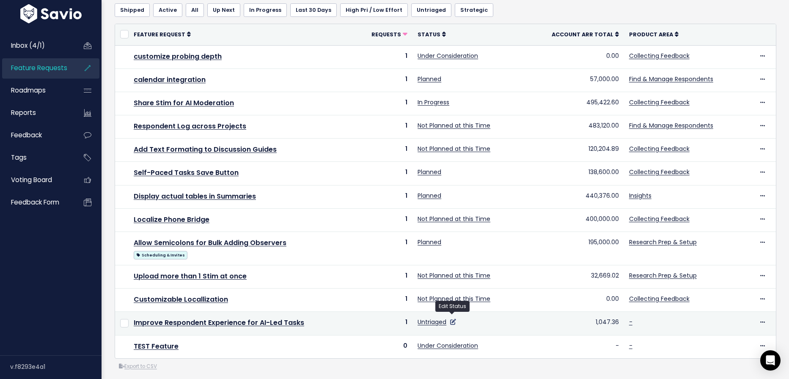
click at [451, 319] on icon at bounding box center [453, 322] width 6 height 6
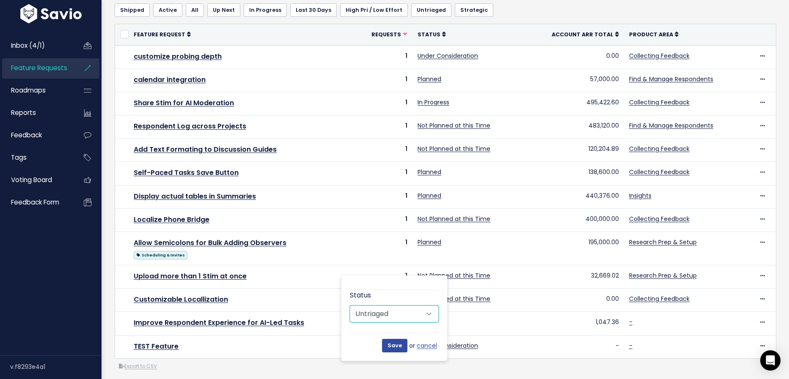
click at [401, 312] on select "Untriaged Under Consideration Planned In Progress Done Closed Won't do Not Plan…" at bounding box center [394, 314] width 89 height 17
select select "UNDER_CONSIDERATION"
click at [350, 306] on select "Untriaged Under Consideration Planned In Progress Done Closed Won't do Not Plan…" at bounding box center [394, 314] width 89 height 17
click at [395, 346] on input "Save" at bounding box center [394, 346] width 25 height 14
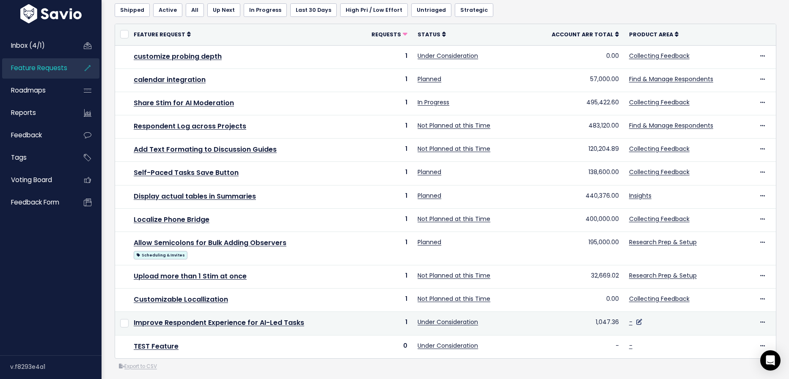
click at [637, 320] on icon at bounding box center [639, 322] width 6 height 6
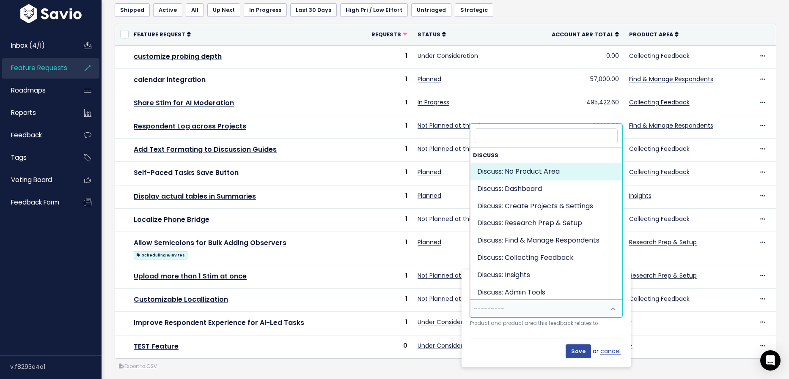
click at [586, 308] on span "---------" at bounding box center [537, 308] width 134 height 17
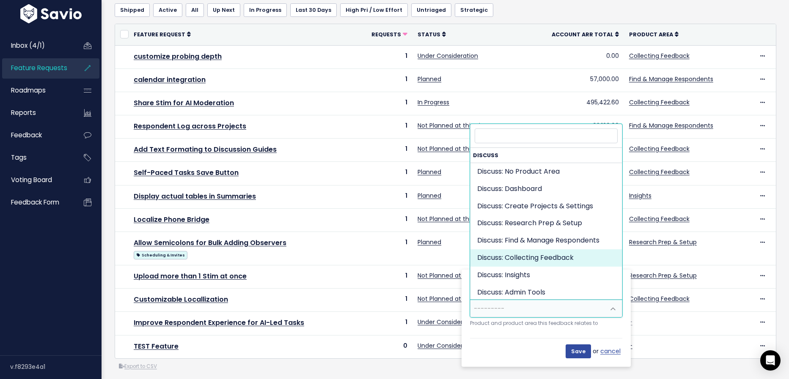
select select "DISCUSS_PLATFORM:SELF_PACED"
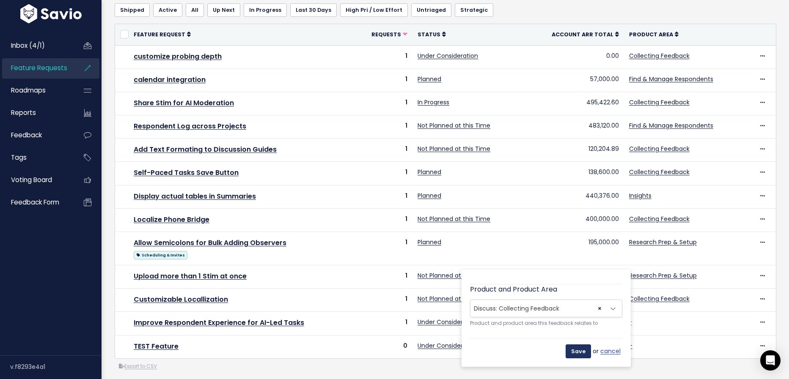
click at [579, 348] on input "Save" at bounding box center [577, 352] width 25 height 14
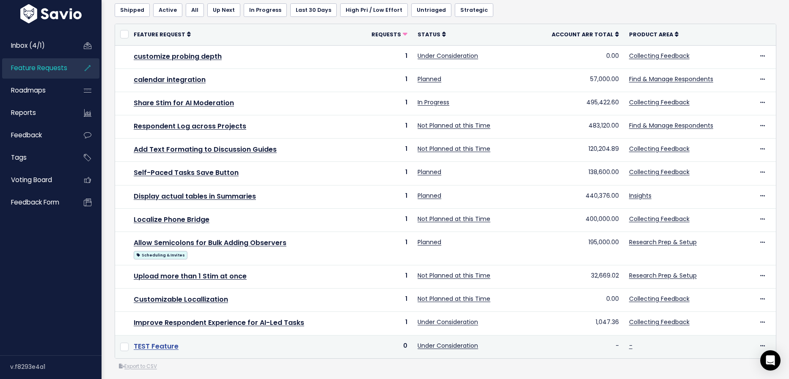
click at [158, 342] on link "TEST Feature" at bounding box center [156, 347] width 45 height 10
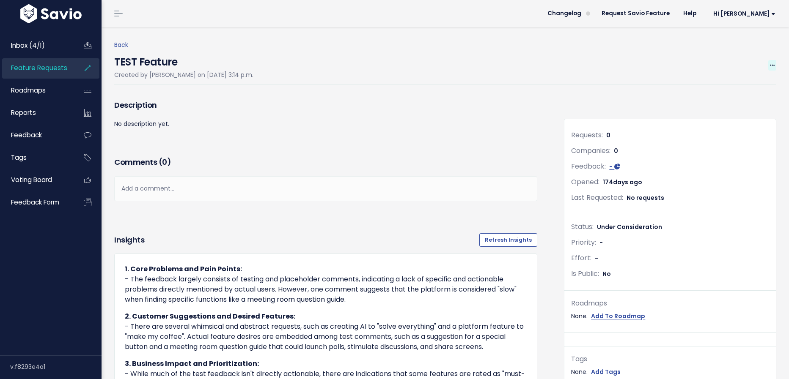
click at [772, 64] on icon at bounding box center [772, 65] width 5 height 5
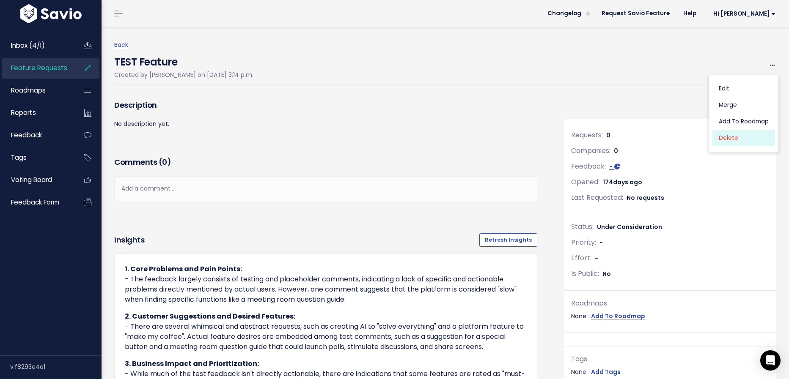
click at [731, 140] on link "Delete" at bounding box center [743, 138] width 63 height 16
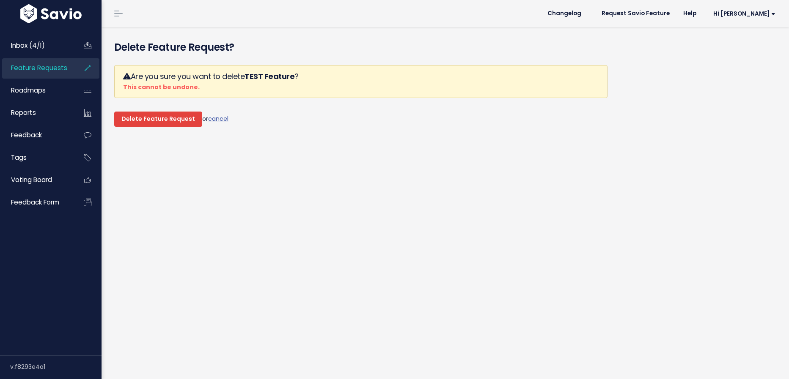
click at [163, 114] on input "Delete Feature Request" at bounding box center [158, 119] width 88 height 15
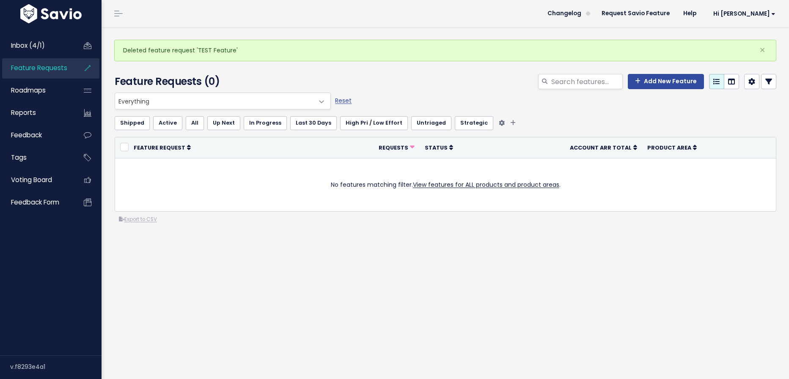
click at [423, 126] on link "Untriaged" at bounding box center [431, 123] width 40 height 14
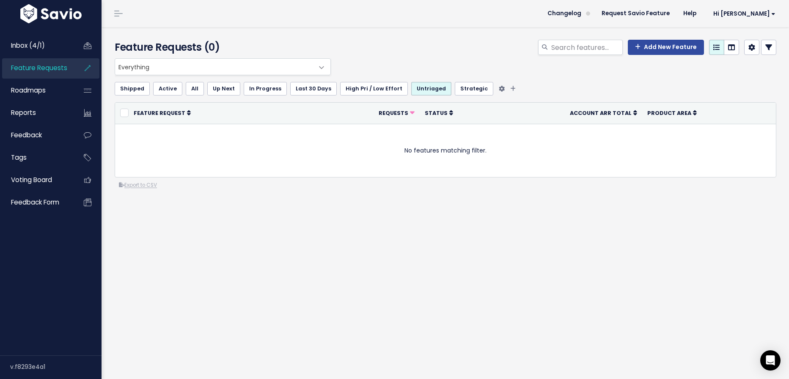
click at [128, 91] on link "Shipped" at bounding box center [132, 89] width 35 height 14
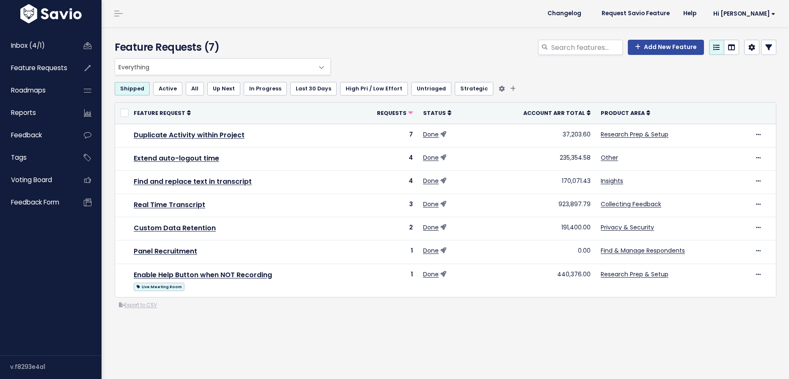
click at [165, 89] on link "Active" at bounding box center [167, 89] width 29 height 14
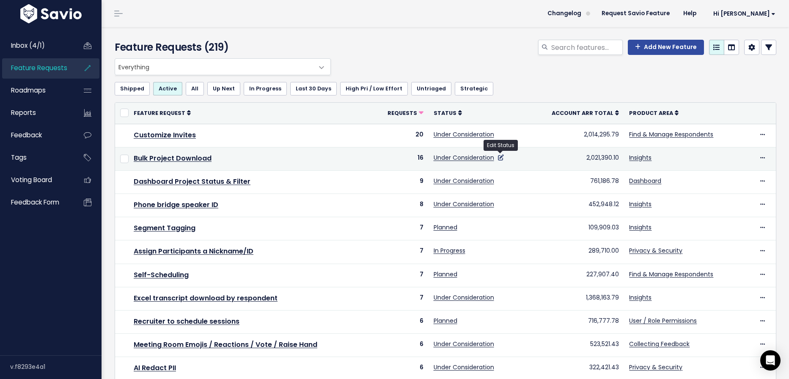
click at [500, 157] on icon at bounding box center [501, 158] width 6 height 6
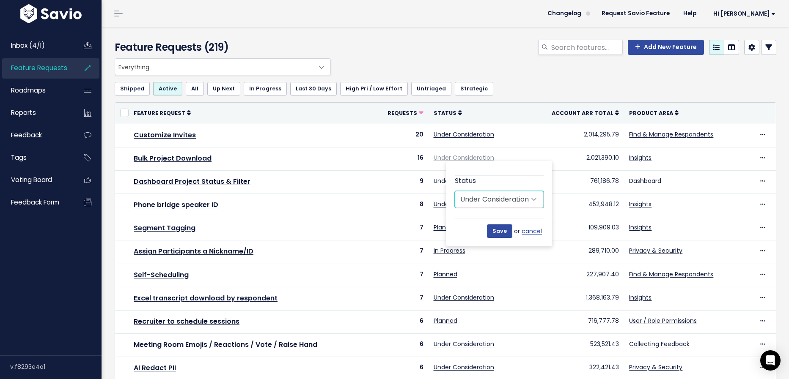
click at [511, 193] on select "Untriaged Under Consideration Planned In Progress Done Closed Won't do Not Plan…" at bounding box center [499, 199] width 89 height 17
select select "PLANNED"
click at [455, 191] on select "Untriaged Under Consideration Planned In Progress Done Closed Won't do Not Plan…" at bounding box center [499, 199] width 89 height 17
click at [531, 233] on link "cancel" at bounding box center [532, 231] width 22 height 11
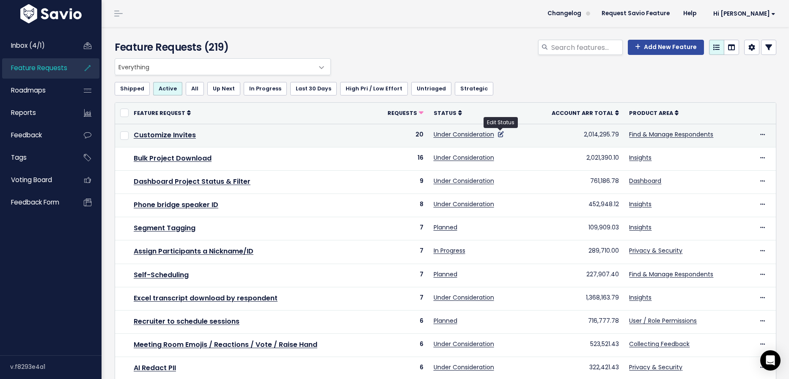
click at [500, 134] on icon at bounding box center [501, 135] width 6 height 6
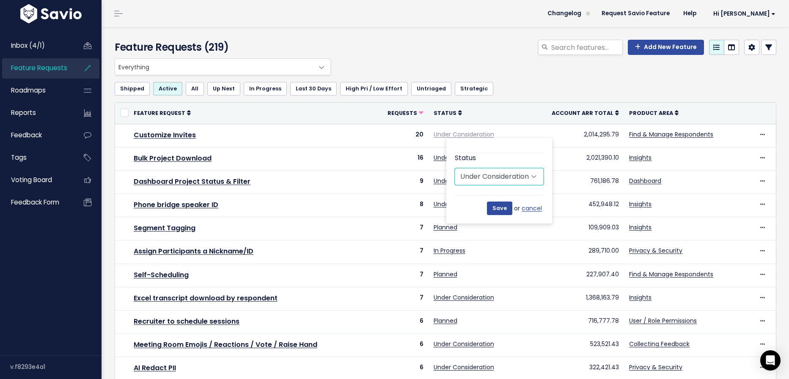
click at [505, 181] on select "Untriaged Under Consideration Planned In Progress Done Closed Won't do Not Plan…" at bounding box center [499, 176] width 89 height 17
click at [428, 41] on div "Add New Feature" at bounding box center [558, 49] width 450 height 19
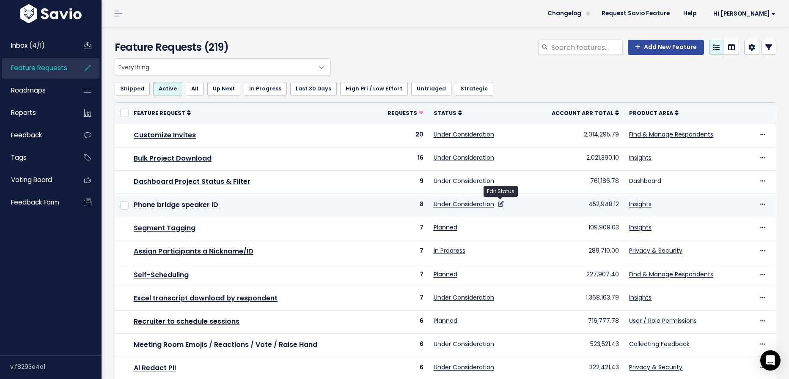
click at [499, 203] on icon at bounding box center [501, 204] width 6 height 6
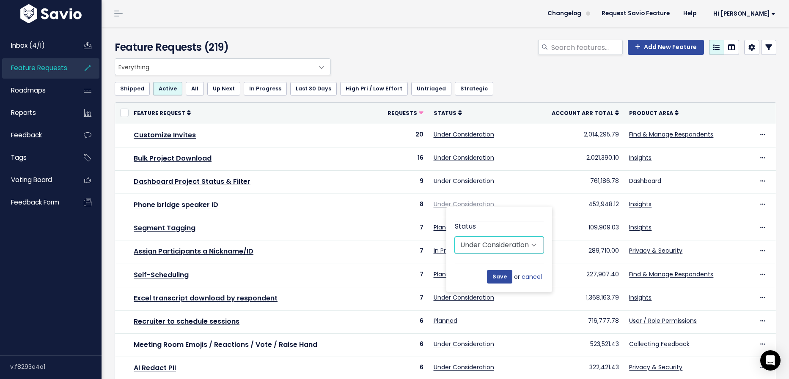
click at [499, 244] on select "Untriaged Under Consideration Planned In Progress Done Closed Won't do Not Plan…" at bounding box center [499, 245] width 89 height 17
select select "NOT_PLANNING"
click at [455, 237] on select "Untriaged Under Consideration Planned In Progress Done Closed Won't do Not Plan…" at bounding box center [499, 245] width 89 height 17
click at [502, 275] on input "Save" at bounding box center [499, 277] width 25 height 14
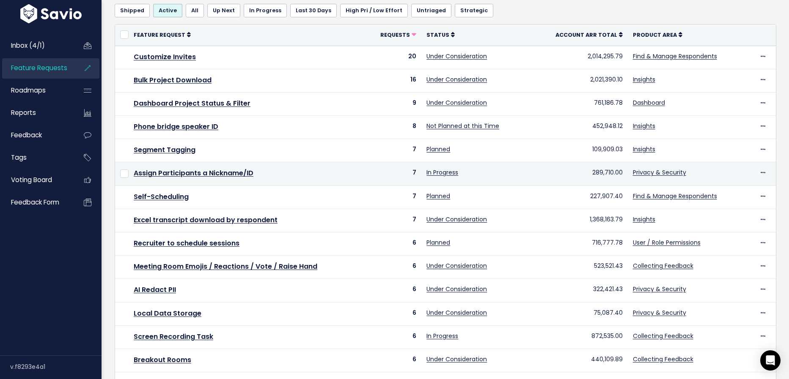
scroll to position [87, 0]
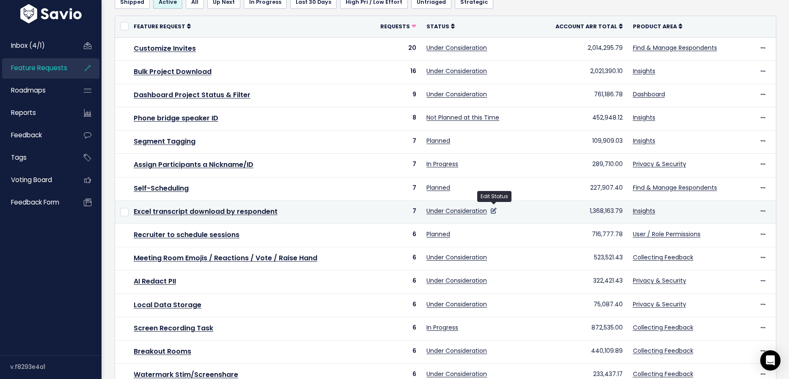
click at [494, 208] on icon at bounding box center [494, 211] width 6 height 6
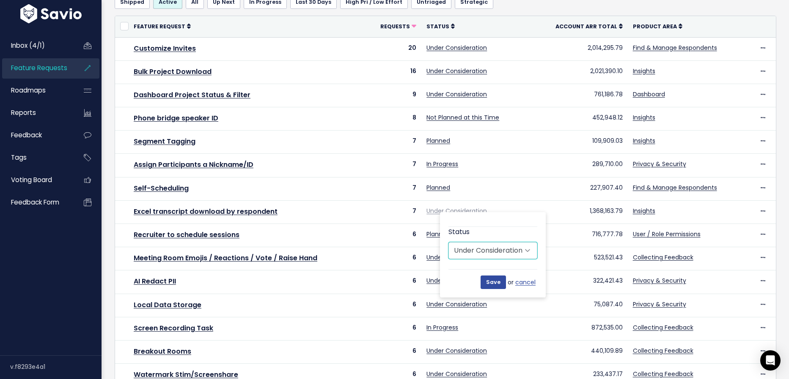
click at [502, 249] on select "Untriaged Under Consideration Planned In Progress Done Closed Won't do Not Plan…" at bounding box center [492, 250] width 89 height 17
select select "NOT_PLANNING"
click at [448, 242] on select "Untriaged Under Consideration Planned In Progress Done Closed Won't do Not Plan…" at bounding box center [492, 250] width 89 height 17
click at [501, 285] on input "Save" at bounding box center [492, 283] width 25 height 14
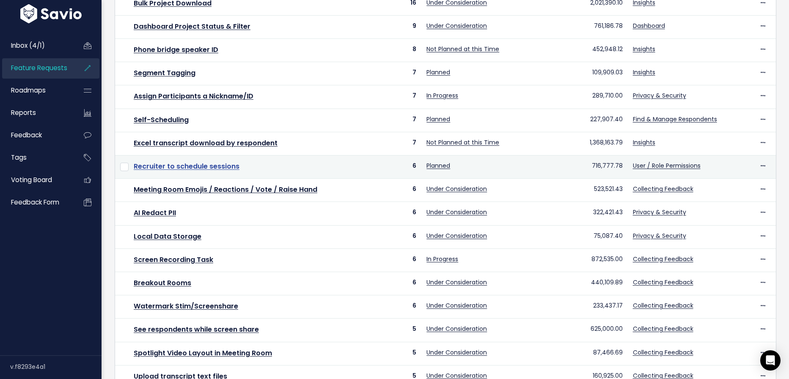
scroll to position [156, 0]
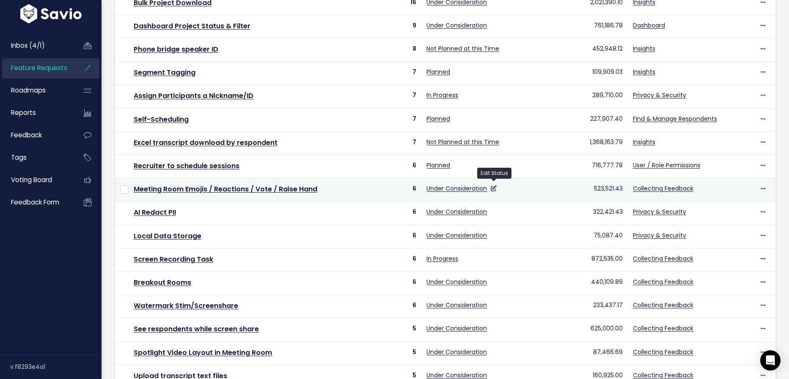
click at [493, 186] on icon at bounding box center [494, 189] width 6 height 6
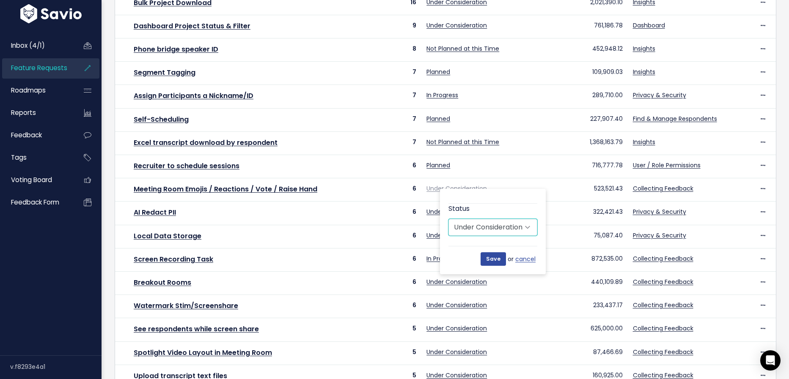
click at [499, 230] on select "Untriaged Under Consideration Planned In Progress Done Closed Won't do Not Plan…" at bounding box center [492, 227] width 89 height 17
select select "NOT_PLANNING"
click at [448, 219] on select "Untriaged Under Consideration Planned In Progress Done Closed Won't do Not Plan…" at bounding box center [492, 227] width 89 height 17
click at [494, 263] on input "Save" at bounding box center [492, 259] width 25 height 14
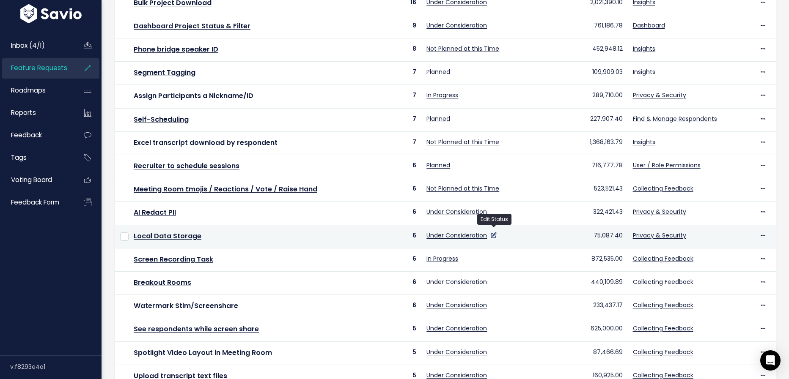
click at [495, 233] on icon at bounding box center [494, 236] width 6 height 6
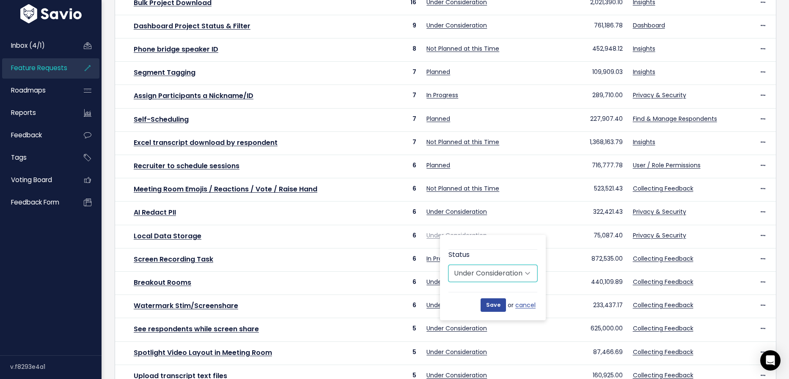
click at [499, 266] on select "Untriaged Under Consideration Planned In Progress Done Closed Won't do Not Plan…" at bounding box center [492, 273] width 89 height 17
select select "NOT_PLANNING"
click at [448, 265] on select "Untriaged Under Consideration Planned In Progress Done Closed Won't do Not Plan…" at bounding box center [492, 273] width 89 height 17
click at [493, 305] on input "Save" at bounding box center [492, 306] width 25 height 14
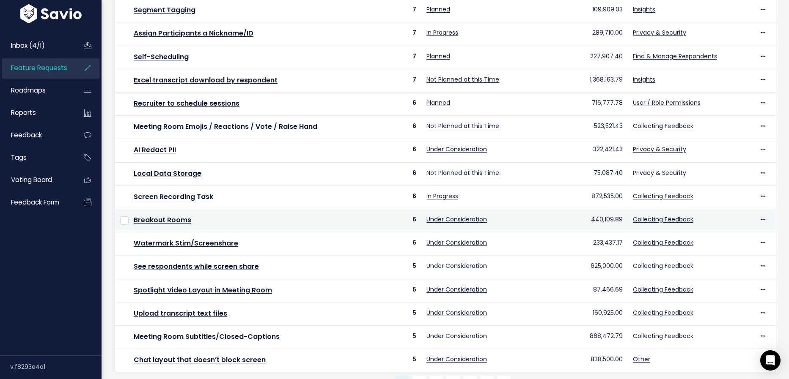
scroll to position [216, 0]
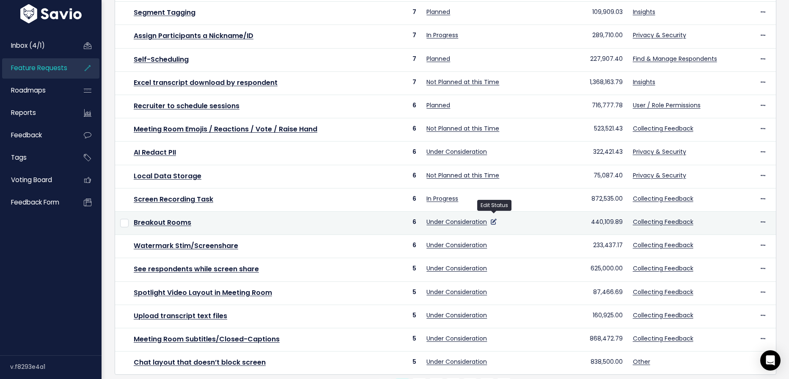
click at [496, 219] on icon at bounding box center [494, 222] width 6 height 6
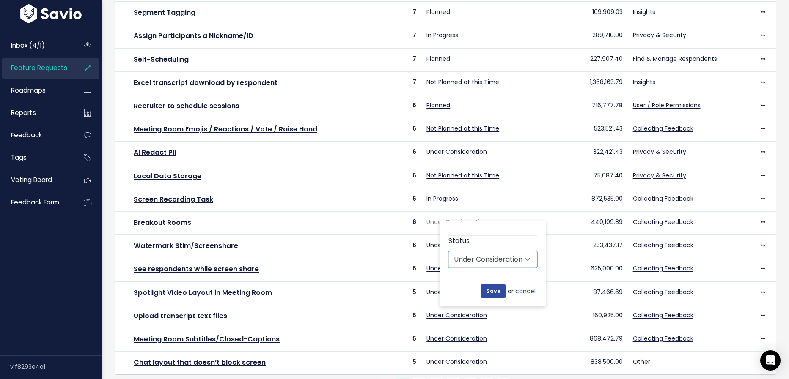
click at [497, 266] on select "Untriaged Under Consideration Planned In Progress Done Closed Won't do Not Plan…" at bounding box center [492, 259] width 89 height 17
select select "NOT_PLANNING"
click at [448, 251] on select "Untriaged Under Consideration Planned In Progress Done Closed Won't do Not Plan…" at bounding box center [492, 259] width 89 height 17
click at [496, 292] on input "Save" at bounding box center [492, 292] width 25 height 14
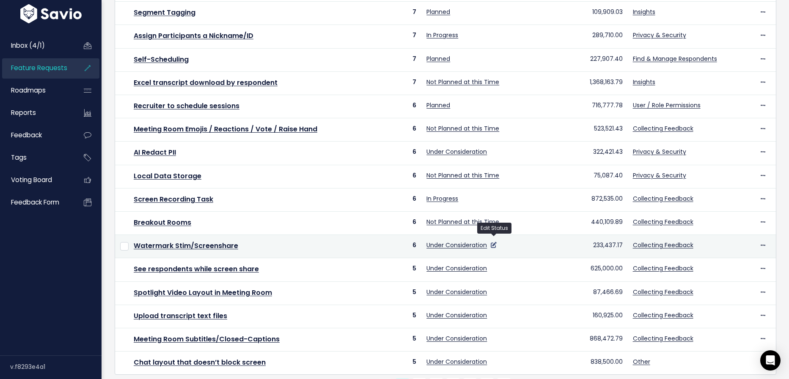
click at [492, 242] on icon at bounding box center [494, 245] width 6 height 6
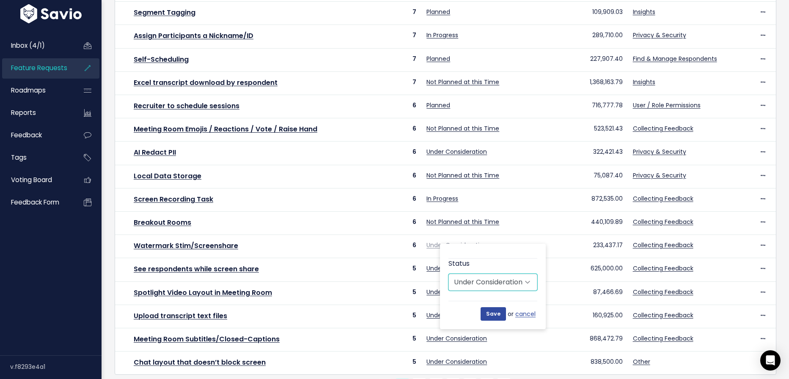
click at [485, 287] on select "Untriaged Under Consideration Planned In Progress Done Closed Won't do Not Plan…" at bounding box center [492, 282] width 89 height 17
select select "NOT_PLANNING"
click at [448, 274] on select "Untriaged Under Consideration Planned In Progress Done Closed Won't do Not Plan…" at bounding box center [492, 282] width 89 height 17
click at [492, 314] on input "Save" at bounding box center [492, 314] width 25 height 14
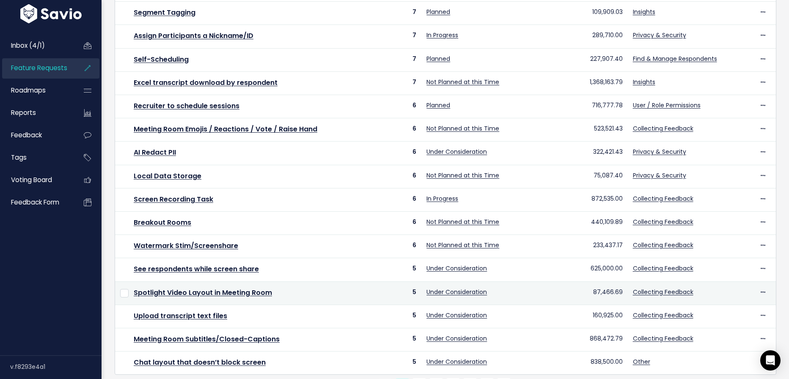
scroll to position [246, 0]
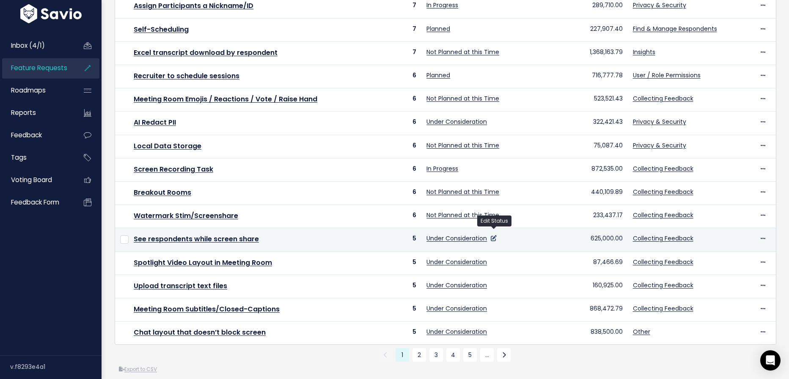
click at [493, 236] on icon at bounding box center [494, 239] width 6 height 6
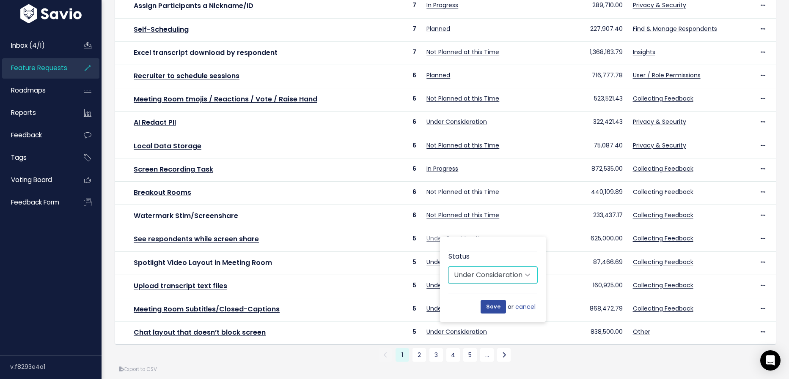
click at [499, 274] on select "Untriaged Under Consideration Planned In Progress Done Closed Won't do Not Plan…" at bounding box center [492, 275] width 89 height 17
select select "NOT_PLANNING"
click at [448, 267] on select "Untriaged Under Consideration Planned In Progress Done Closed Won't do Not Plan…" at bounding box center [492, 275] width 89 height 17
click at [490, 304] on input "Save" at bounding box center [492, 307] width 25 height 14
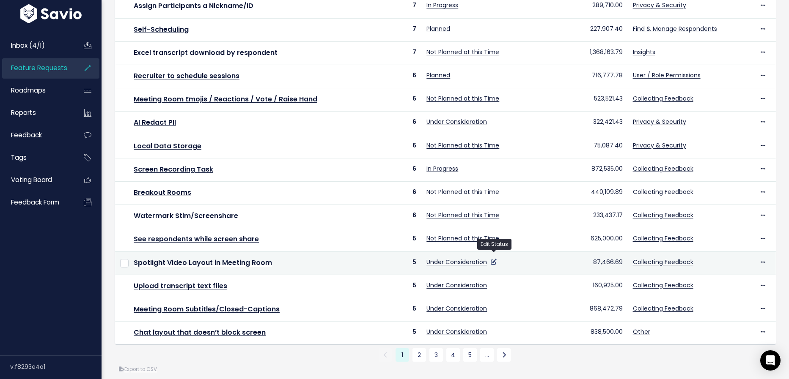
click at [493, 259] on icon at bounding box center [494, 262] width 6 height 6
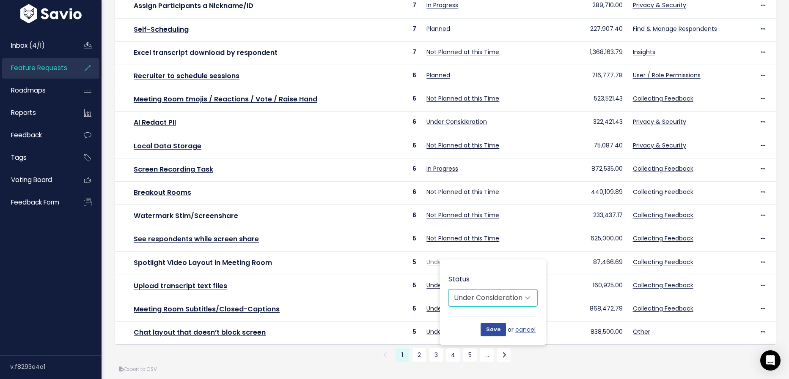
click at [492, 297] on select "Untriaged Under Consideration Planned In Progress Done Closed Won't do Not Plan…" at bounding box center [492, 298] width 89 height 17
select select "NOT_PLANNING"
click at [448, 290] on select "Untriaged Under Consideration Planned In Progress Done Closed Won't do Not Plan…" at bounding box center [492, 298] width 89 height 17
click at [494, 326] on input "Save" at bounding box center [492, 330] width 25 height 14
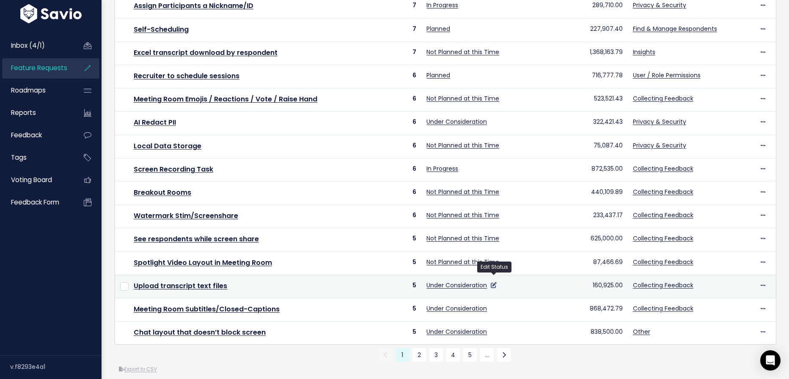
click at [494, 283] on icon at bounding box center [494, 286] width 6 height 6
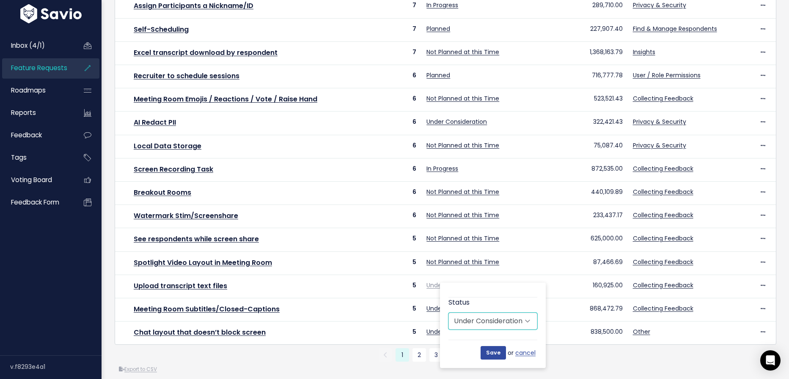
click at [469, 321] on select "Untriaged Under Consideration Planned In Progress Done Closed Won't do Not Plan…" at bounding box center [492, 321] width 89 height 17
select select "NOT_PLANNING"
click at [448, 313] on select "Untriaged Under Consideration Planned In Progress Done Closed Won't do Not Plan…" at bounding box center [492, 321] width 89 height 17
click at [493, 353] on input "Save" at bounding box center [492, 353] width 25 height 14
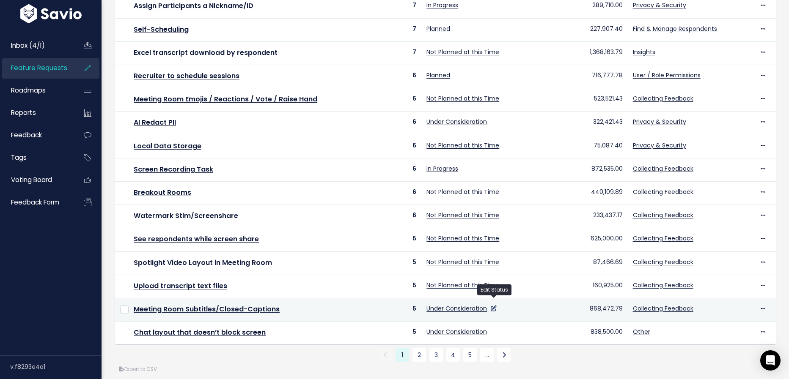
click at [496, 306] on icon at bounding box center [494, 309] width 6 height 6
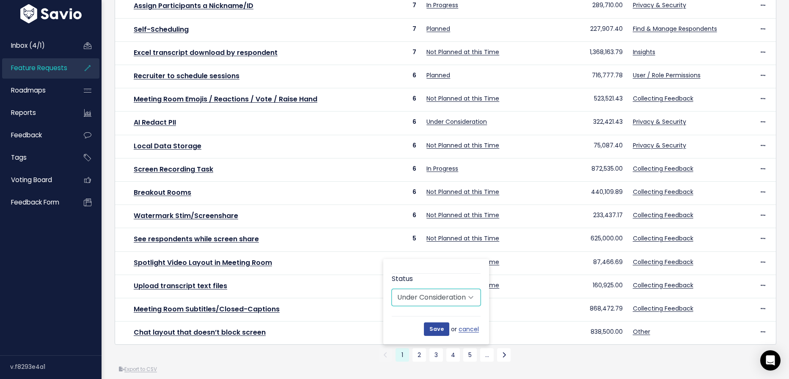
click at [456, 299] on select "Untriaged Under Consideration Planned In Progress Done Closed Won't do Not Plan…" at bounding box center [436, 297] width 89 height 17
select select "NOT_PLANNING"
click at [392, 289] on select "Untriaged Under Consideration Planned In Progress Done Closed Won't do Not Plan…" at bounding box center [436, 297] width 89 height 17
click at [434, 330] on input "Save" at bounding box center [436, 330] width 25 height 14
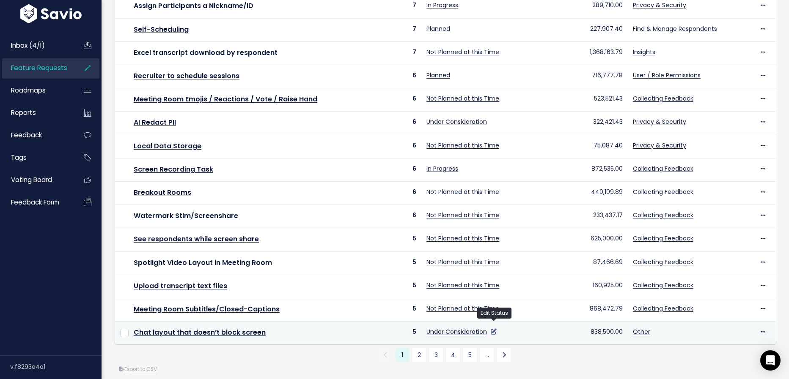
click at [493, 329] on icon at bounding box center [494, 332] width 6 height 6
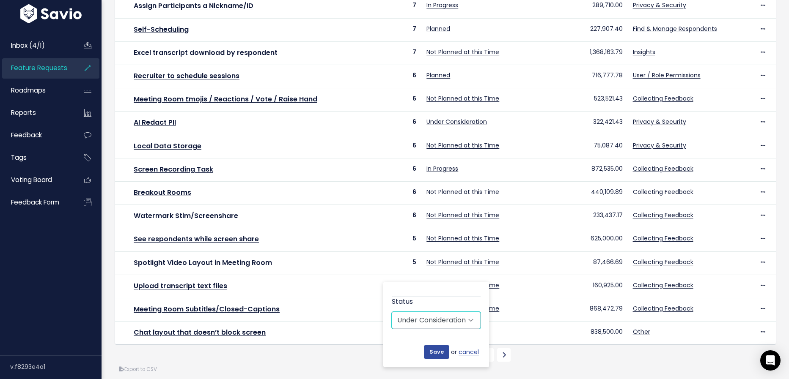
click at [457, 323] on select "Untriaged Under Consideration Planned In Progress Done Closed Won't do Not Plan…" at bounding box center [436, 320] width 89 height 17
select select "NOT_PLANNING"
click at [392, 312] on select "Untriaged Under Consideration Planned In Progress Done Closed Won't do Not Plan…" at bounding box center [436, 320] width 89 height 17
click at [440, 352] on input "Save" at bounding box center [436, 353] width 25 height 14
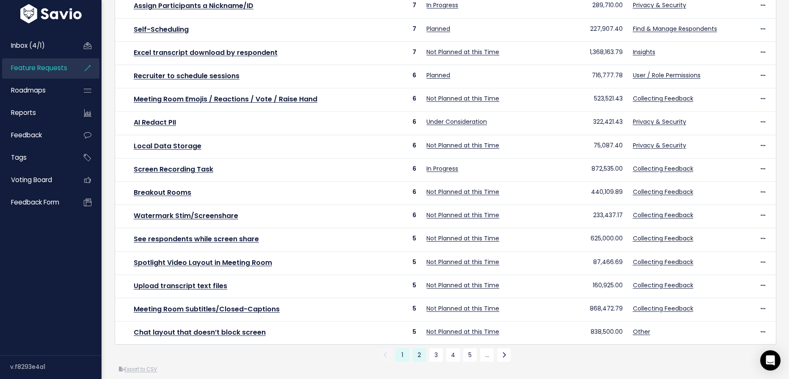
click at [416, 348] on link "2" at bounding box center [419, 355] width 14 height 14
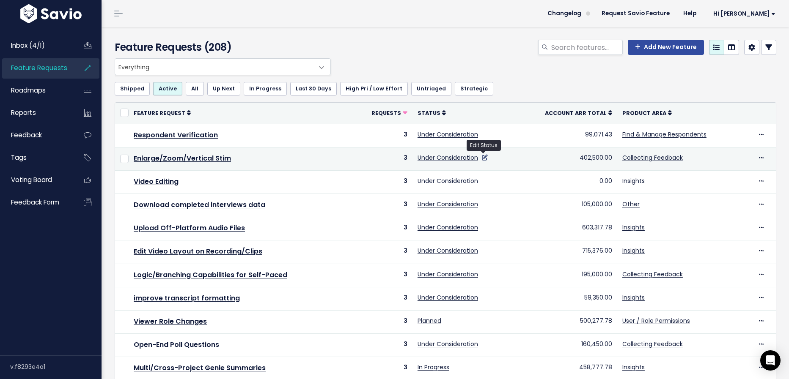
click at [482, 156] on icon at bounding box center [485, 158] width 6 height 6
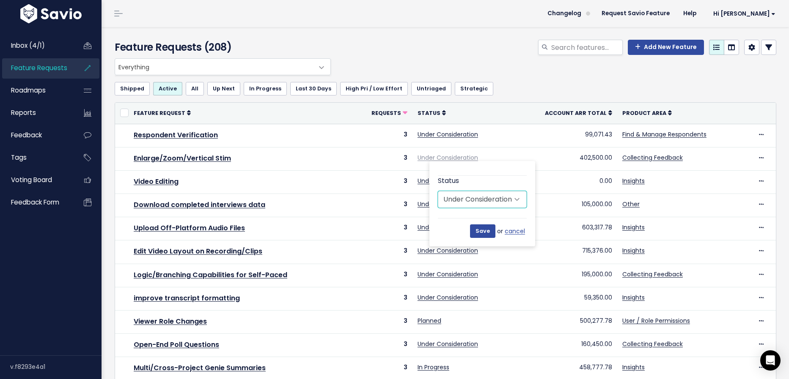
click at [467, 198] on select "Untriaged Under Consideration Planned In Progress Done Closed Won't do Not Plan…" at bounding box center [482, 199] width 89 height 17
select select "NOT_PLANNING"
click at [438, 191] on select "Untriaged Under Consideration Planned In Progress Done Closed Won't do Not Plan…" at bounding box center [482, 199] width 89 height 17
click at [487, 227] on input "Save" at bounding box center [482, 232] width 25 height 14
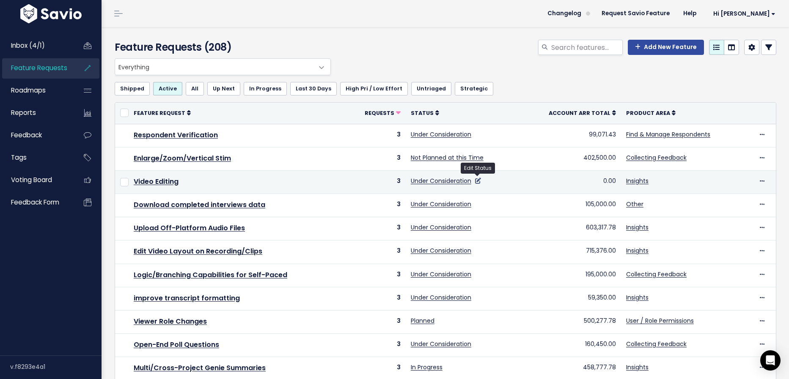
click at [477, 180] on icon at bounding box center [478, 181] width 6 height 6
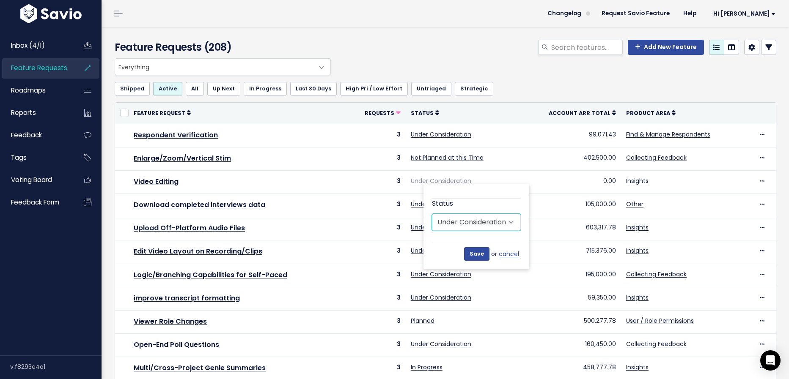
click at [461, 221] on select "Untriaged Under Consideration Planned In Progress Done Closed Won't do Not Plan…" at bounding box center [476, 222] width 89 height 17
select select "NOT_PLANNING"
click at [432, 214] on select "Untriaged Under Consideration Planned In Progress Done Closed Won't do Not Plan…" at bounding box center [476, 222] width 89 height 17
click at [475, 254] on input "Save" at bounding box center [476, 254] width 25 height 14
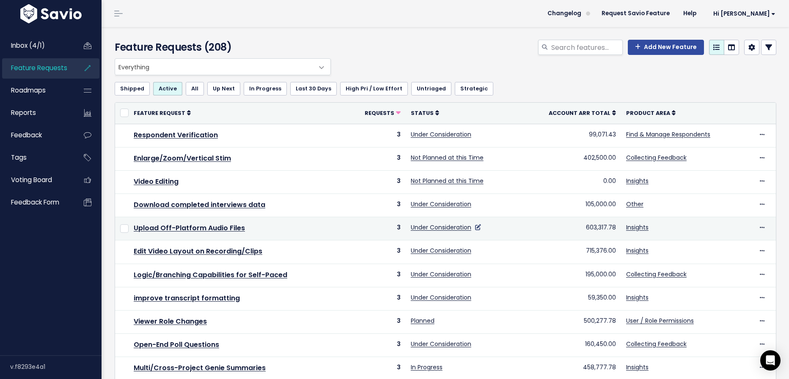
click at [477, 225] on icon at bounding box center [478, 228] width 6 height 6
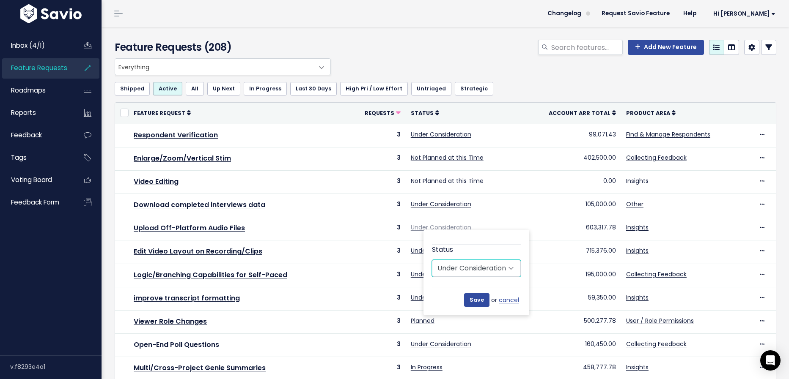
click at [472, 267] on select "Untriaged Under Consideration Planned In Progress Done Closed Won't do Not Plan…" at bounding box center [476, 268] width 89 height 17
select select "NOT_PLANNING"
click at [432, 260] on select "Untriaged Under Consideration Planned In Progress Done Closed Won't do Not Plan…" at bounding box center [476, 268] width 89 height 17
click at [474, 299] on input "Save" at bounding box center [476, 301] width 25 height 14
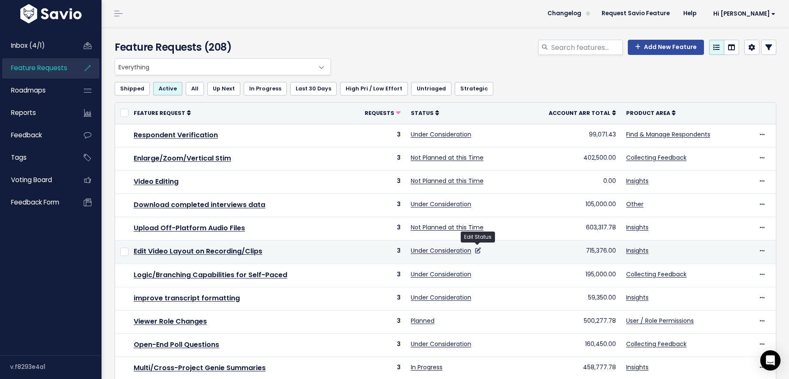
click at [477, 248] on icon at bounding box center [478, 251] width 6 height 6
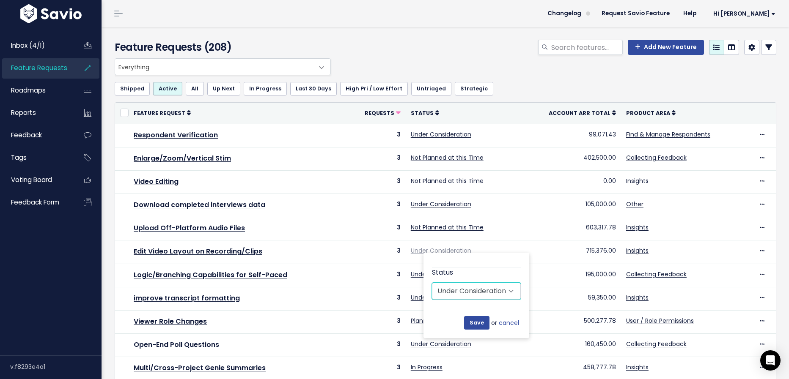
click at [469, 292] on select "Untriaged Under Consideration Planned In Progress Done Closed Won't do Not Plan…" at bounding box center [476, 291] width 89 height 17
select select "NOT_PLANNING"
click at [432, 283] on select "Untriaged Under Consideration Planned In Progress Done Closed Won't do Not Plan…" at bounding box center [476, 291] width 89 height 17
click at [472, 326] on input "Save" at bounding box center [476, 323] width 25 height 14
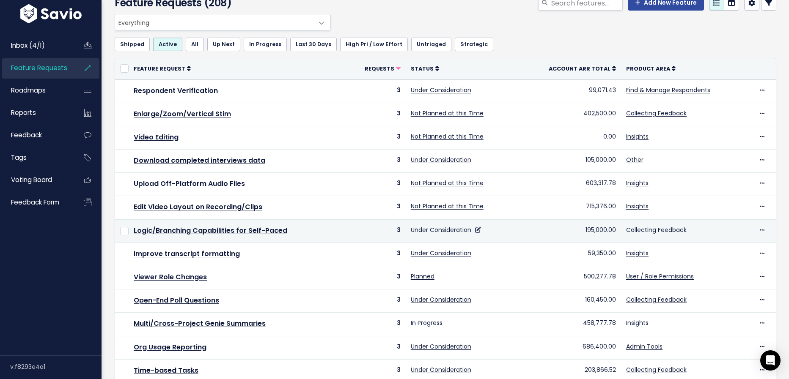
scroll to position [47, 0]
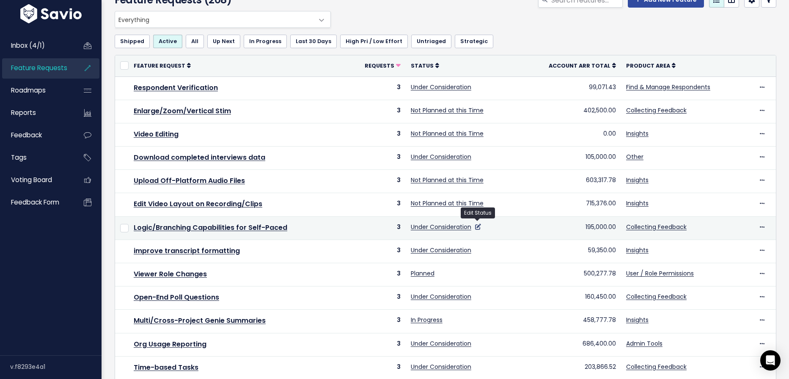
click at [476, 224] on icon at bounding box center [478, 227] width 6 height 6
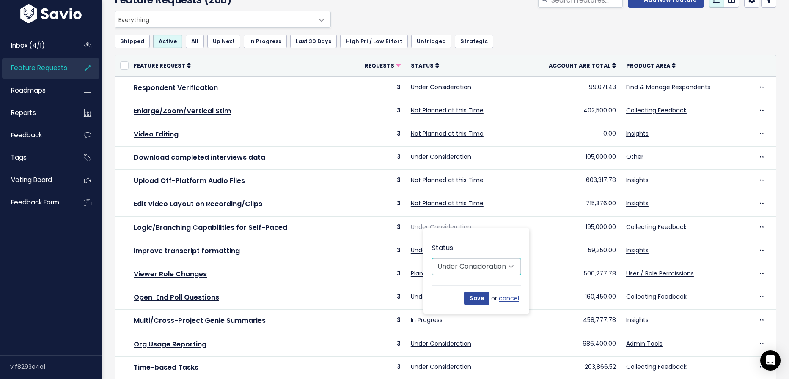
click at [449, 265] on select "Untriaged Under Consideration Planned In Progress Done Closed Won't do Not Plan…" at bounding box center [476, 266] width 89 height 17
select select "NOT_PLANNING"
click at [432, 258] on select "Untriaged Under Consideration Planned In Progress Done Closed Won't do Not Plan…" at bounding box center [476, 266] width 89 height 17
click at [474, 299] on input "Save" at bounding box center [476, 299] width 25 height 14
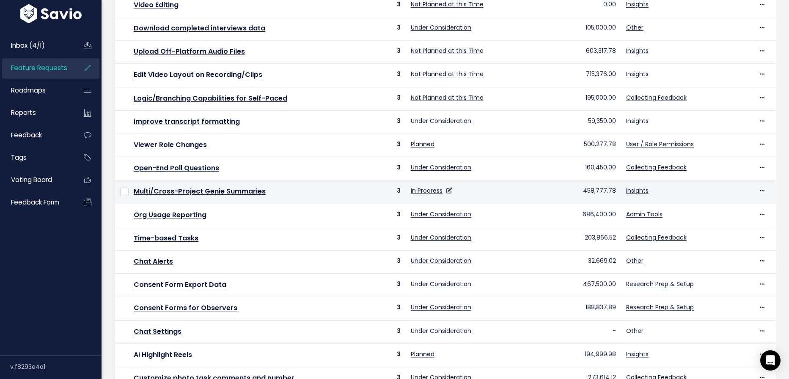
scroll to position [178, 0]
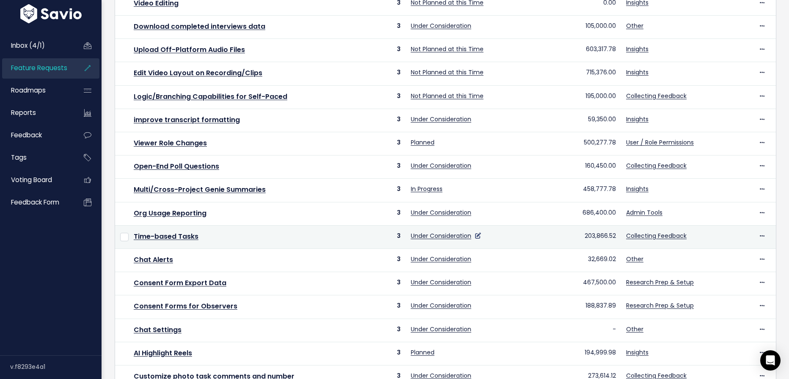
click at [477, 233] on icon at bounding box center [478, 236] width 6 height 6
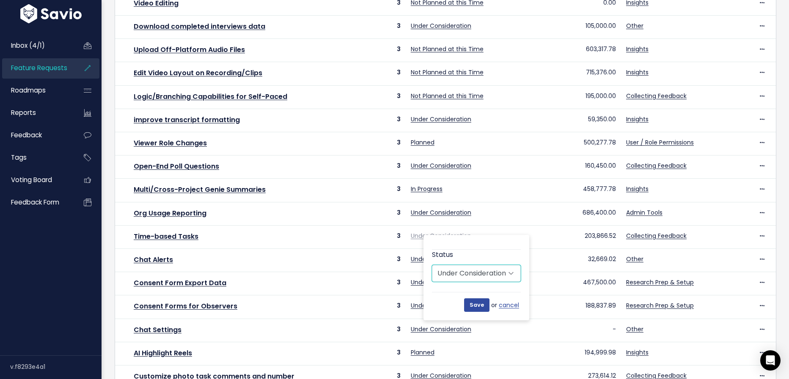
click at [474, 270] on select "Untriaged Under Consideration Planned In Progress Done Closed Won't do Not Plan…" at bounding box center [476, 273] width 89 height 17
select select "NOT_PLANNING"
click at [432, 265] on select "Untriaged Under Consideration Planned In Progress Done Closed Won't do Not Plan…" at bounding box center [476, 273] width 89 height 17
drag, startPoint x: 488, startPoint y: 304, endPoint x: 481, endPoint y: 304, distance: 7.2
click at [481, 304] on input "Save" at bounding box center [476, 306] width 25 height 14
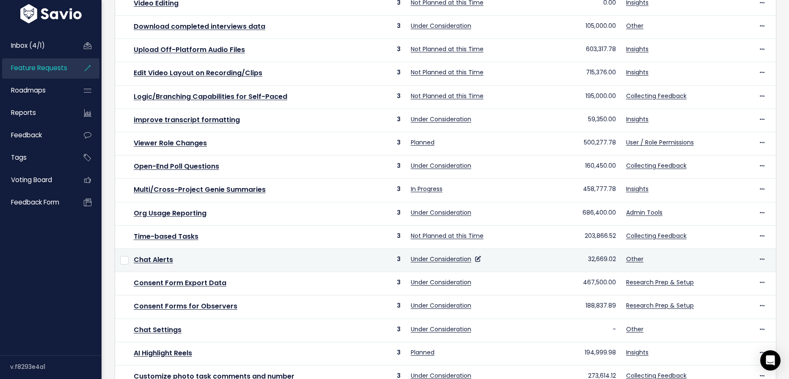
drag, startPoint x: 481, startPoint y: 304, endPoint x: 489, endPoint y: 258, distance: 47.3
click at [489, 258] on td "Under Consideration" at bounding box center [464, 260] width 117 height 23
click at [475, 256] on icon at bounding box center [478, 259] width 6 height 6
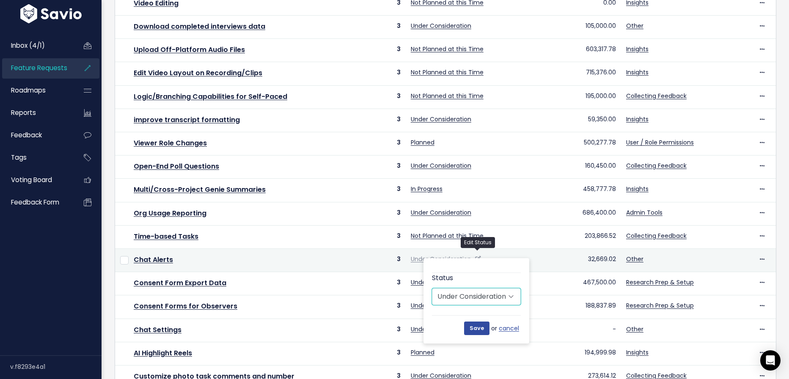
click at [477, 294] on select "Untriaged Under Consideration Planned In Progress Done Closed Won't do Not Plan…" at bounding box center [476, 296] width 89 height 17
select select "NOT_PLANNING"
click at [432, 288] on select "Untriaged Under Consideration Planned In Progress Done Closed Won't do Not Plan…" at bounding box center [476, 296] width 89 height 17
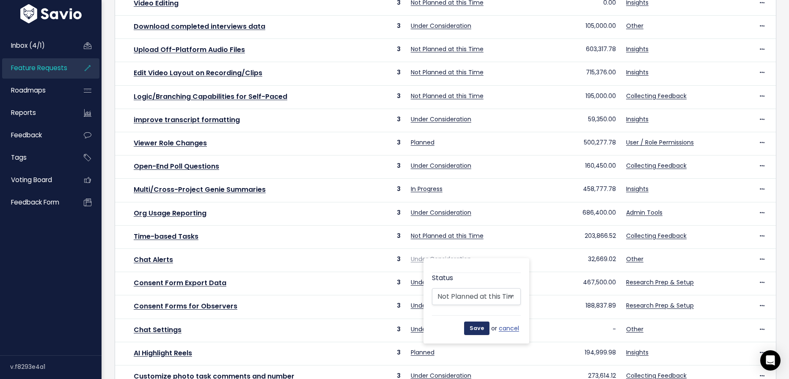
click at [480, 324] on input "Save" at bounding box center [476, 329] width 25 height 14
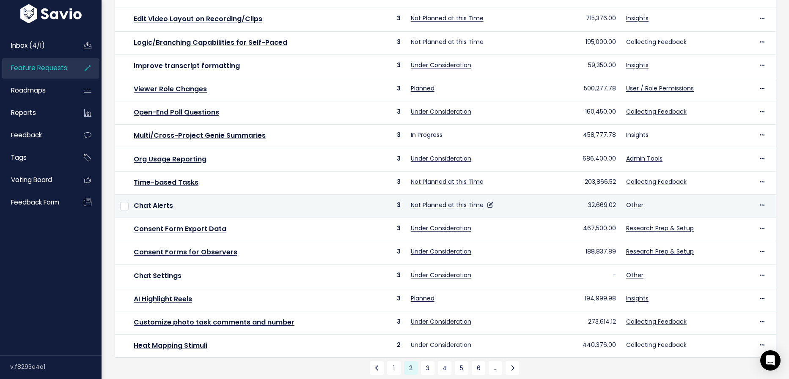
scroll to position [235, 0]
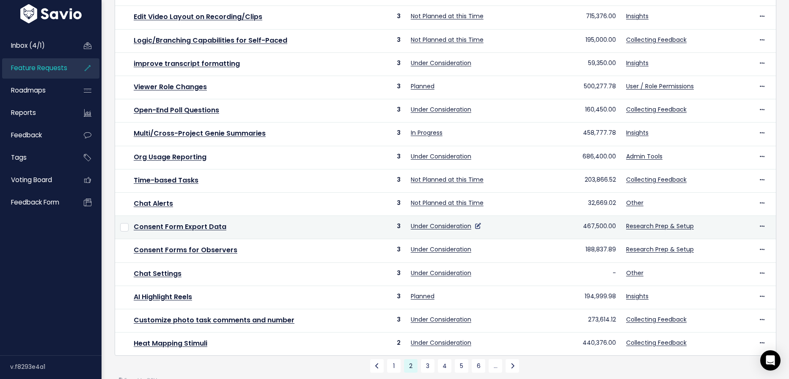
click at [475, 223] on icon at bounding box center [478, 226] width 6 height 6
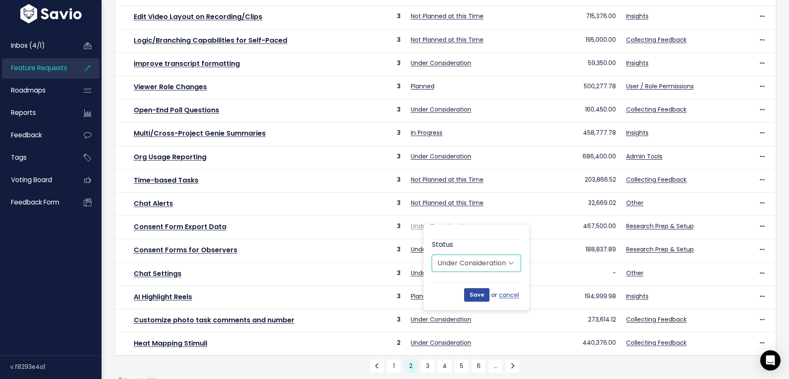
click at [483, 263] on select "Untriaged Under Consideration Planned In Progress Done Closed Won't do Not Plan…" at bounding box center [476, 263] width 89 height 17
select select "NOT_PLANNING"
click at [432, 255] on select "Untriaged Under Consideration Planned In Progress Done Closed Won't do Not Plan…" at bounding box center [476, 263] width 89 height 17
click at [477, 293] on input "Save" at bounding box center [476, 295] width 25 height 14
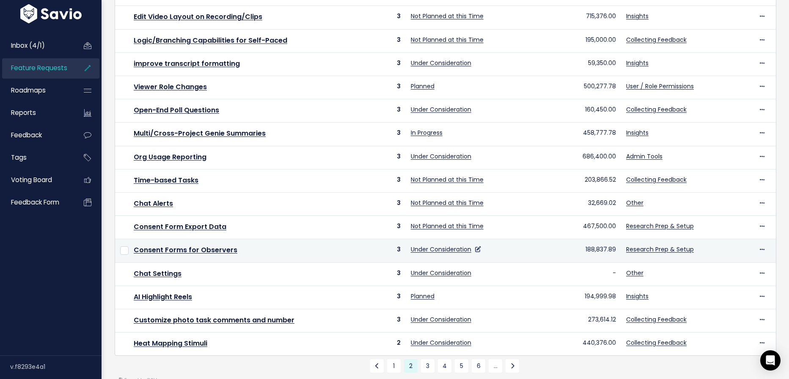
click at [478, 247] on icon at bounding box center [478, 250] width 6 height 6
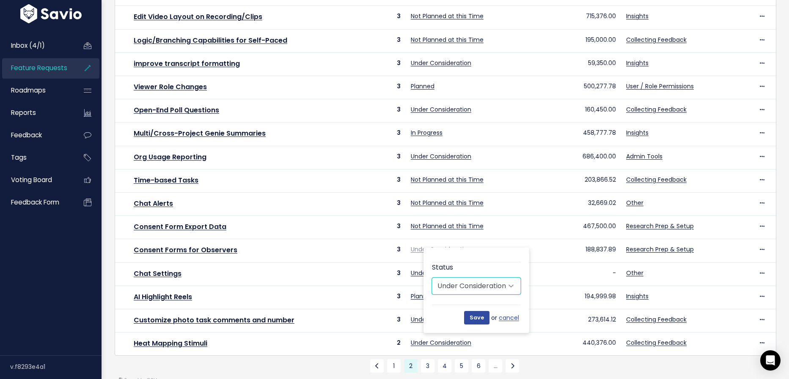
click at [457, 279] on select "Untriaged Under Consideration Planned In Progress Done Closed Won't do Not Plan…" at bounding box center [476, 286] width 89 height 17
select select "NOT_PLANNING"
click at [432, 278] on select "Untriaged Under Consideration Planned In Progress Done Closed Won't do Not Plan…" at bounding box center [476, 286] width 89 height 17
click at [474, 323] on input "Save" at bounding box center [476, 318] width 25 height 14
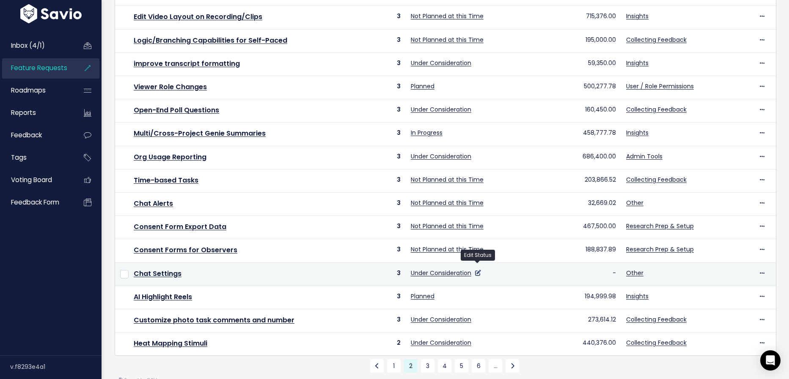
click at [477, 270] on icon at bounding box center [478, 273] width 6 height 6
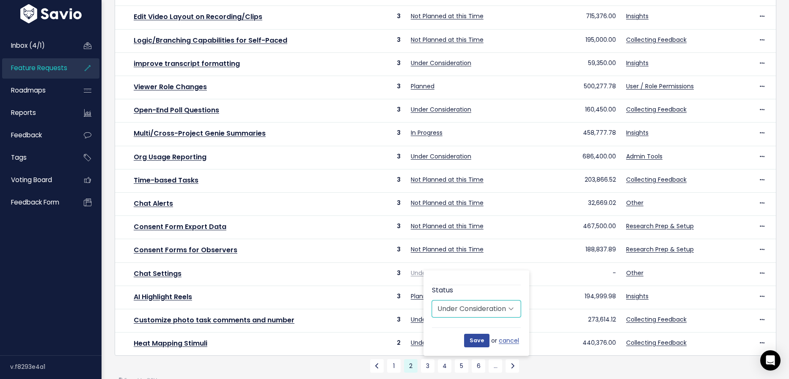
click at [461, 308] on select "Untriaged Under Consideration Planned In Progress Done Closed Won't do Not Plan…" at bounding box center [476, 309] width 89 height 17
select select "NOT_PLANNING"
click at [432, 301] on select "Untriaged Under Consideration Planned In Progress Done Closed Won't do Not Plan…" at bounding box center [476, 309] width 89 height 17
click at [478, 337] on input "Save" at bounding box center [476, 341] width 25 height 14
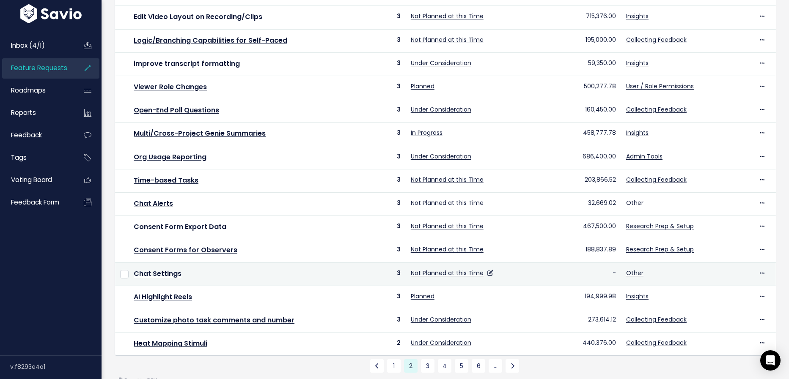
scroll to position [246, 0]
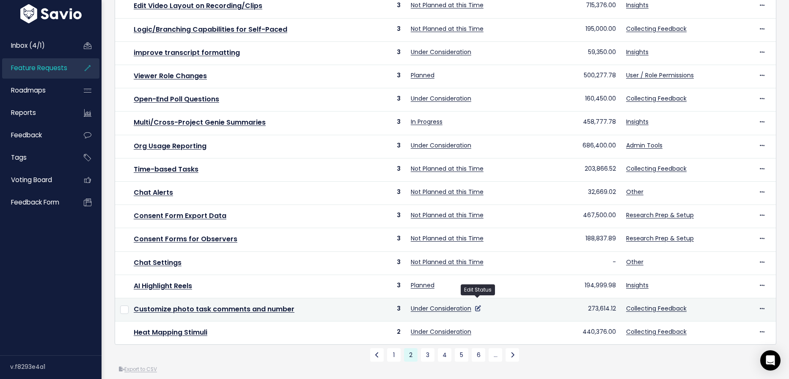
click at [479, 306] on icon at bounding box center [478, 309] width 6 height 6
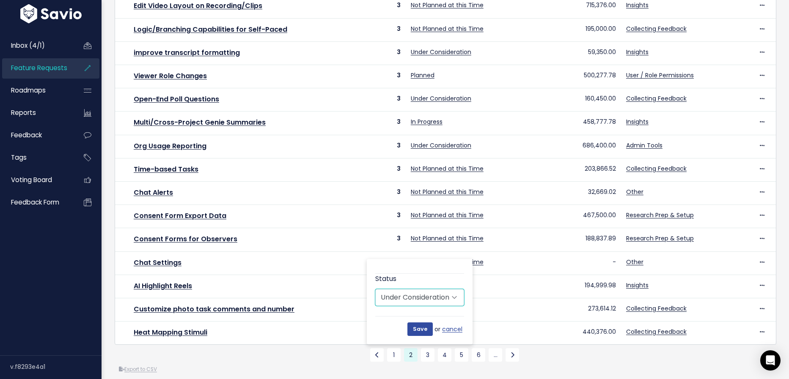
click at [440, 296] on select "Untriaged Under Consideration Planned In Progress Done Closed Won't do Not Plan…" at bounding box center [419, 297] width 89 height 17
select select "NOT_PLANNING"
click at [375, 289] on select "Untriaged Under Consideration Planned In Progress Done Closed Won't do Not Plan…" at bounding box center [419, 297] width 89 height 17
click at [414, 332] on input "Save" at bounding box center [419, 330] width 25 height 14
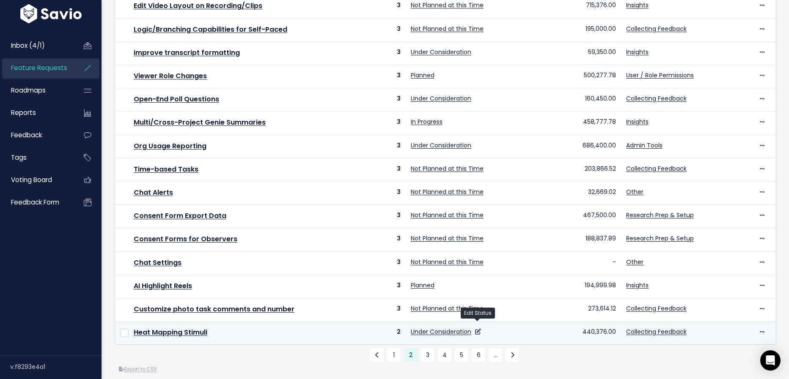
click at [478, 329] on icon at bounding box center [478, 332] width 6 height 6
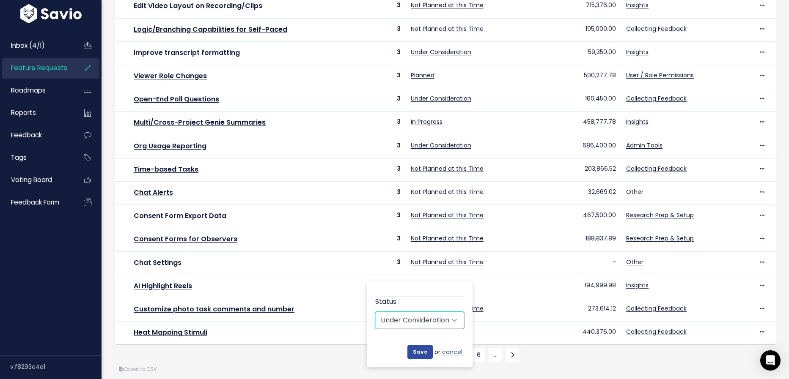
click at [437, 319] on select "Untriaged Under Consideration Planned In Progress Done Closed Won't do Not Plan…" at bounding box center [419, 320] width 89 height 17
select select "NOT_PLANNING"
click at [375, 312] on select "Untriaged Under Consideration Planned In Progress Done Closed Won't do Not Plan…" at bounding box center [419, 320] width 89 height 17
click at [418, 351] on input "Save" at bounding box center [419, 353] width 25 height 14
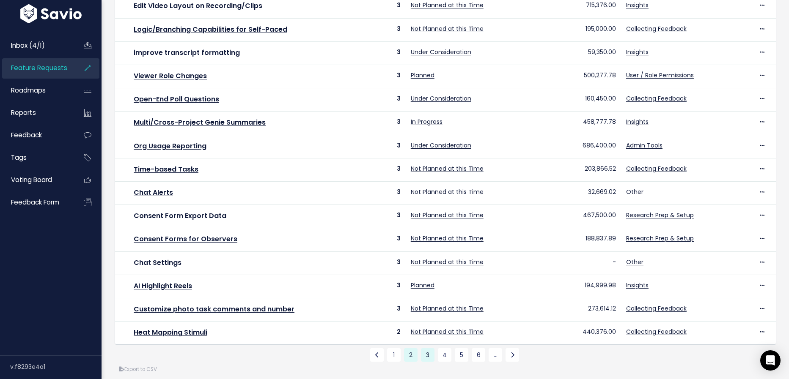
click at [426, 348] on link "3" at bounding box center [428, 355] width 14 height 14
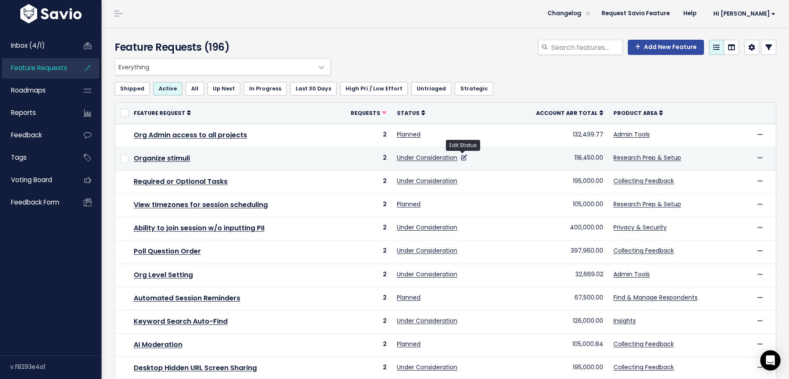
click at [461, 156] on icon at bounding box center [464, 158] width 6 height 6
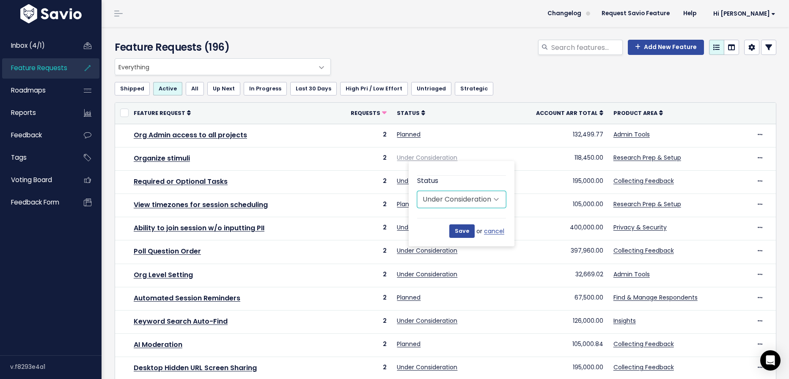
click at [464, 198] on select "Untriaged Under Consideration Planned In Progress Done Closed Won't do Not Plan…" at bounding box center [461, 199] width 89 height 17
select select "NOT_PLANNING"
click at [417, 191] on select "Untriaged Under Consideration Planned In Progress Done Closed Won't do Not Plan…" at bounding box center [461, 199] width 89 height 17
click at [464, 233] on input "Save" at bounding box center [461, 232] width 25 height 14
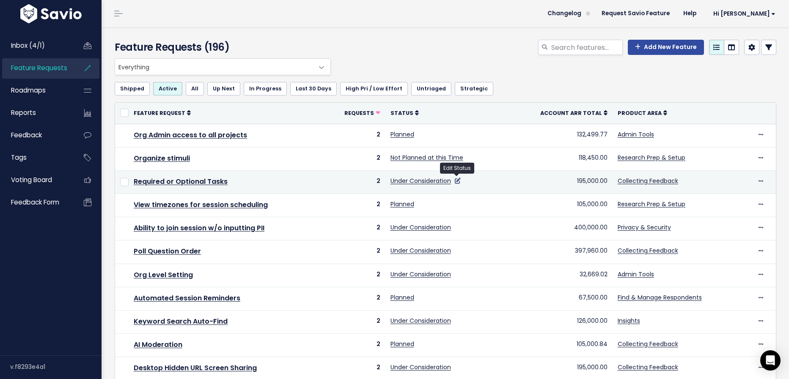
click at [456, 180] on icon at bounding box center [458, 181] width 6 height 6
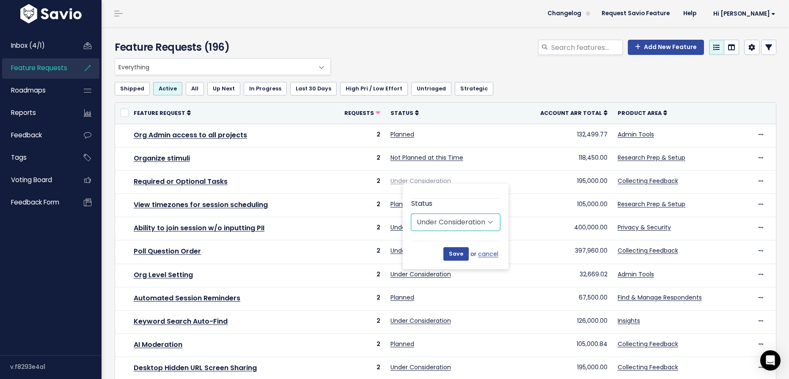
click at [447, 223] on select "Untriaged Under Consideration Planned In Progress Done Closed Won't do Not Plan…" at bounding box center [455, 222] width 89 height 17
select select "NOT_PLANNING"
click at [411, 214] on select "Untriaged Under Consideration Planned In Progress Done Closed Won't do Not Plan…" at bounding box center [455, 222] width 89 height 17
click at [456, 257] on input "Save" at bounding box center [455, 254] width 25 height 14
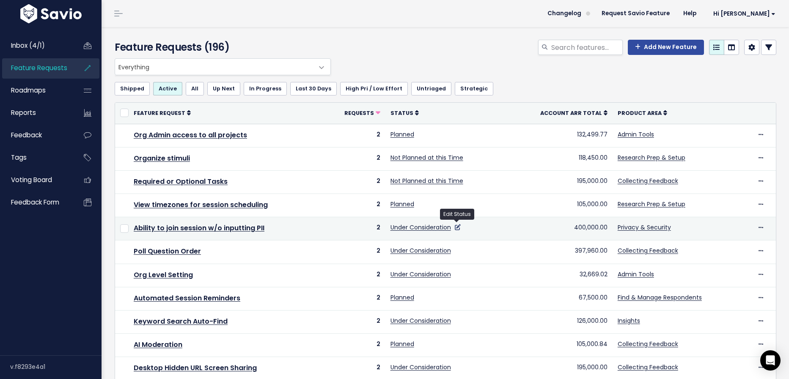
click at [455, 225] on icon at bounding box center [458, 228] width 6 height 6
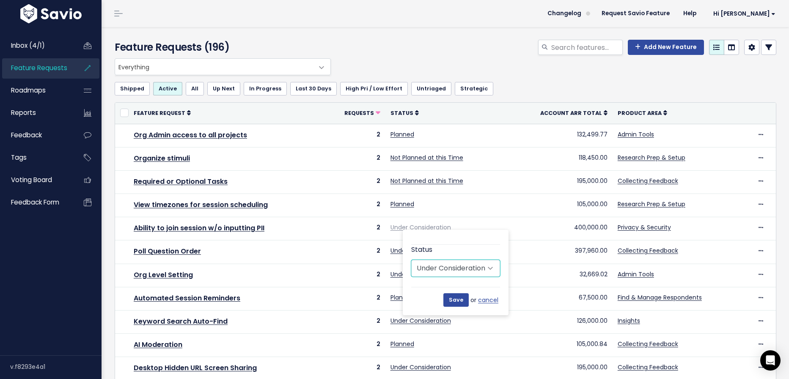
click at [445, 266] on select "Untriaged Under Consideration Planned In Progress Done Closed Won't do Not Plan…" at bounding box center [455, 268] width 89 height 17
select select "NOT_PLANNING"
click at [411, 260] on select "Untriaged Under Consideration Planned In Progress Done Closed Won't do Not Plan…" at bounding box center [455, 268] width 89 height 17
click at [450, 299] on input "Save" at bounding box center [455, 301] width 25 height 14
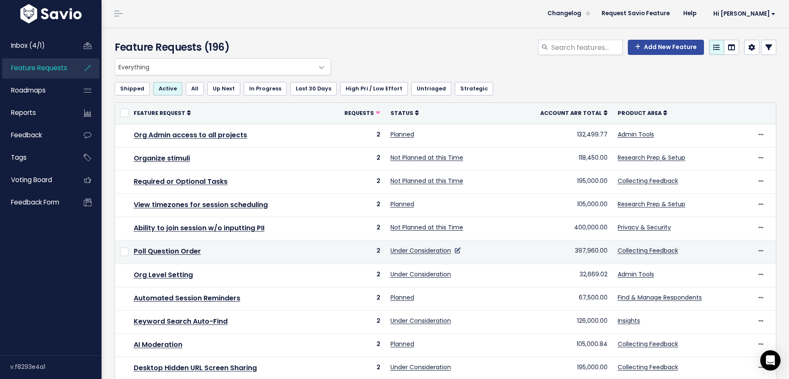
click at [455, 251] on icon at bounding box center [458, 251] width 6 height 6
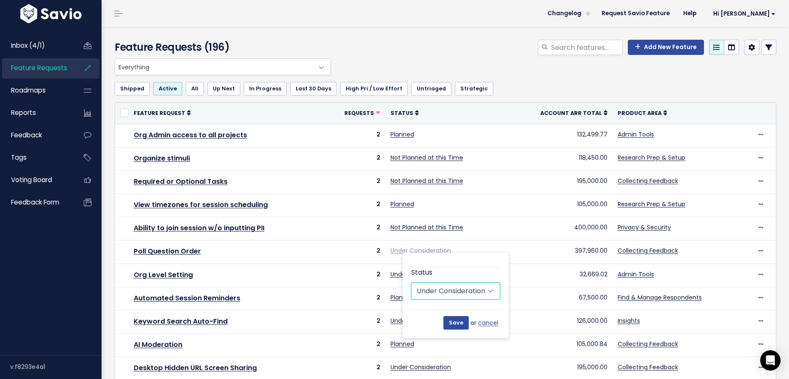
click at [443, 287] on select "Untriaged Under Consideration Planned In Progress Done Closed Won't do Not Plan…" at bounding box center [455, 291] width 89 height 17
select select "NOT_PLANNING"
click at [411, 283] on select "Untriaged Under Consideration Planned In Progress Done Closed Won't do Not Plan…" at bounding box center [455, 291] width 89 height 17
click at [460, 322] on input "Save" at bounding box center [455, 323] width 25 height 14
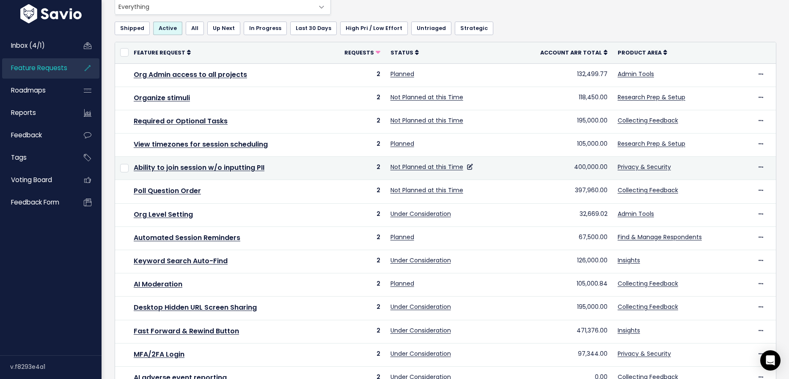
scroll to position [80, 0]
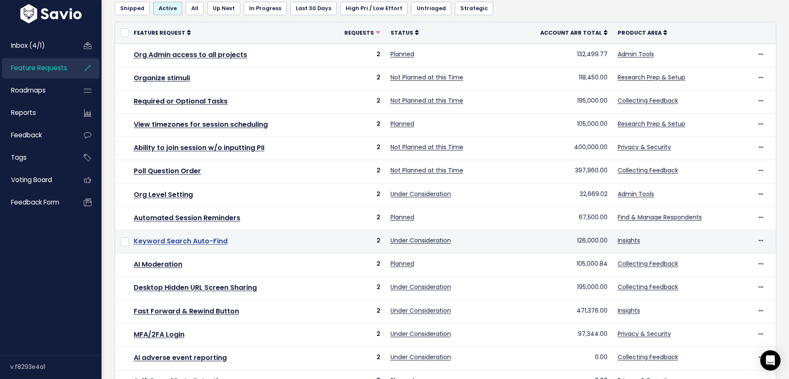
click at [217, 239] on link "Keyword Search Auto-Find" at bounding box center [181, 241] width 94 height 10
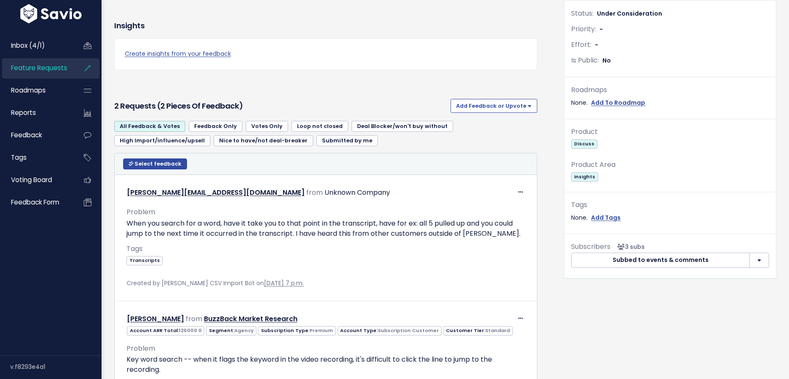
scroll to position [214, 0]
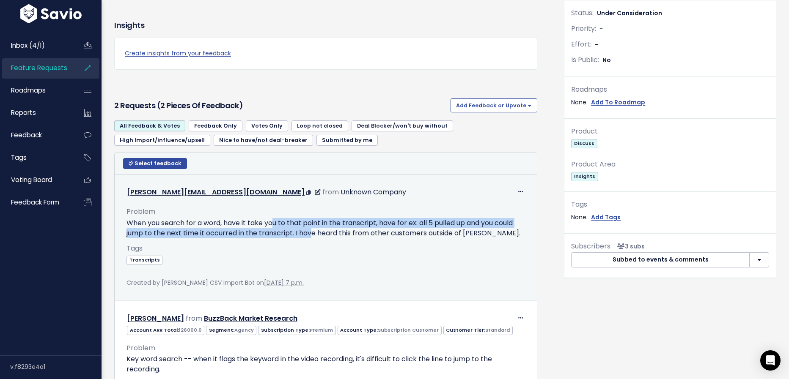
drag, startPoint x: 274, startPoint y: 224, endPoint x: 311, endPoint y: 230, distance: 37.3
click at [311, 230] on p "When you search for a word, have it take you to that point in the transcript, h…" at bounding box center [325, 228] width 398 height 20
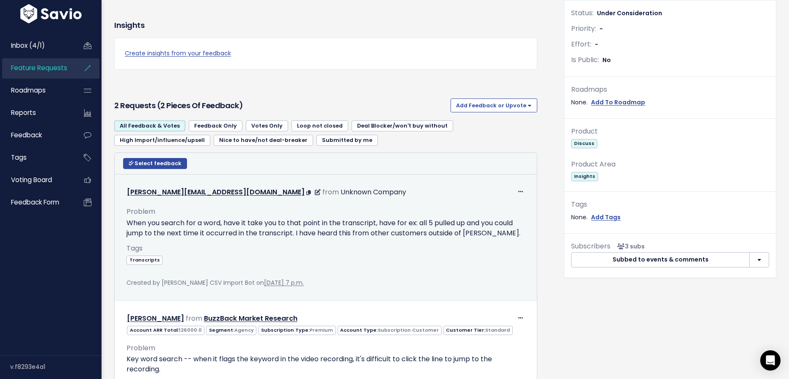
click at [311, 230] on p "When you search for a word, have it take you to that point in the transcript, h…" at bounding box center [325, 228] width 398 height 20
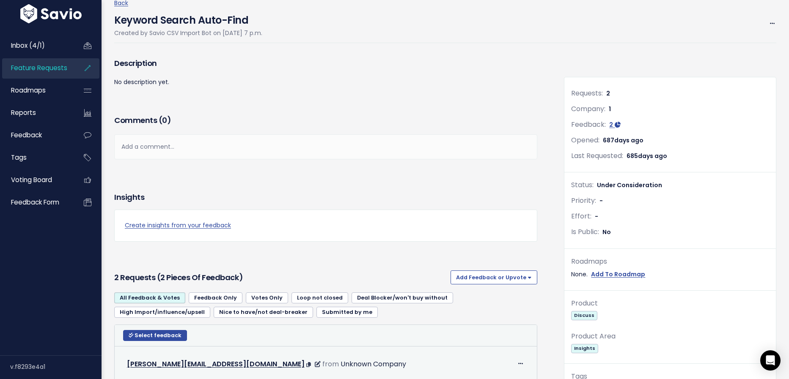
scroll to position [0, 0]
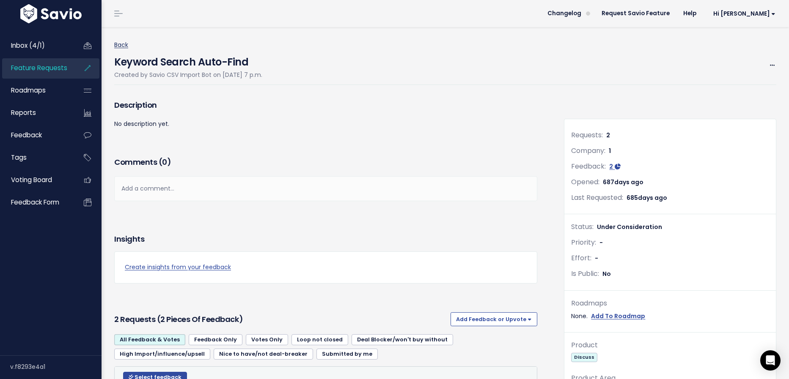
click at [120, 46] on link "Back" at bounding box center [121, 45] width 14 height 8
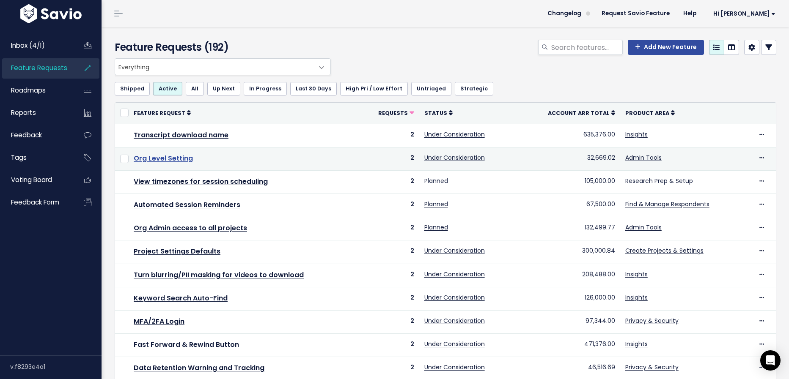
click at [168, 157] on link "Org Level Setting" at bounding box center [163, 159] width 59 height 10
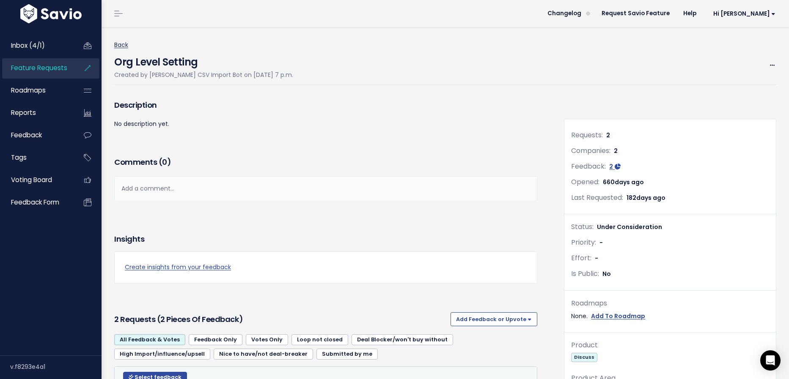
click at [125, 43] on link "Back" at bounding box center [121, 45] width 14 height 8
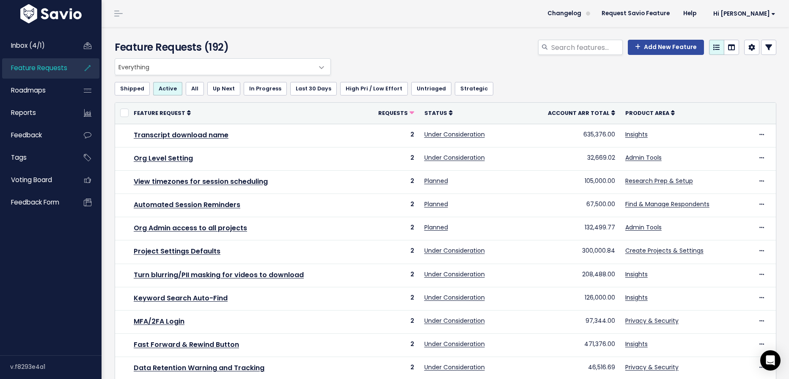
scroll to position [246, 0]
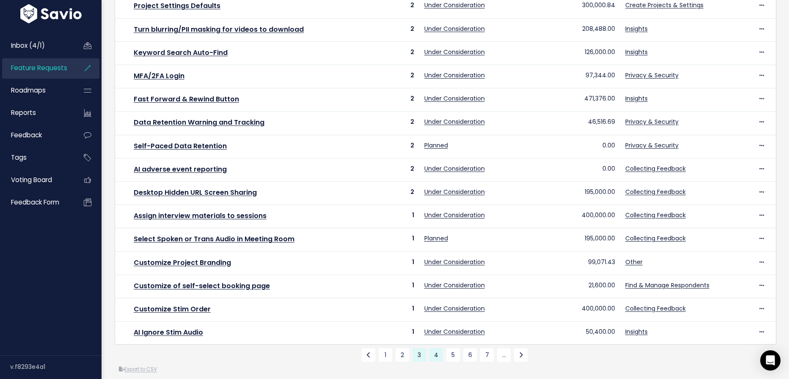
click at [432, 348] on link "4" at bounding box center [436, 355] width 14 height 14
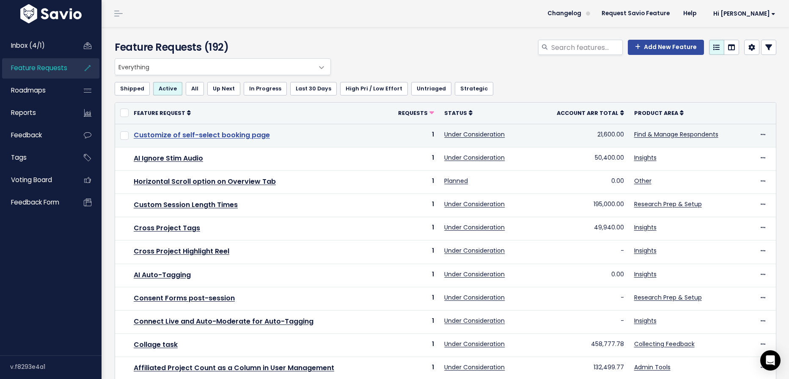
click at [248, 137] on link "Customize of self-select booking page" at bounding box center [202, 135] width 136 height 10
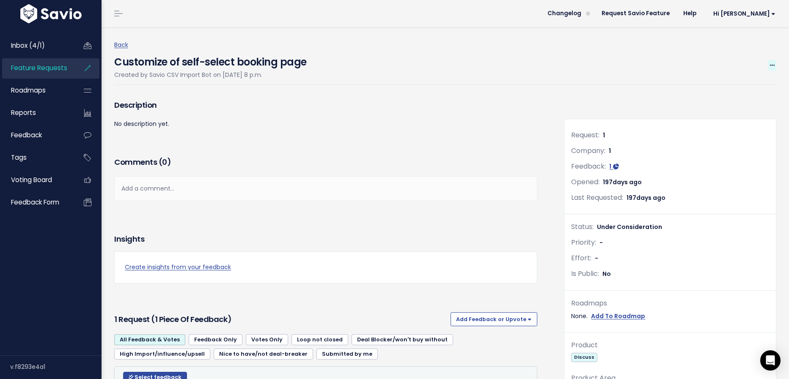
click at [773, 66] on icon at bounding box center [772, 65] width 5 height 5
click at [755, 84] on link "Edit" at bounding box center [743, 89] width 63 height 16
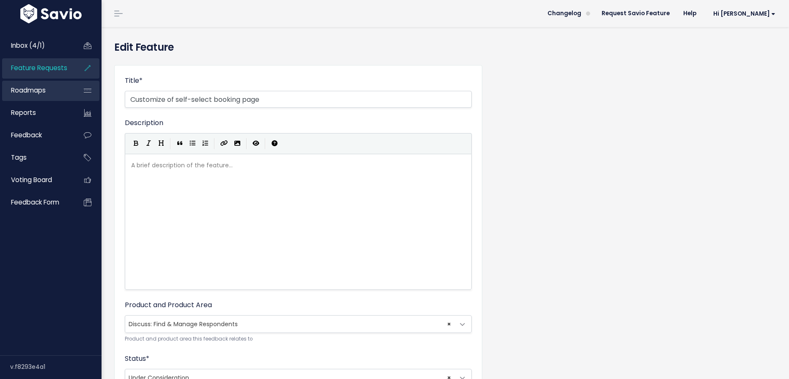
drag, startPoint x: 177, startPoint y: 98, endPoint x: 74, endPoint y: 91, distance: 102.6
click at [74, 91] on div "Inbox (4/1) Feature Requests Roadmaps" at bounding box center [394, 335] width 789 height 671
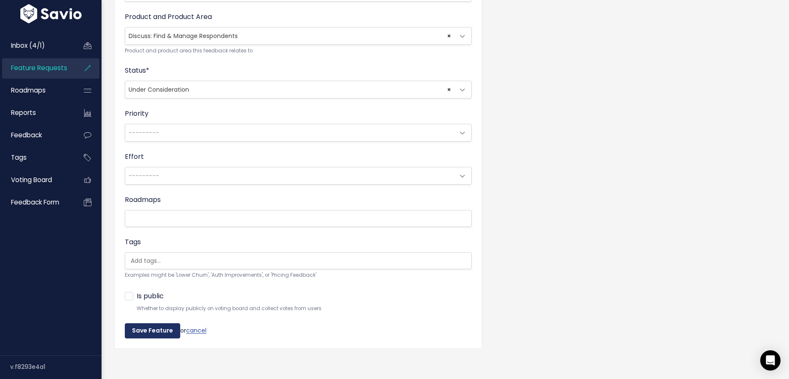
type input "Localize self-select booking page"
click at [165, 330] on input "Save Feature" at bounding box center [152, 331] width 55 height 15
